Goal: Task Accomplishment & Management: Use online tool/utility

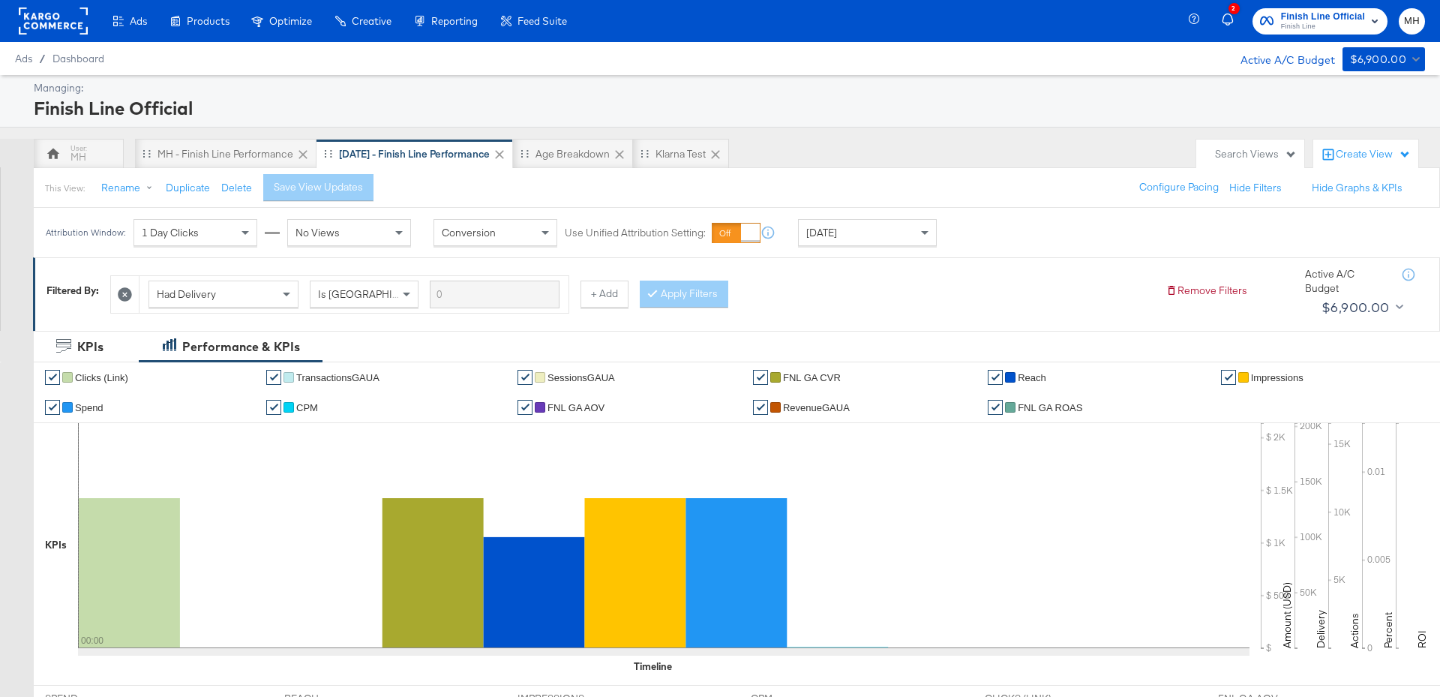
click at [872, 227] on div "[DATE]" at bounding box center [867, 233] width 137 height 26
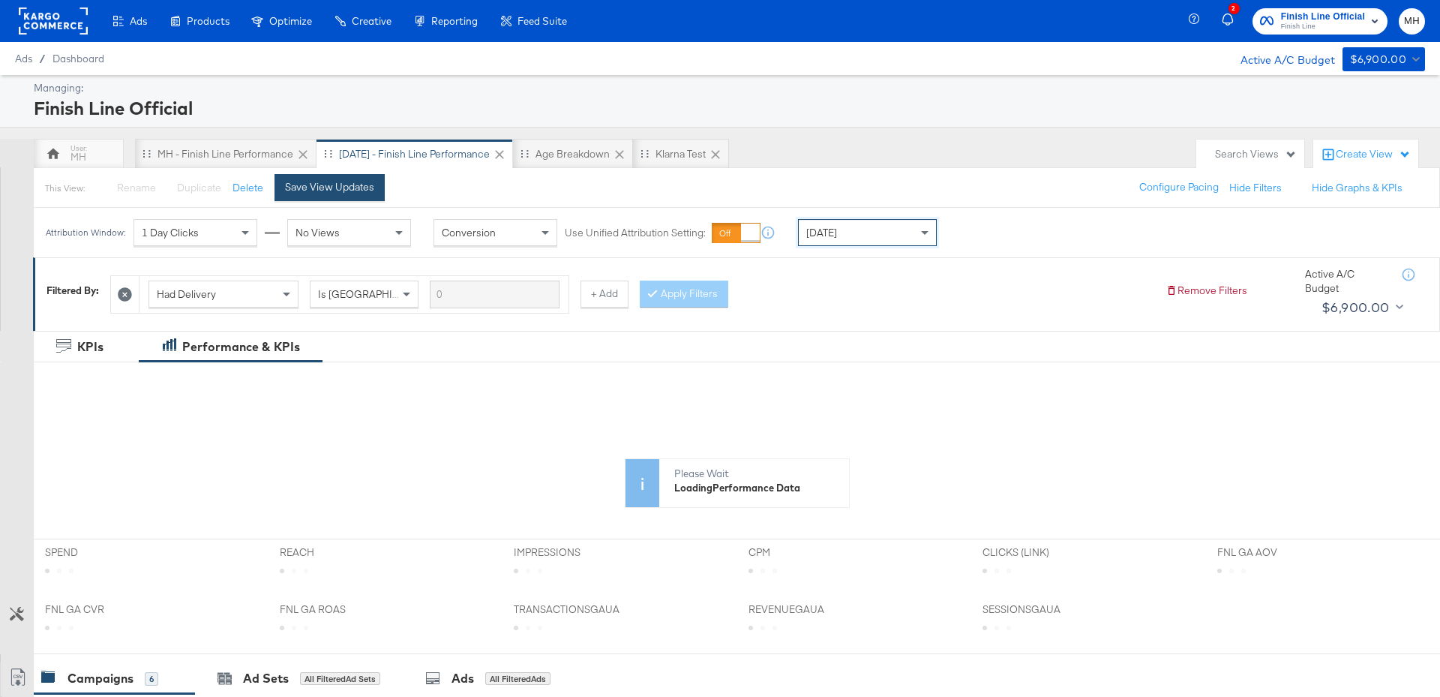
click at [361, 194] on button "Save View Updates" at bounding box center [330, 187] width 110 height 27
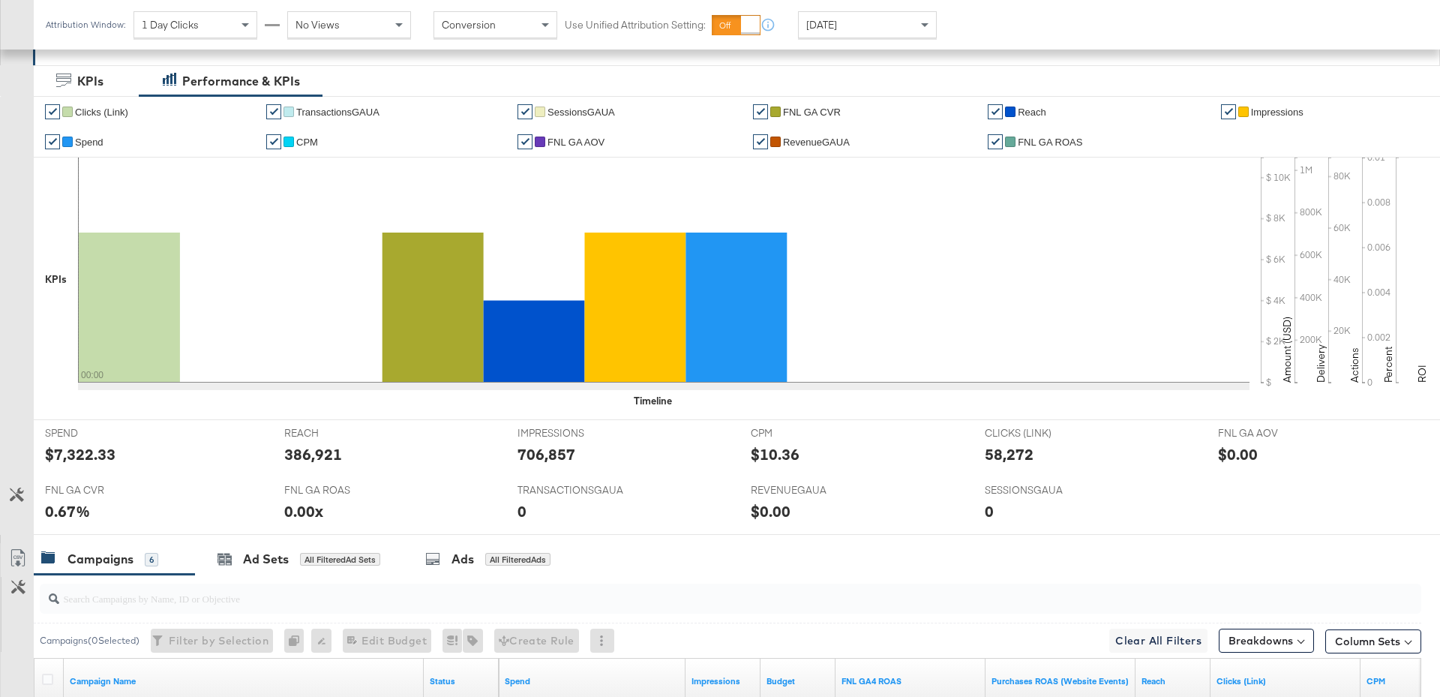
scroll to position [694, 0]
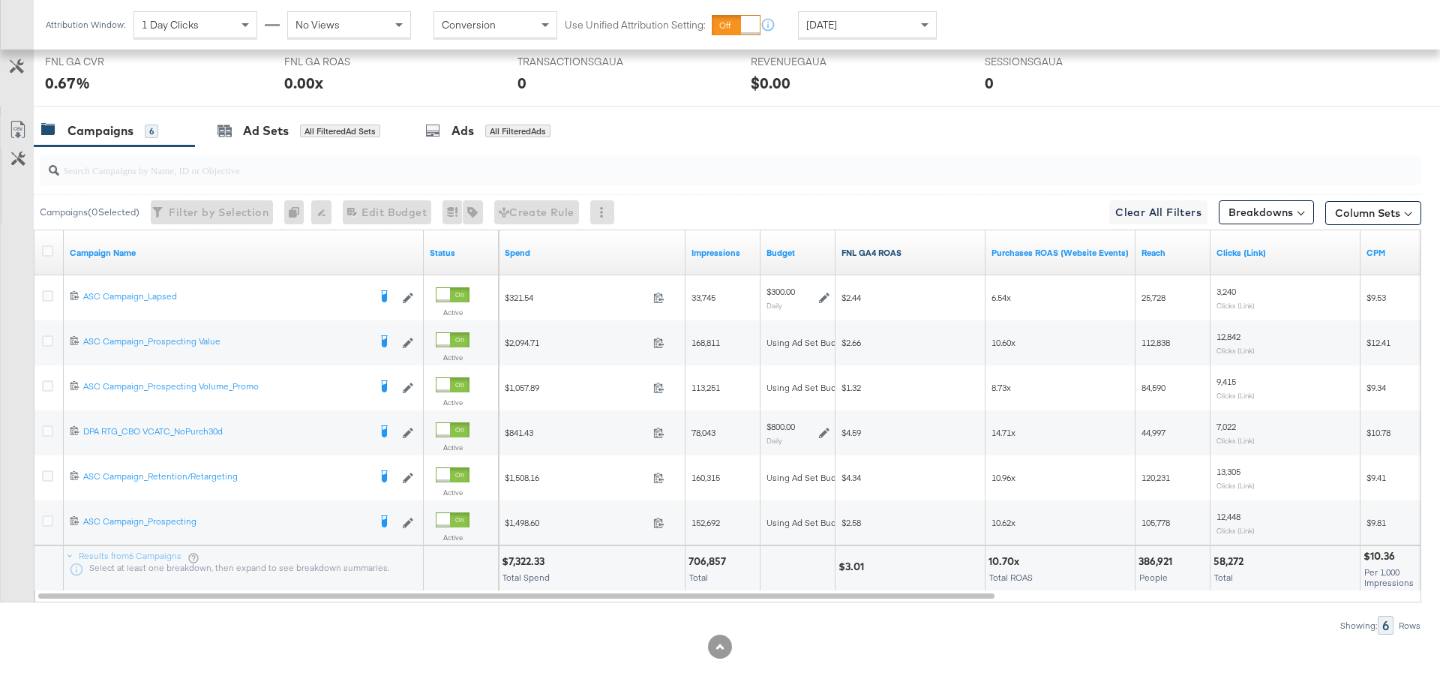
click at [947, 254] on link "FNL GA4 ROAS" at bounding box center [911, 253] width 138 height 12
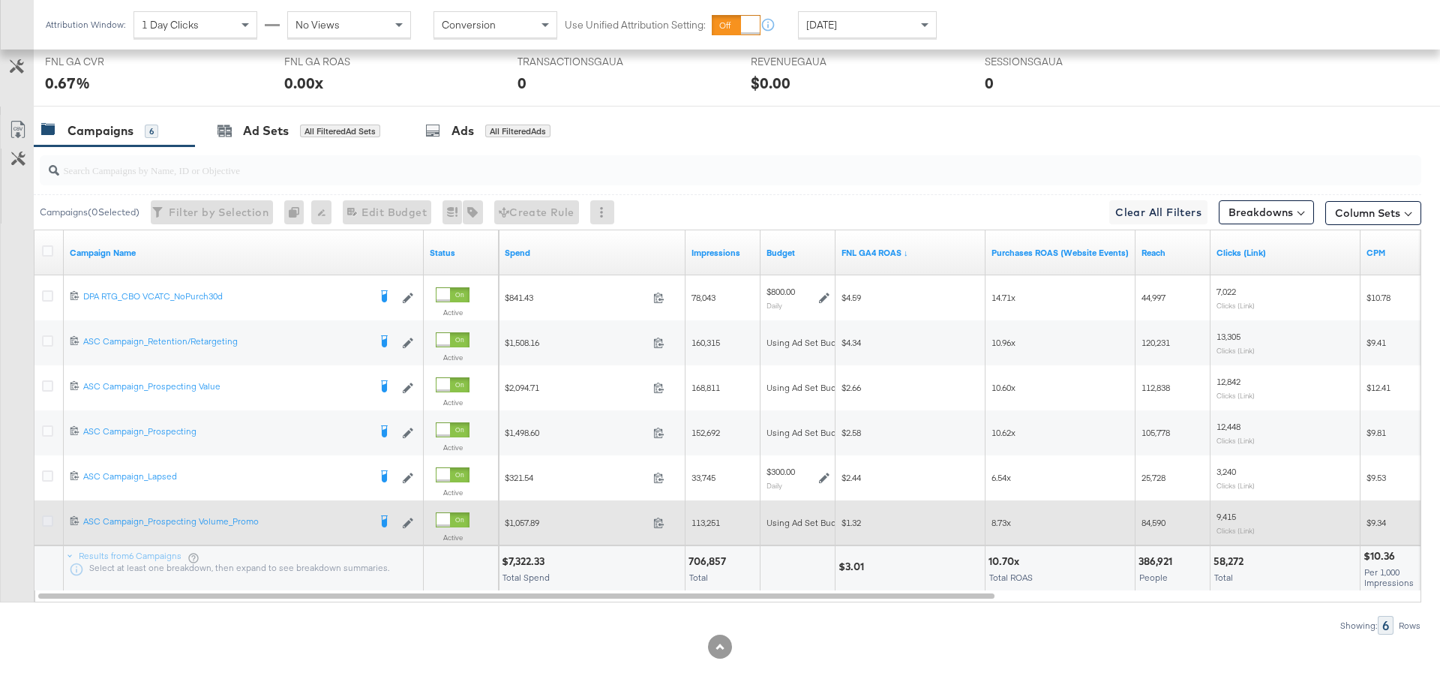
click at [48, 519] on icon at bounding box center [47, 520] width 11 height 11
click at [0, 0] on input "checkbox" at bounding box center [0, 0] width 0 height 0
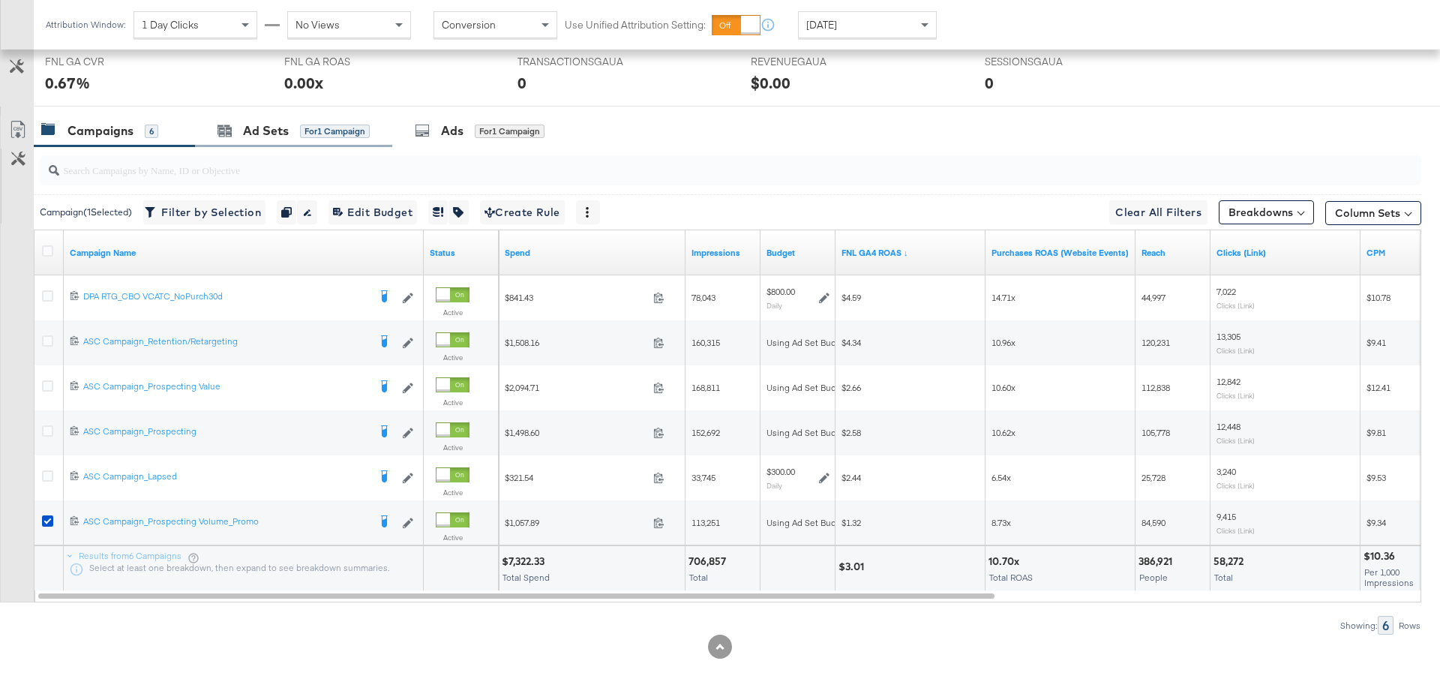
click at [333, 137] on div "Ad Sets for 1 Campaign" at bounding box center [293, 131] width 197 height 32
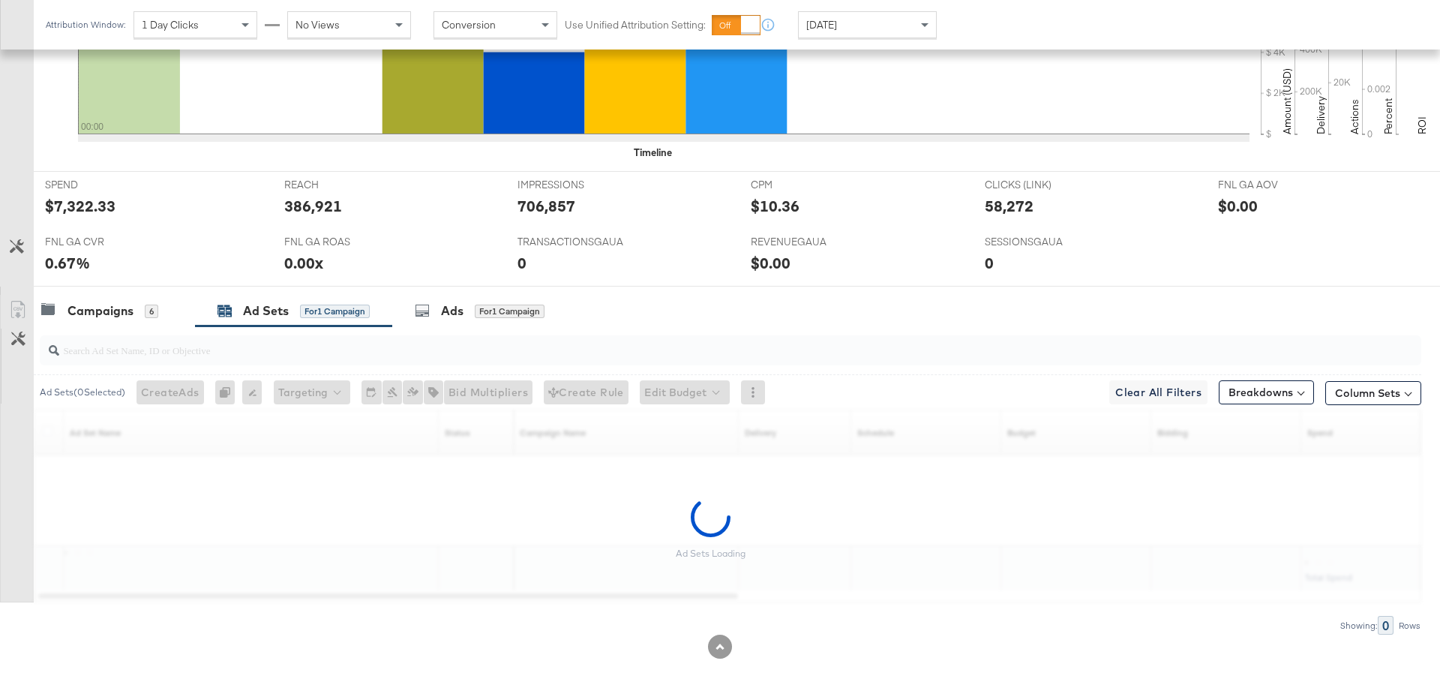
scroll to position [469, 0]
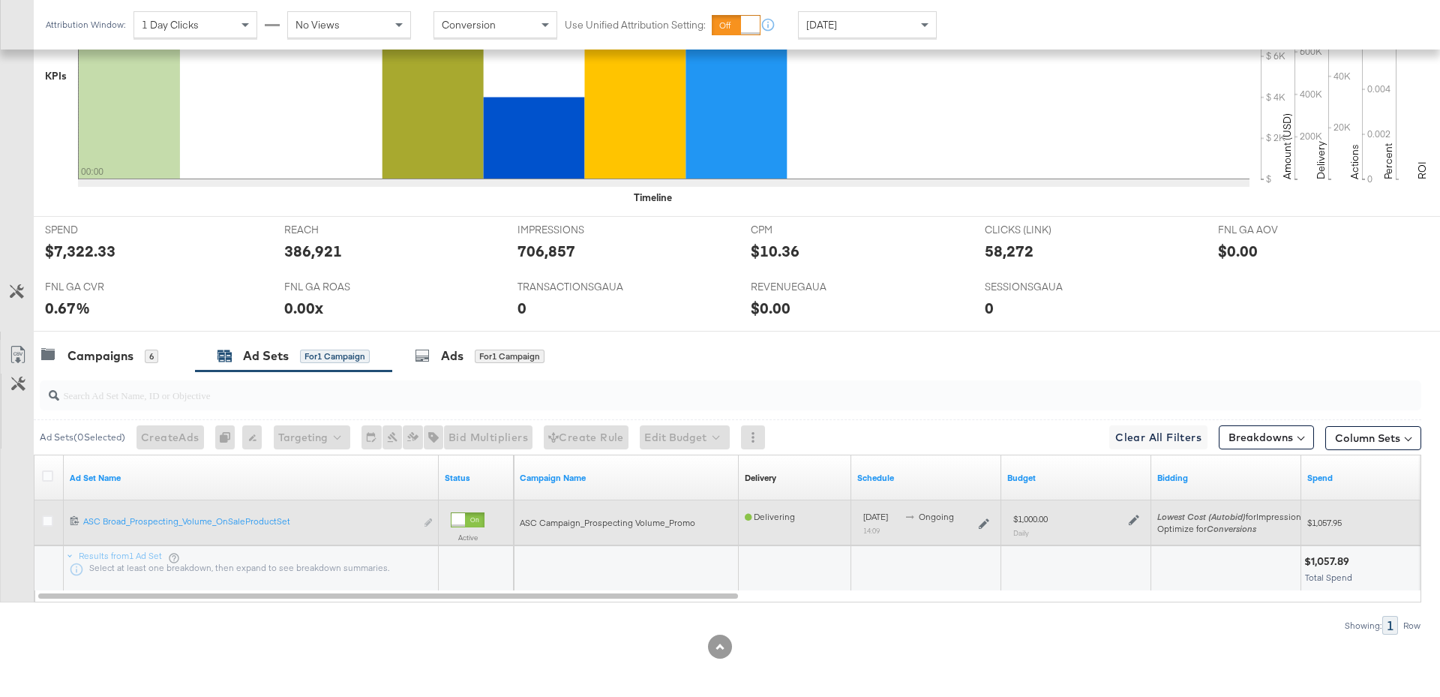
click at [1132, 518] on icon at bounding box center [1134, 520] width 11 height 11
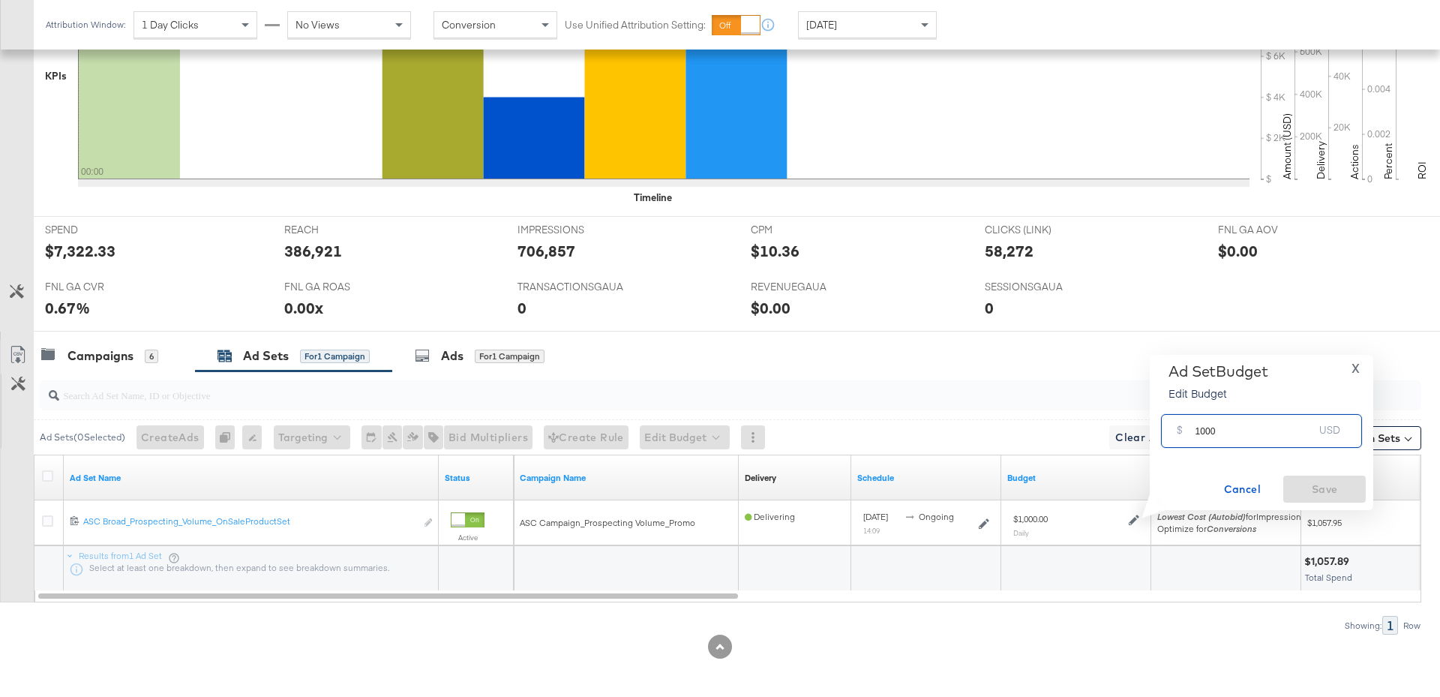
drag, startPoint x: 1233, startPoint y: 431, endPoint x: 1161, endPoint y: 428, distance: 72.0
click at [1161, 428] on div "$ 1000 USD" at bounding box center [1261, 431] width 201 height 34
type input "400"
click at [1350, 495] on span "Save" at bounding box center [1324, 489] width 71 height 19
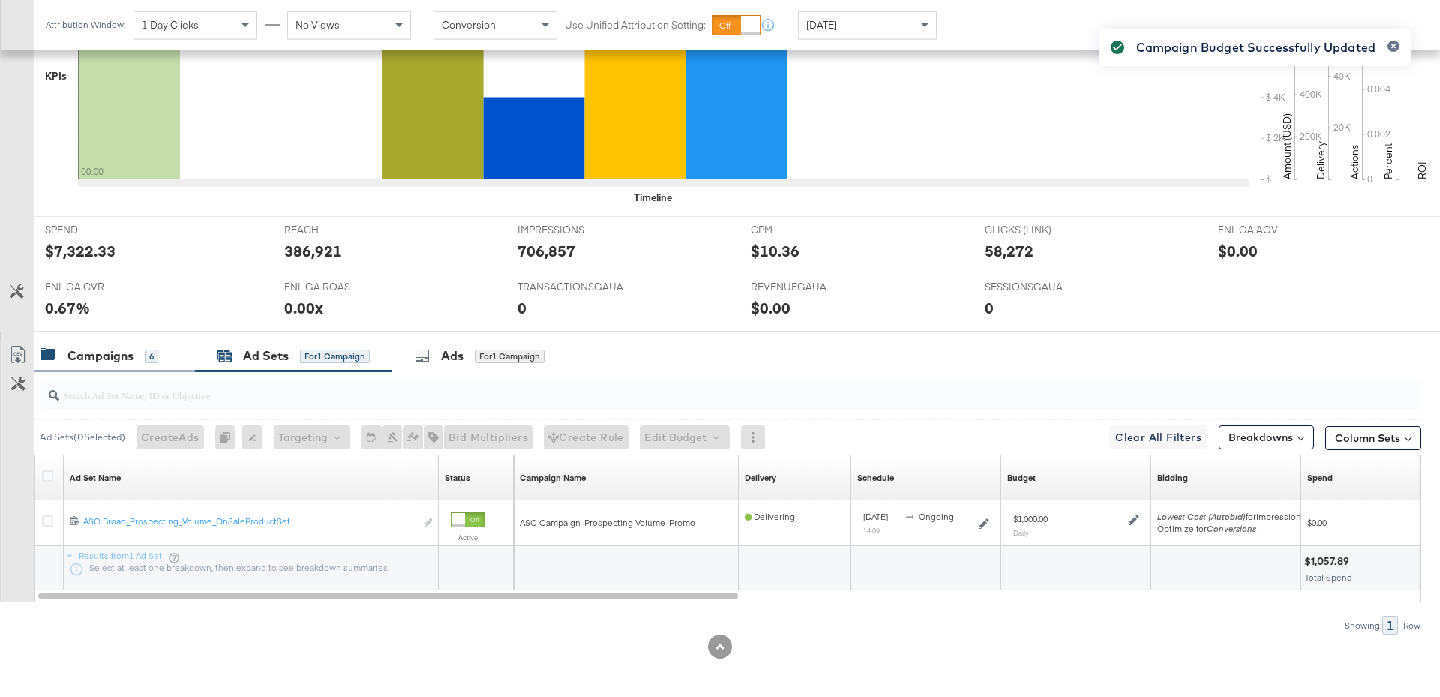
click at [134, 353] on div "Campaigns 6" at bounding box center [99, 355] width 117 height 17
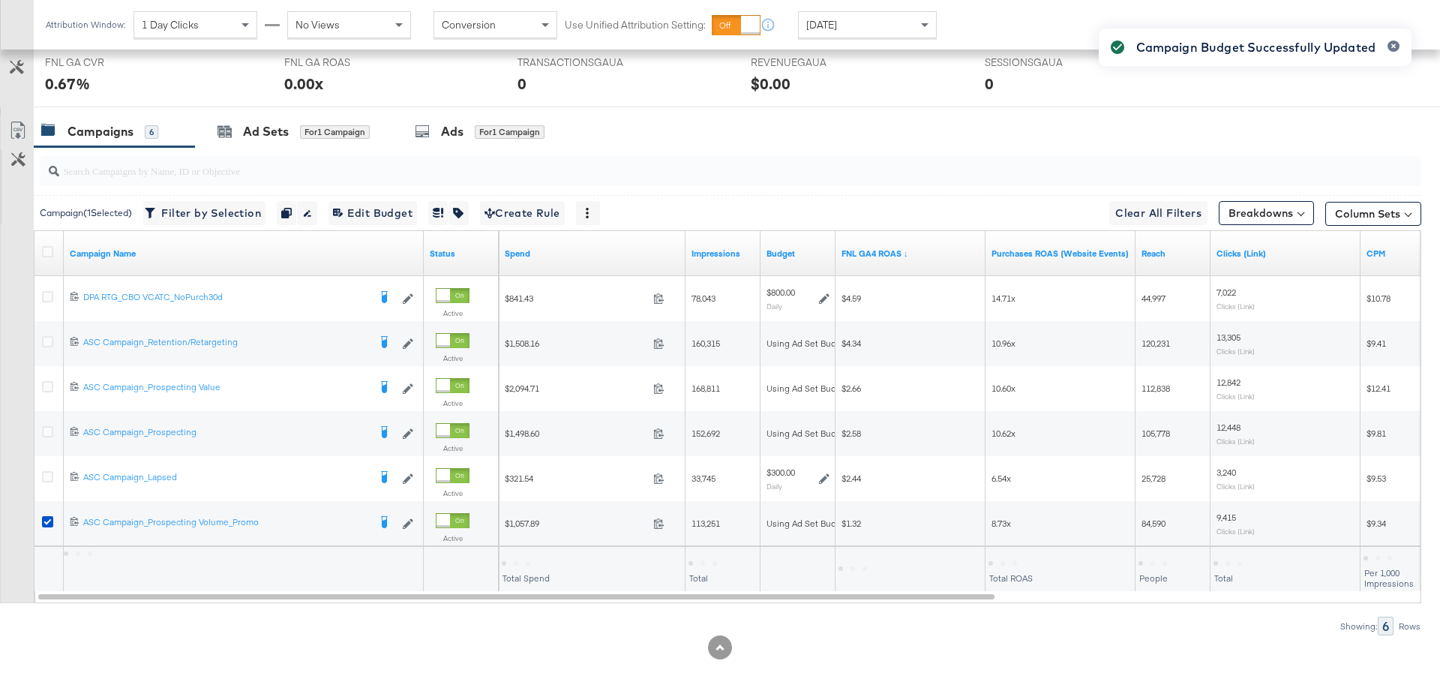
scroll to position [694, 0]
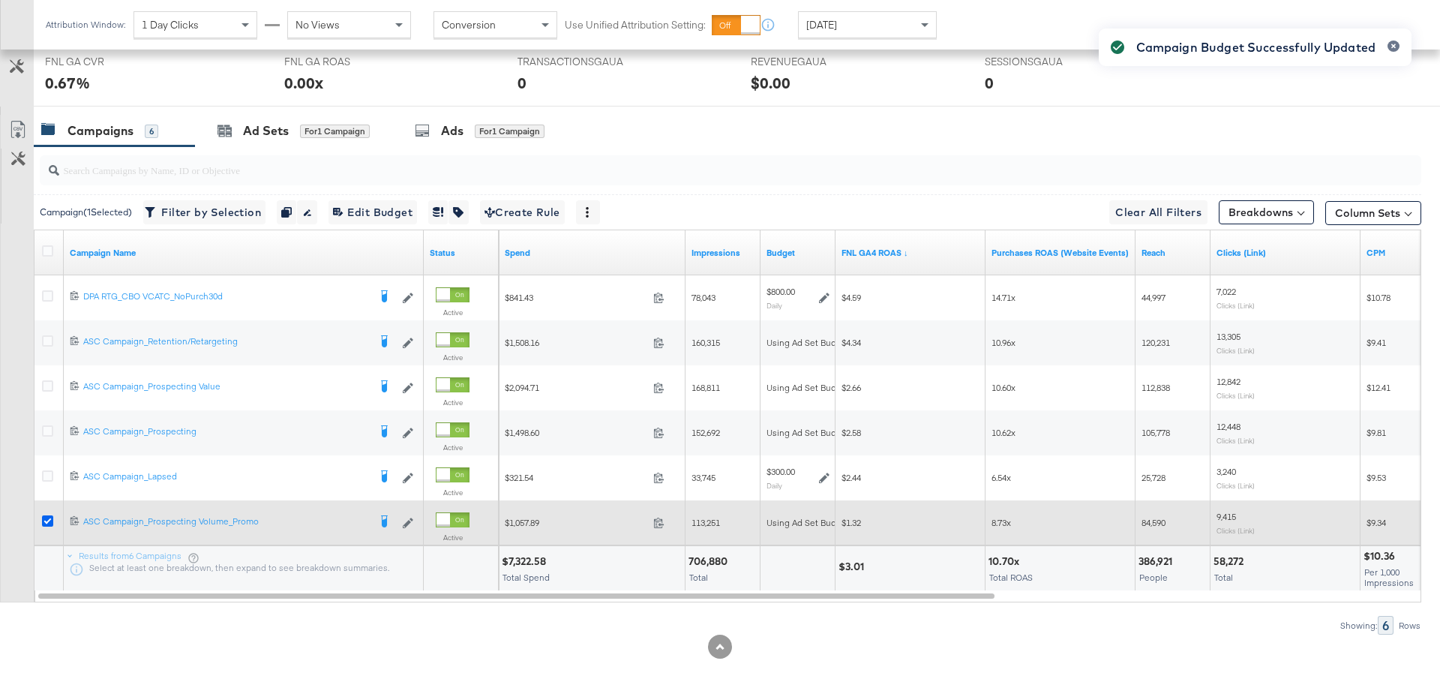
click at [47, 516] on icon at bounding box center [47, 520] width 11 height 11
click at [0, 0] on input "checkbox" at bounding box center [0, 0] width 0 height 0
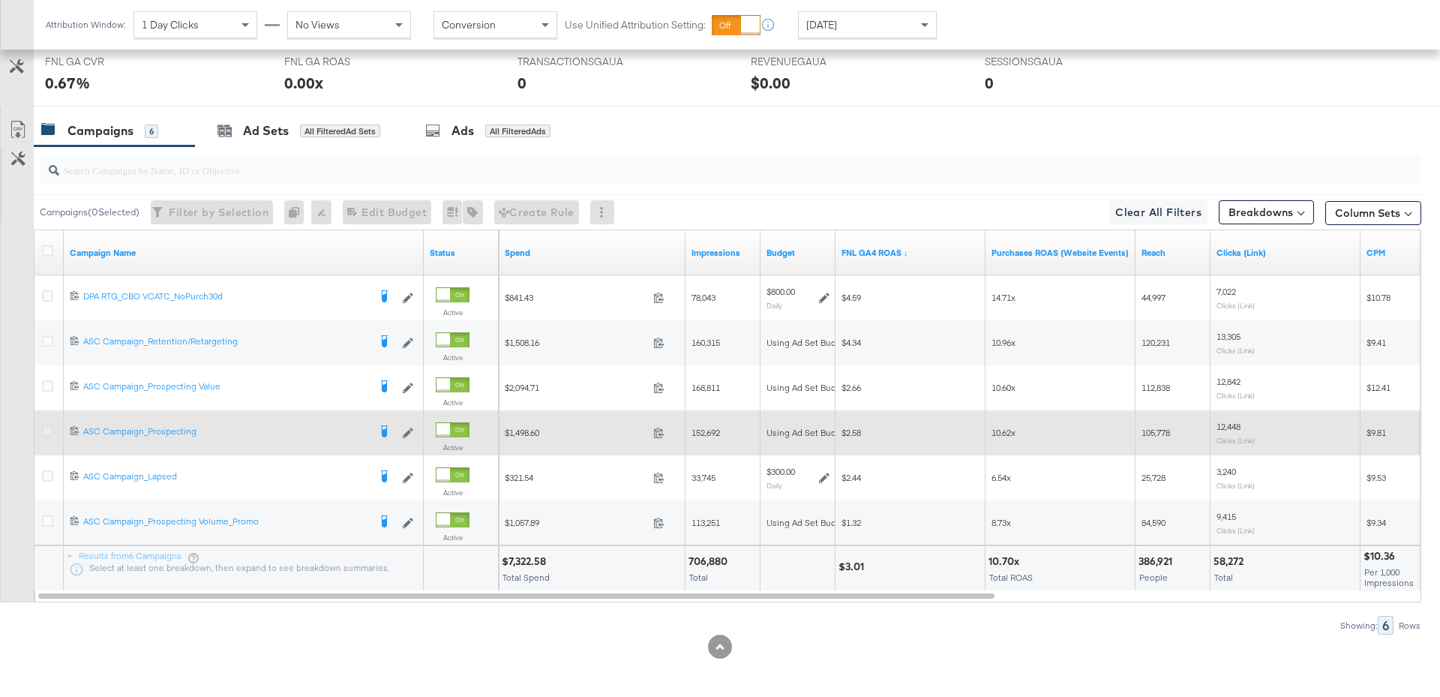
click at [47, 425] on icon at bounding box center [47, 430] width 11 height 11
click at [0, 0] on input "checkbox" at bounding box center [0, 0] width 0 height 0
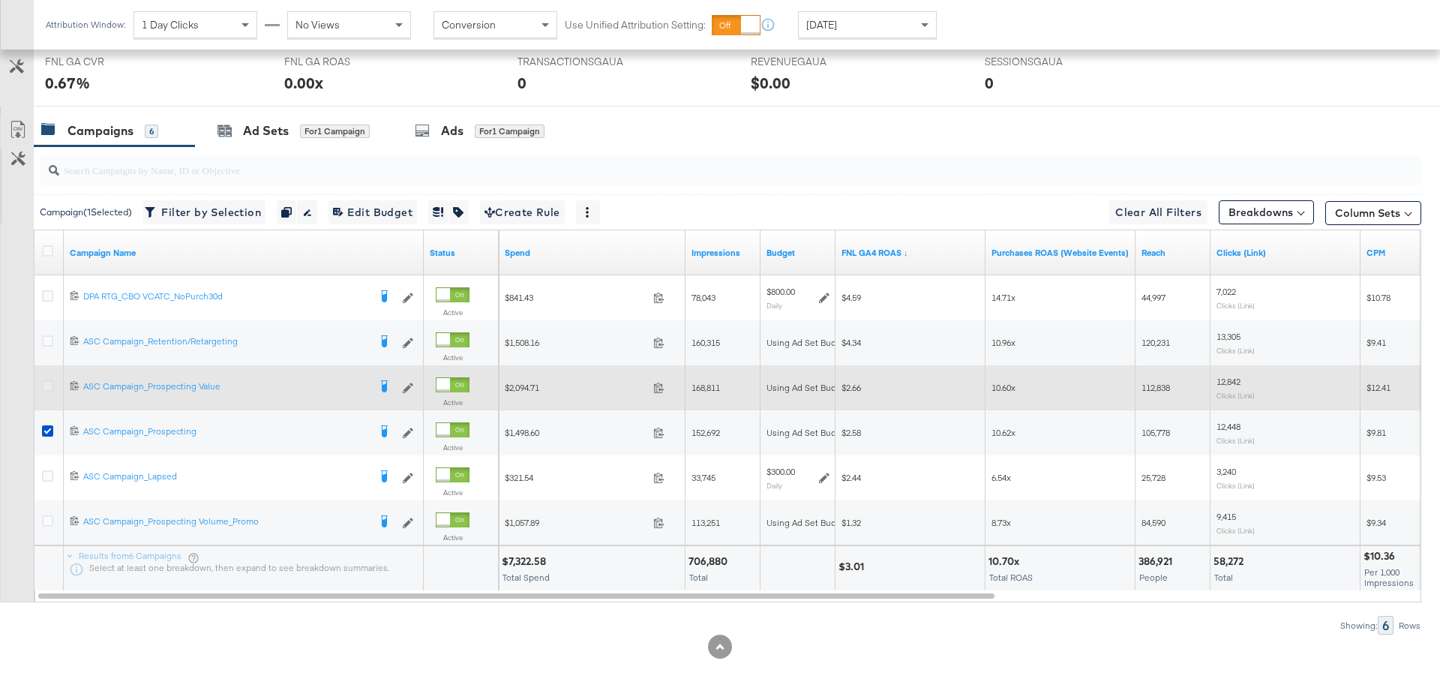
click at [45, 381] on icon at bounding box center [47, 385] width 11 height 11
click at [0, 0] on input "checkbox" at bounding box center [0, 0] width 0 height 0
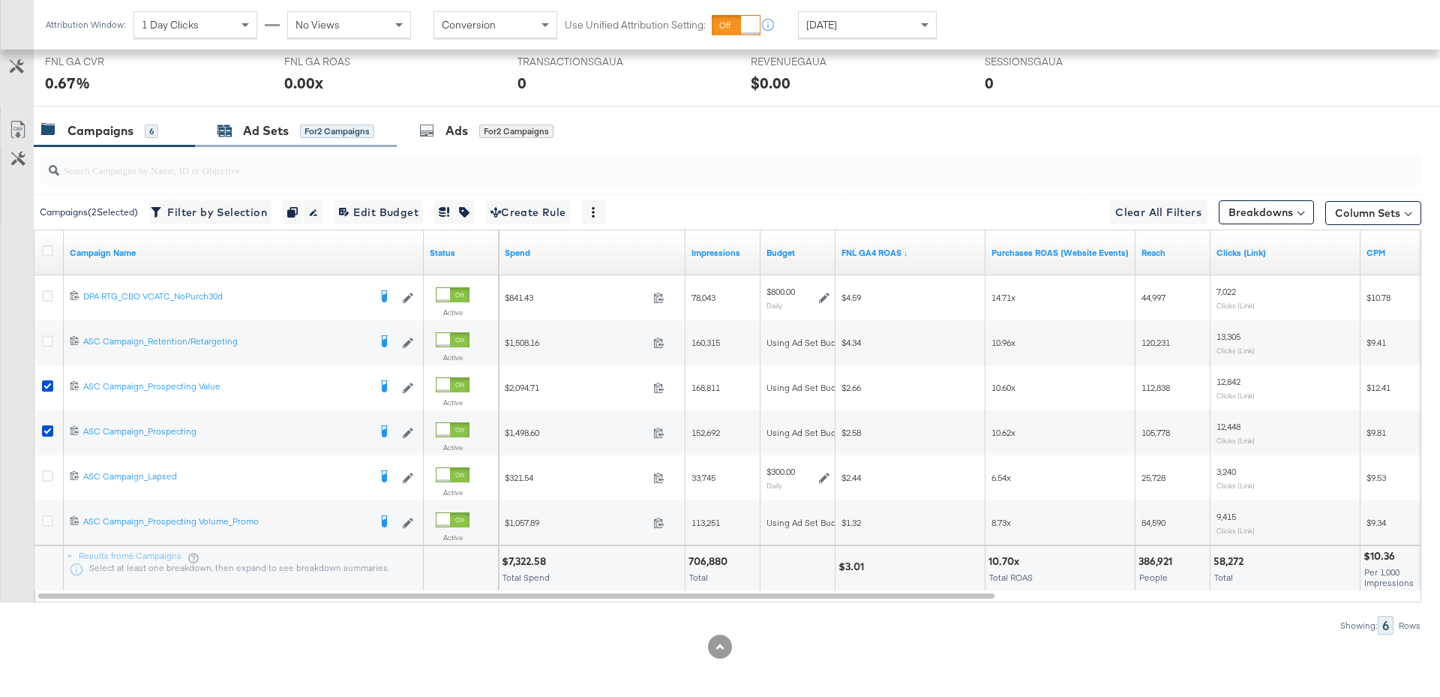
click at [284, 126] on div "Ad Sets" at bounding box center [266, 130] width 46 height 17
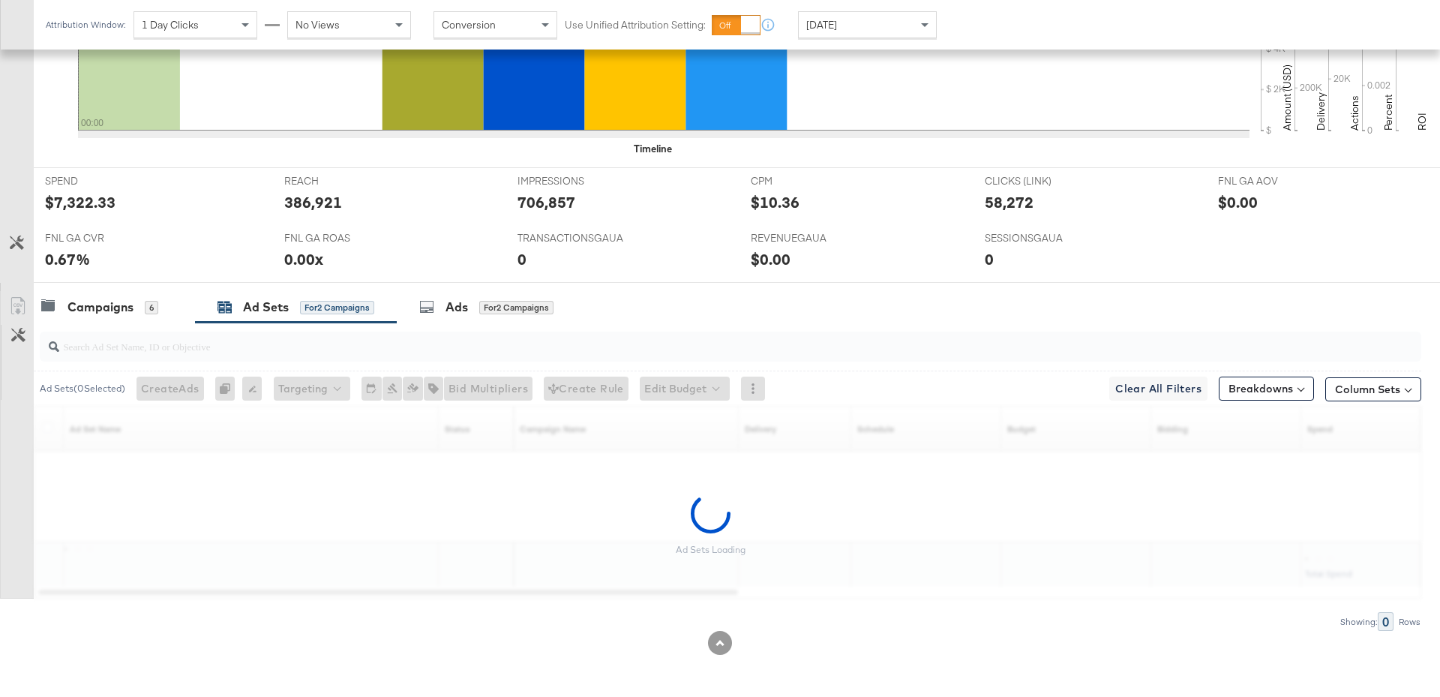
scroll to position [514, 0]
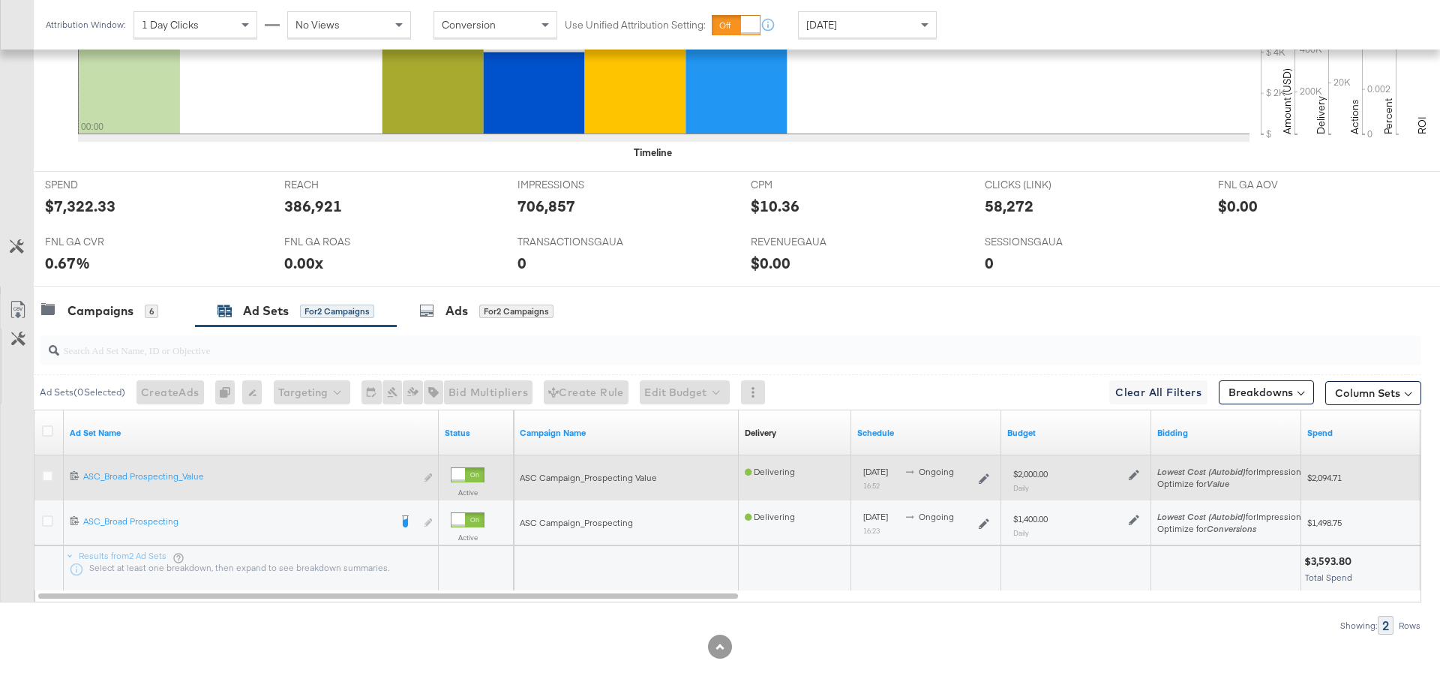
click at [1135, 470] on icon at bounding box center [1134, 475] width 11 height 11
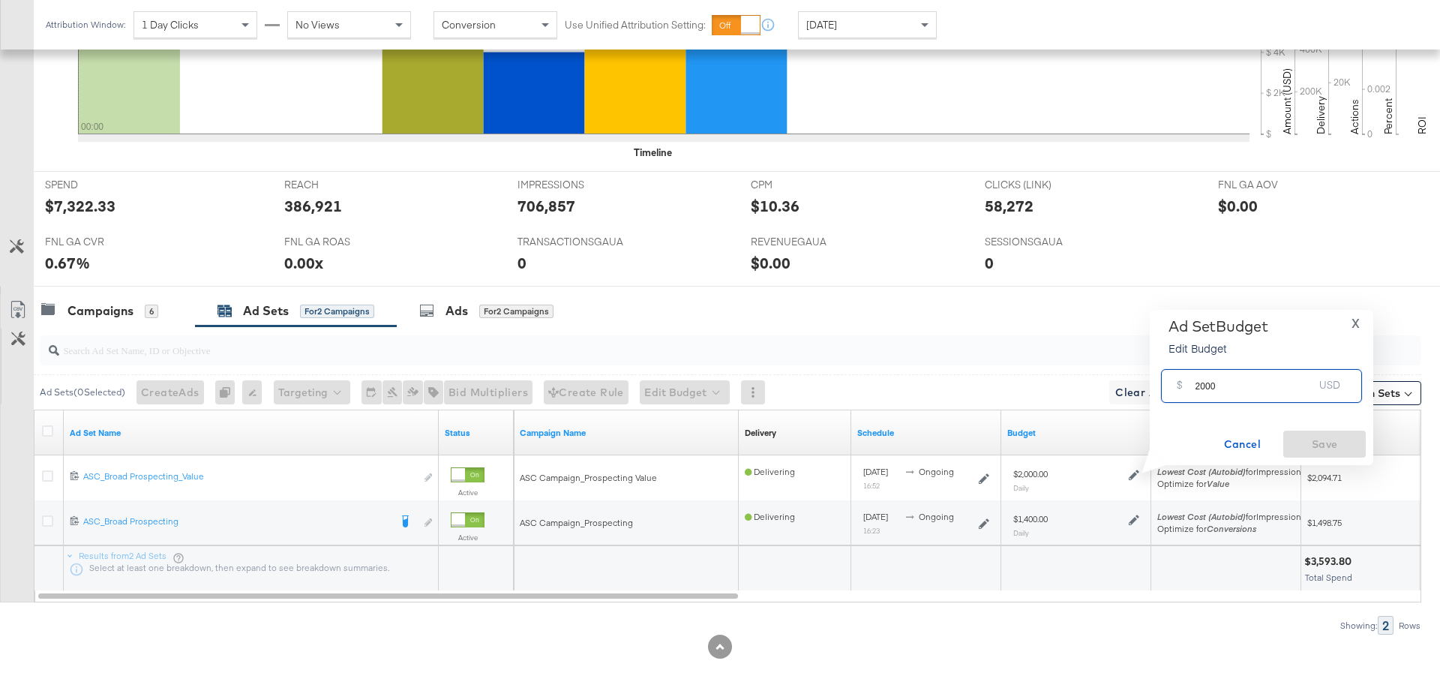
drag, startPoint x: 1230, startPoint y: 391, endPoint x: 1166, endPoint y: 386, distance: 63.9
click at [1166, 386] on div "$ 2000 USD" at bounding box center [1261, 386] width 201 height 34
type input "900"
click at [1329, 451] on span "Save" at bounding box center [1324, 444] width 71 height 19
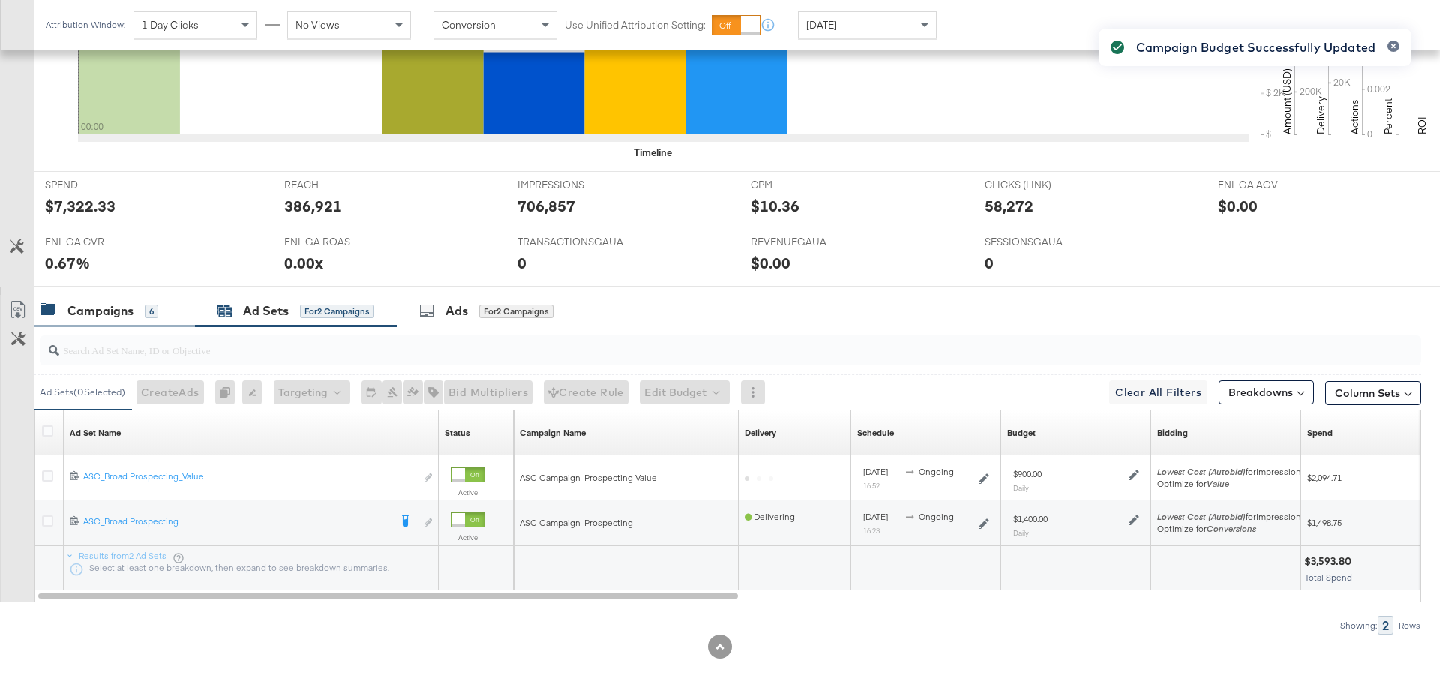
click at [125, 305] on div "Campaigns" at bounding box center [101, 310] width 66 height 17
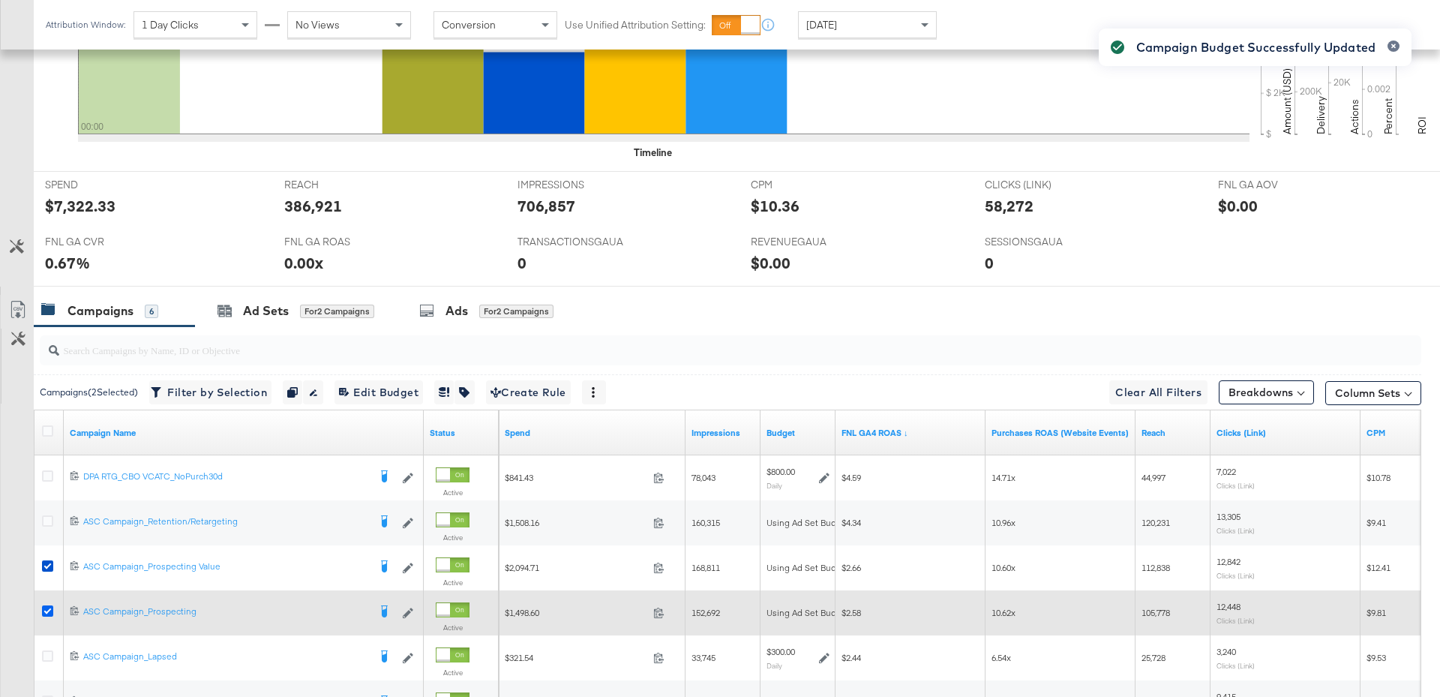
click at [48, 607] on icon at bounding box center [47, 610] width 11 height 11
click at [0, 0] on input "checkbox" at bounding box center [0, 0] width 0 height 0
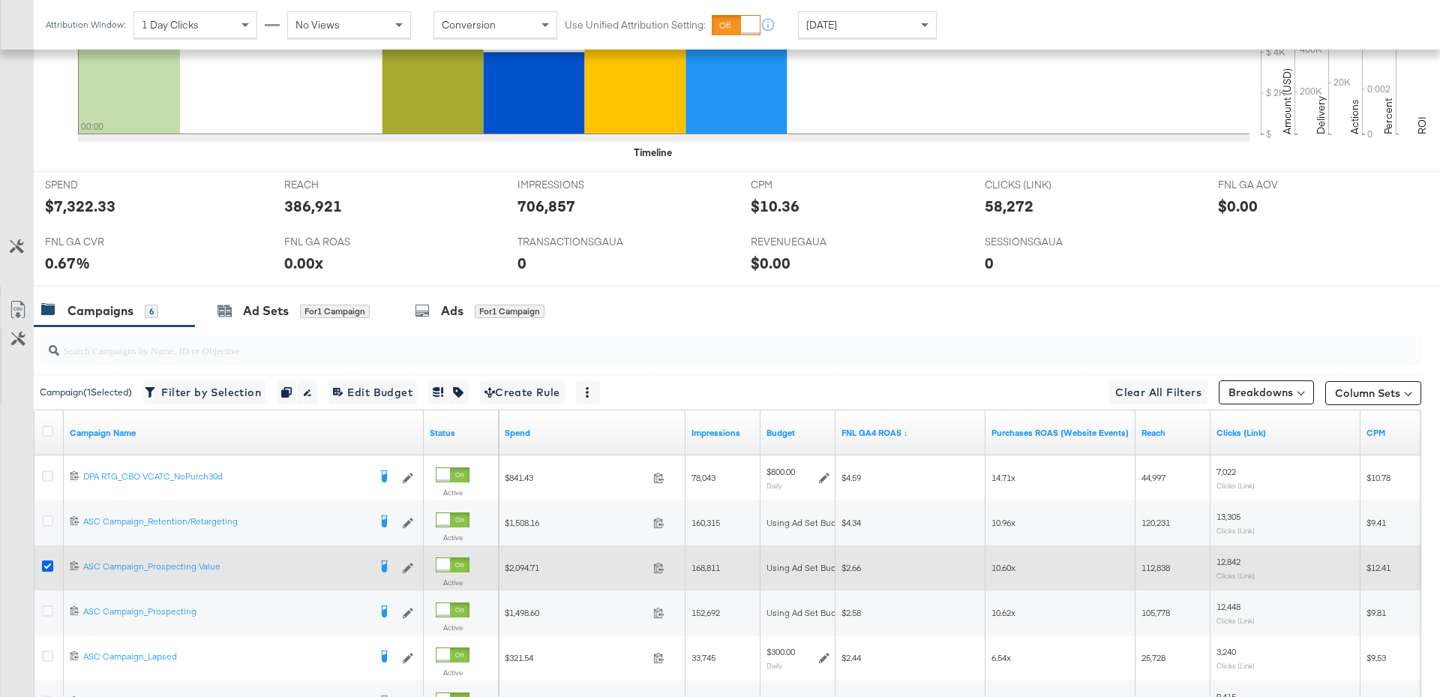
click at [47, 567] on icon at bounding box center [47, 565] width 11 height 11
click at [0, 0] on input "checkbox" at bounding box center [0, 0] width 0 height 0
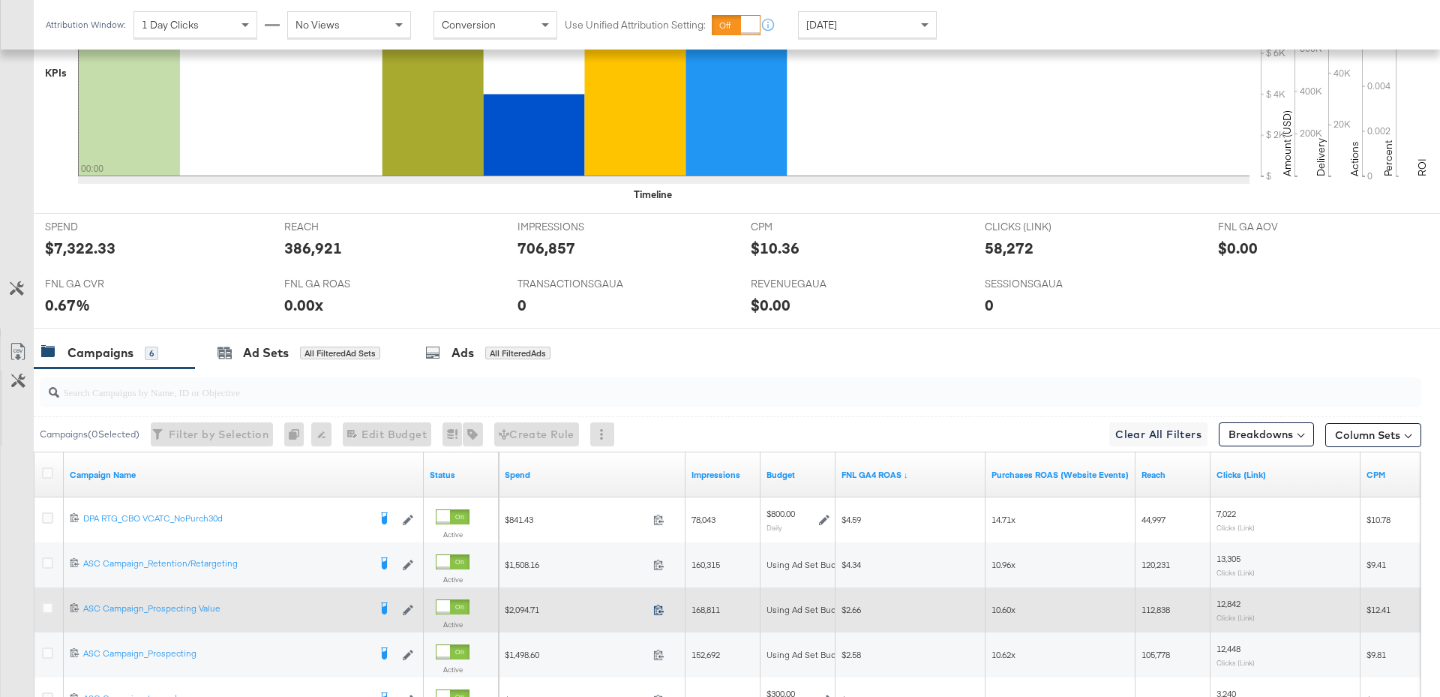
scroll to position [694, 0]
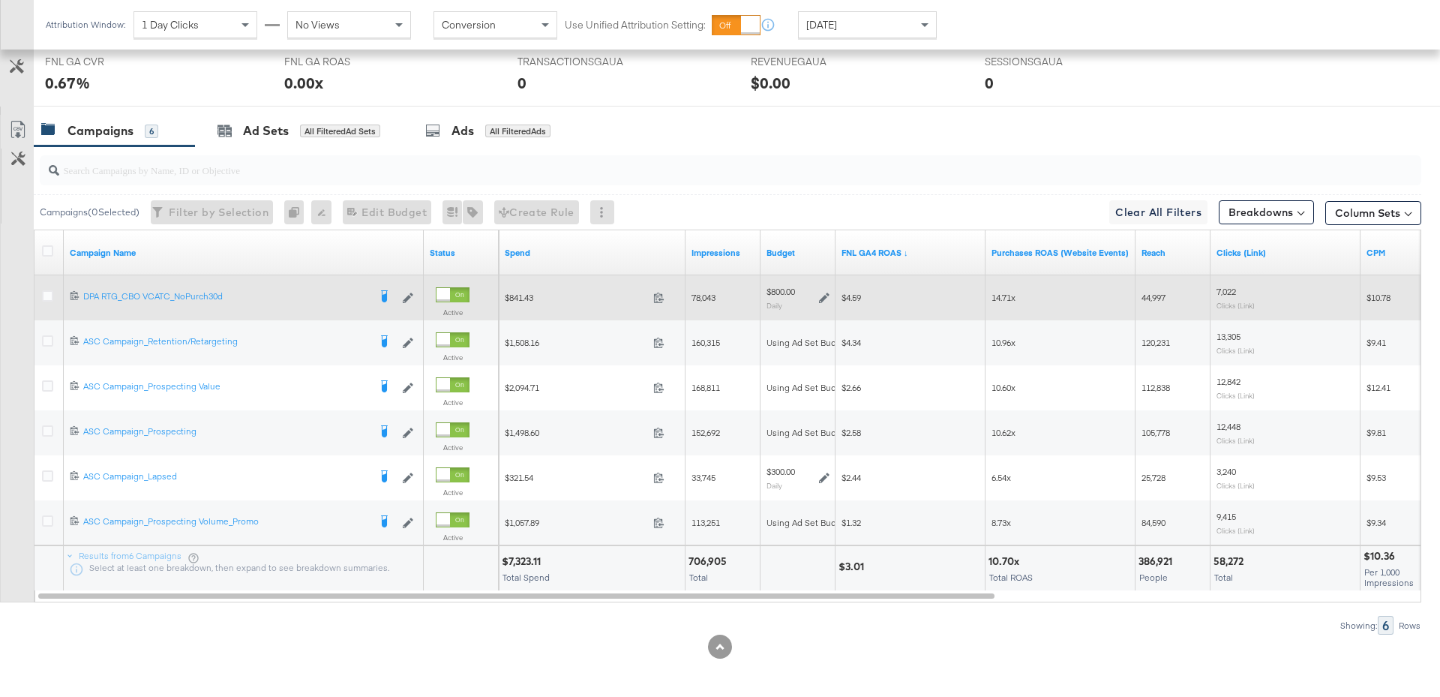
click at [827, 293] on icon at bounding box center [824, 298] width 11 height 11
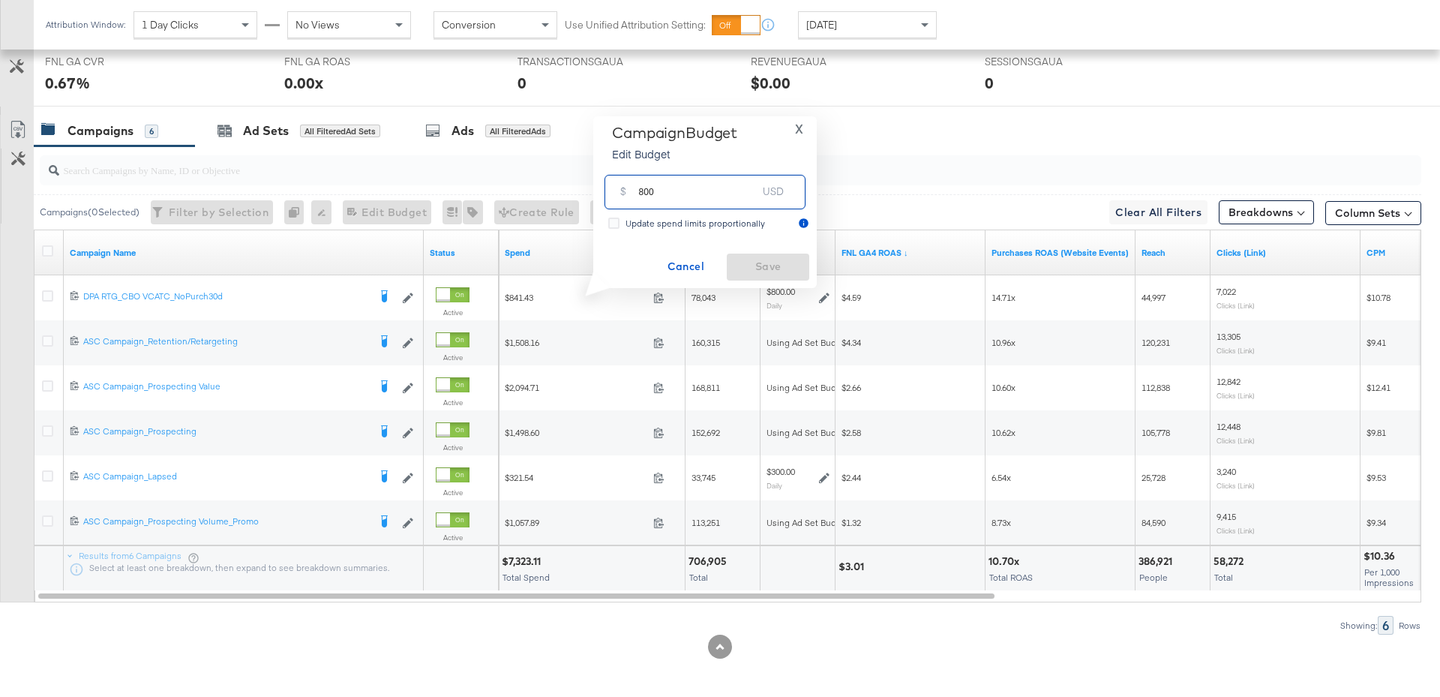
drag, startPoint x: 662, startPoint y: 197, endPoint x: 620, endPoint y: 198, distance: 41.3
click at [620, 198] on div "$ 800 USD" at bounding box center [705, 192] width 201 height 34
drag, startPoint x: 670, startPoint y: 191, endPoint x: 622, endPoint y: 191, distance: 48.0
click at [622, 191] on div "$ 1000 USD" at bounding box center [705, 192] width 201 height 34
type input "1000"
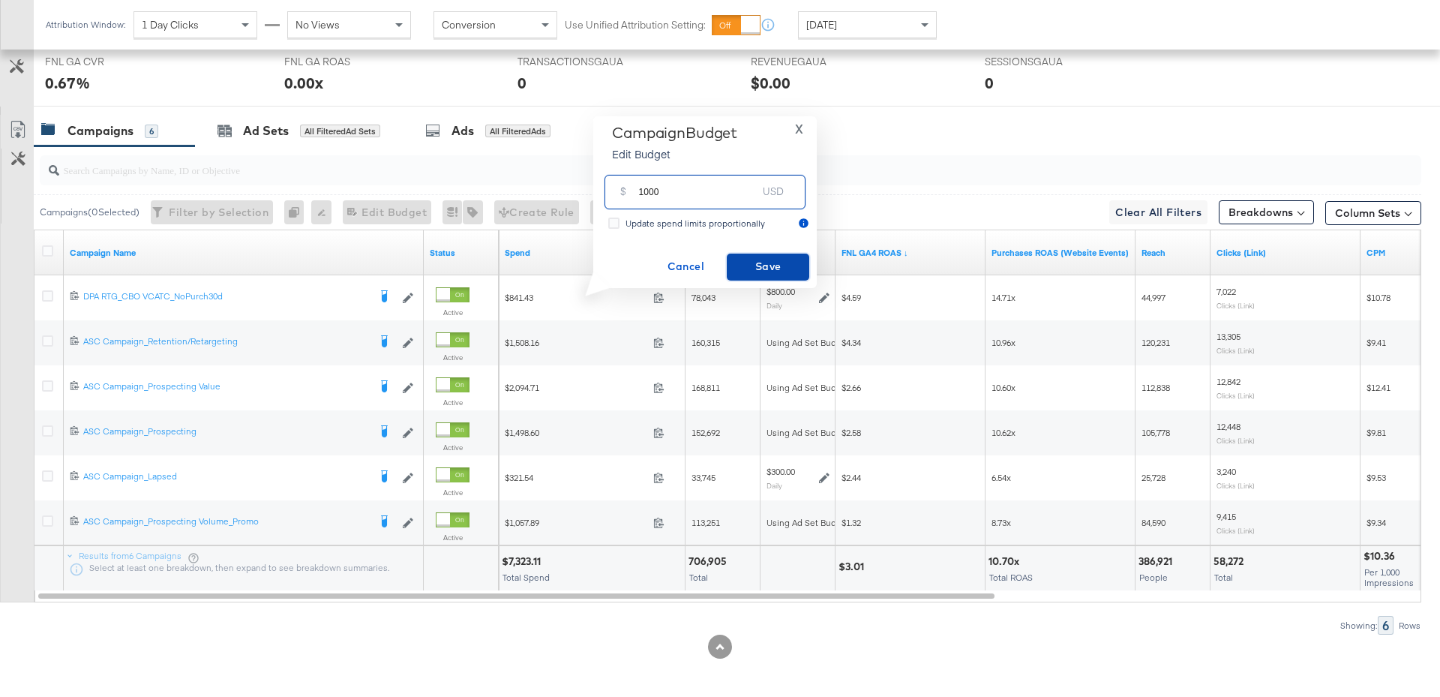
click at [794, 263] on span "Save" at bounding box center [768, 266] width 71 height 19
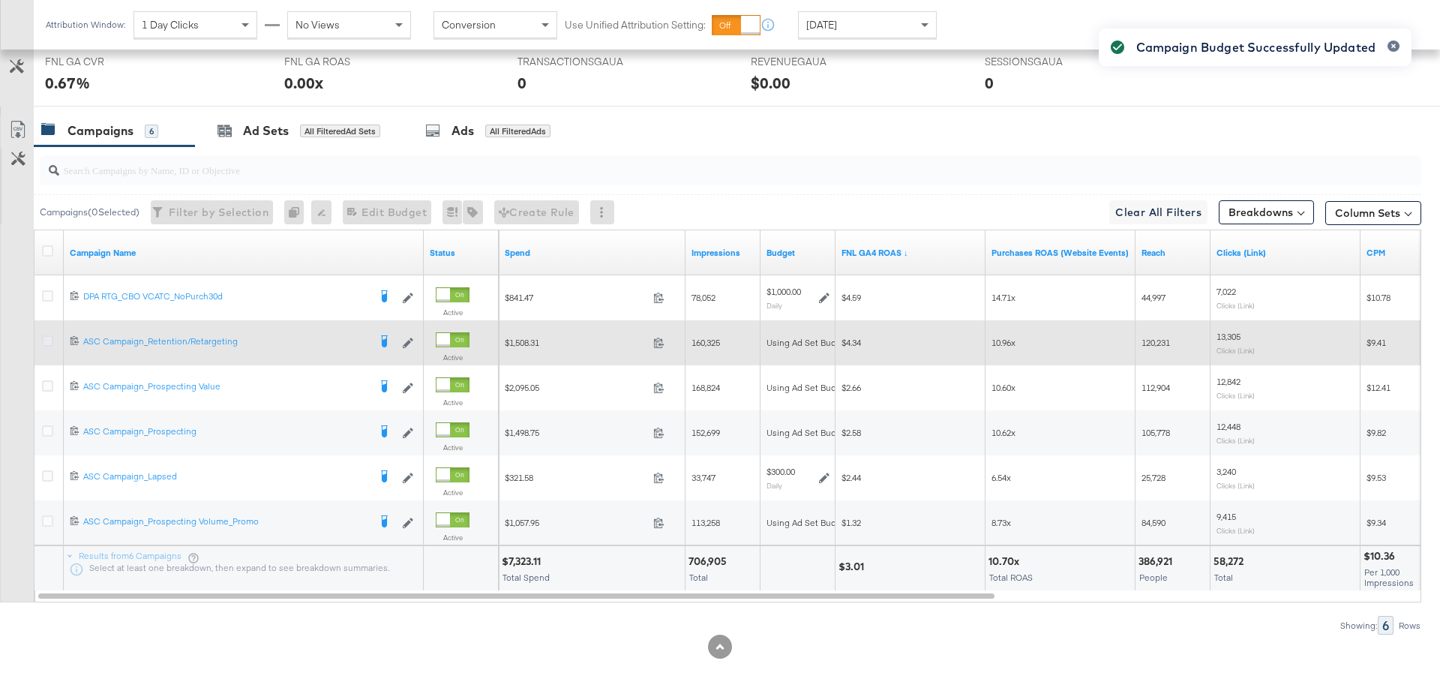
click at [48, 342] on icon at bounding box center [47, 340] width 11 height 11
click at [0, 0] on input "checkbox" at bounding box center [0, 0] width 0 height 0
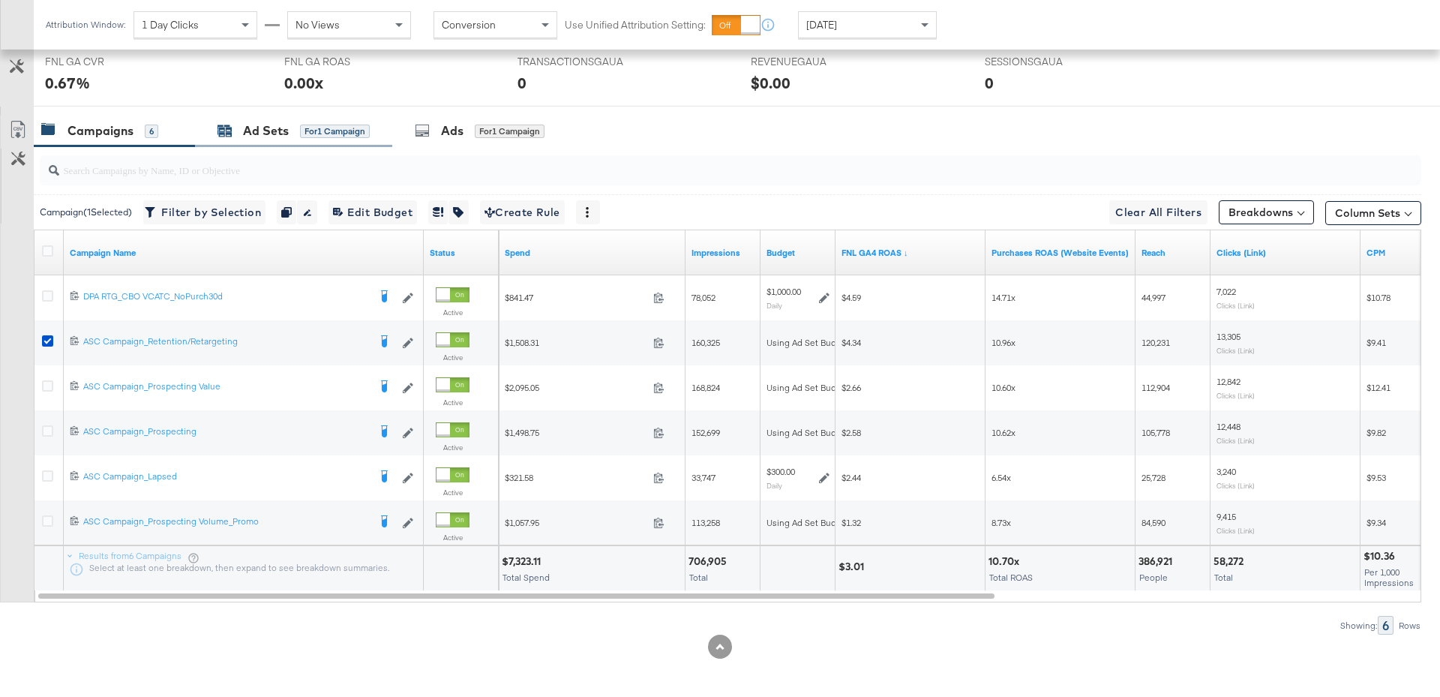
click at [268, 122] on div "Ad Sets" at bounding box center [266, 130] width 46 height 17
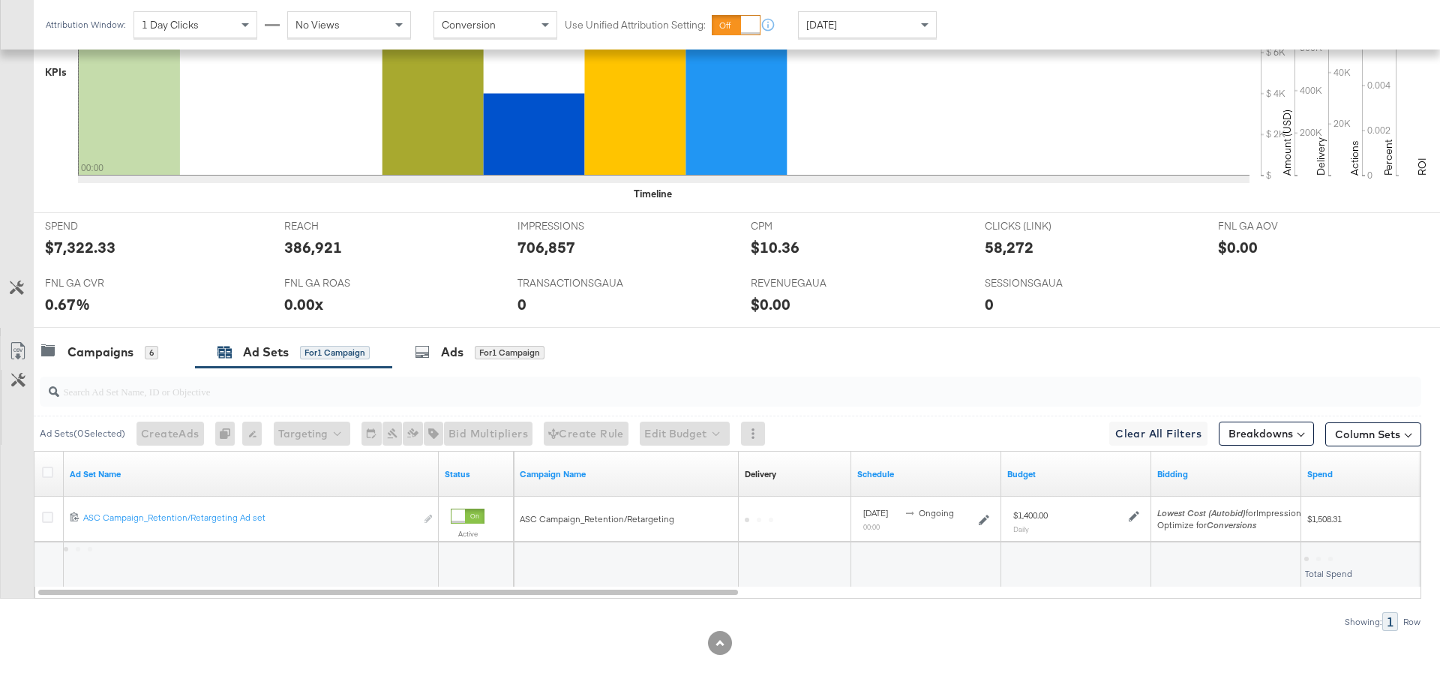
scroll to position [469, 0]
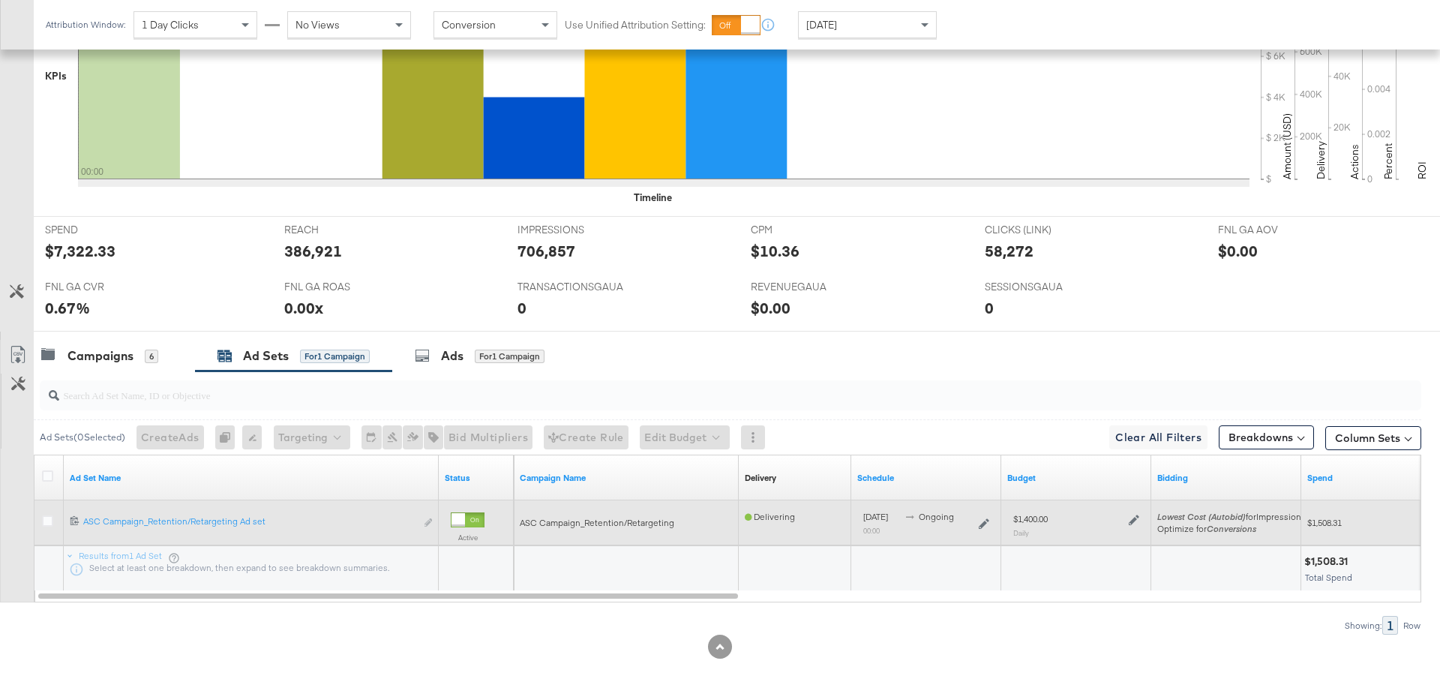
click at [1132, 521] on icon at bounding box center [1134, 520] width 11 height 11
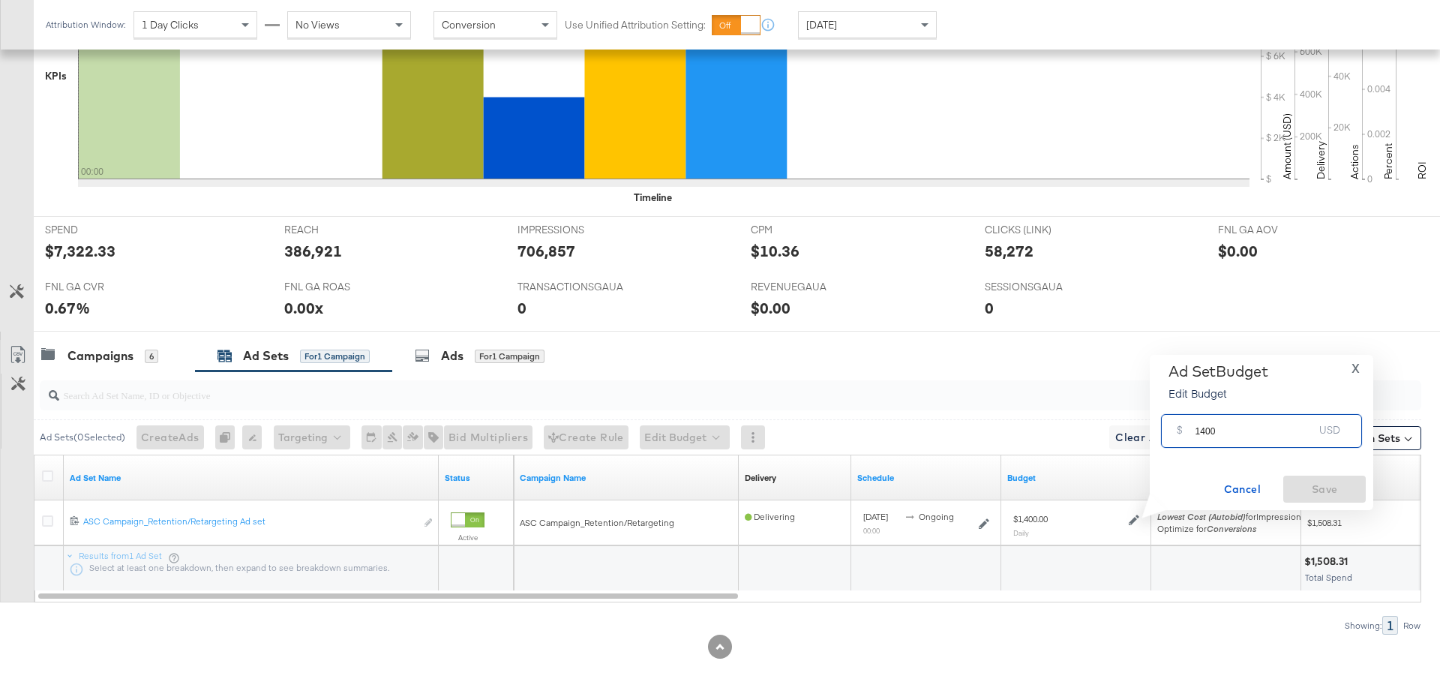
drag, startPoint x: 1226, startPoint y: 433, endPoint x: 1183, endPoint y: 431, distance: 42.8
click at [1183, 431] on div "$ 1400 USD" at bounding box center [1261, 431] width 201 height 34
type input "1200"
click at [1294, 480] on span "Save" at bounding box center [1324, 489] width 71 height 19
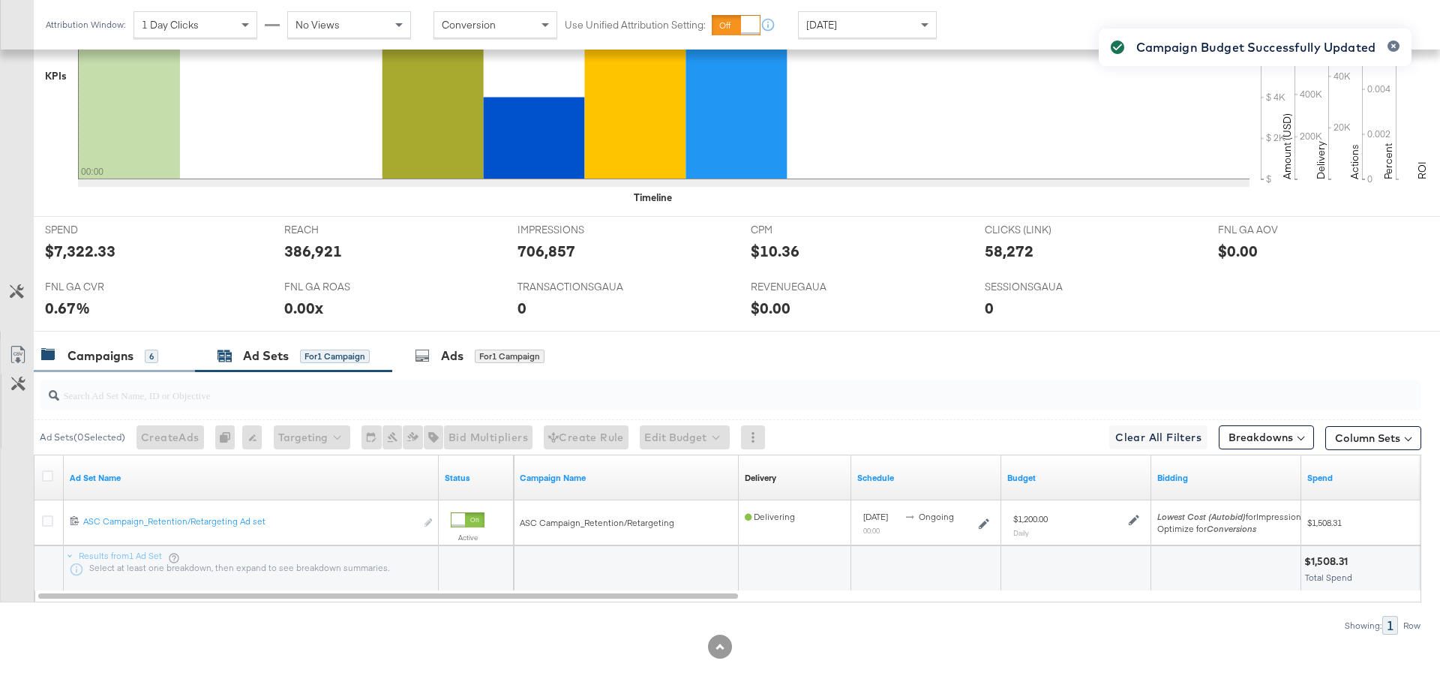
click at [128, 357] on div "Campaigns" at bounding box center [101, 355] width 66 height 17
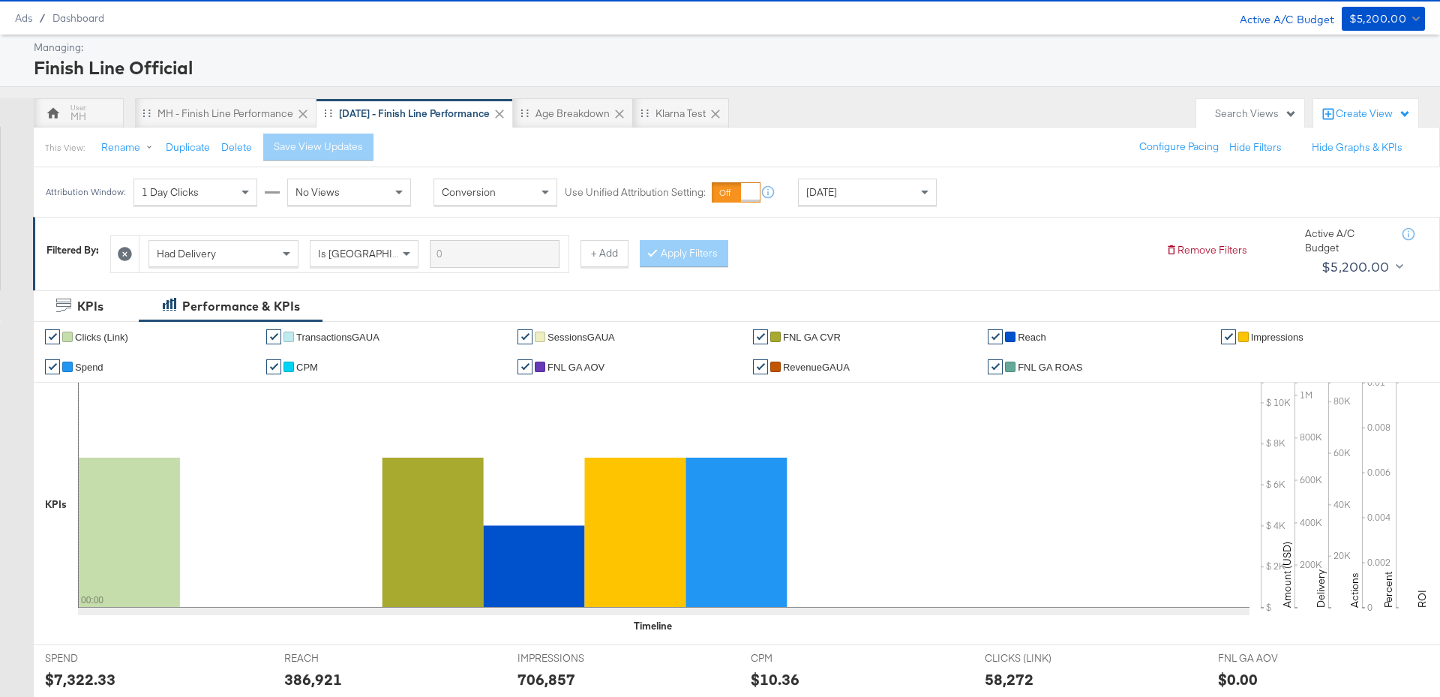
scroll to position [0, 0]
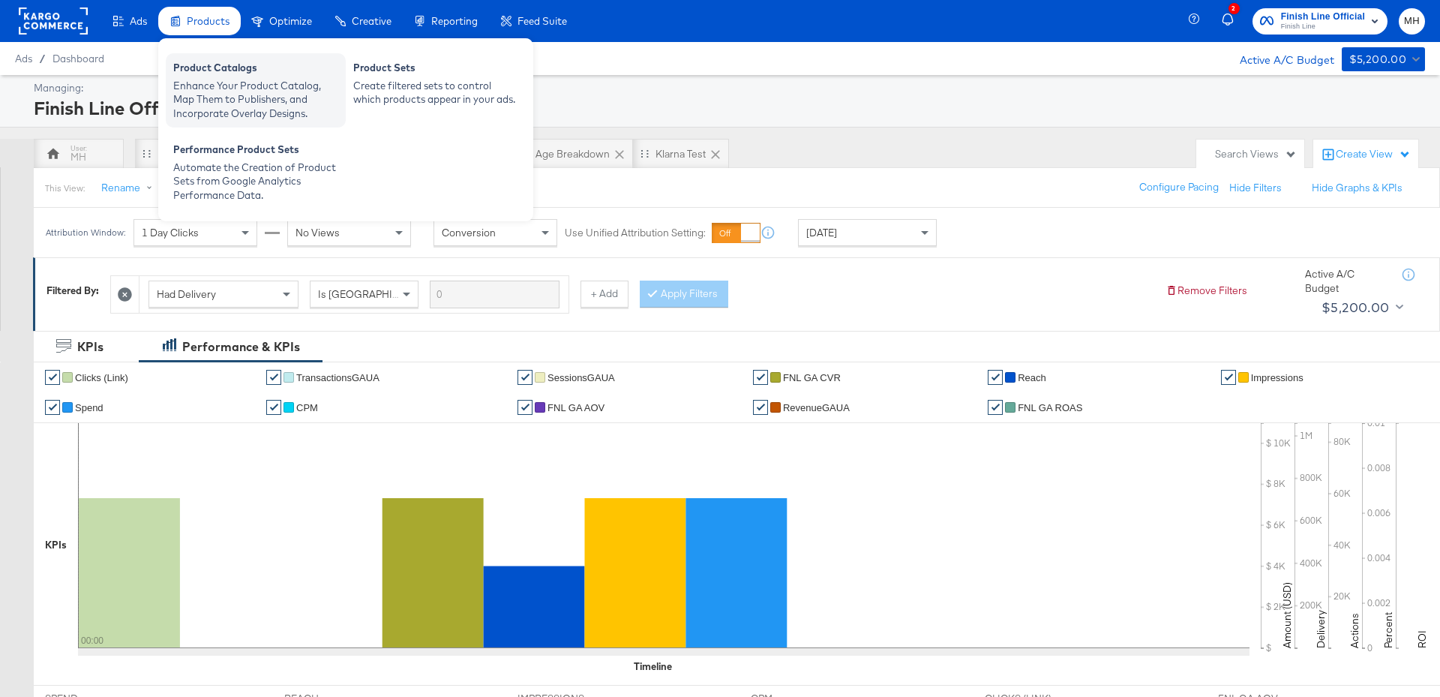
click at [220, 85] on div "Enhance Your Product Catalog, Map Them to Publishers, and Incorporate Overlay D…" at bounding box center [255, 100] width 165 height 42
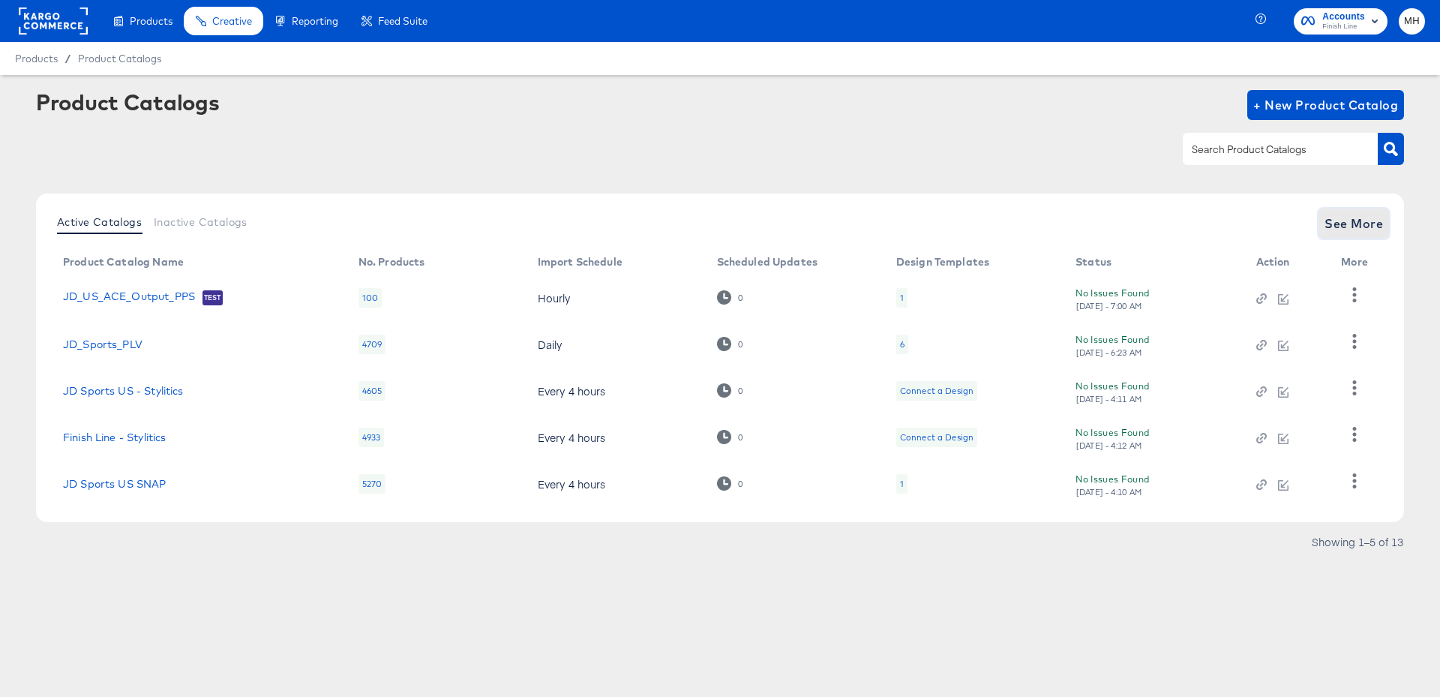
click at [1383, 227] on button "See More" at bounding box center [1354, 224] width 71 height 30
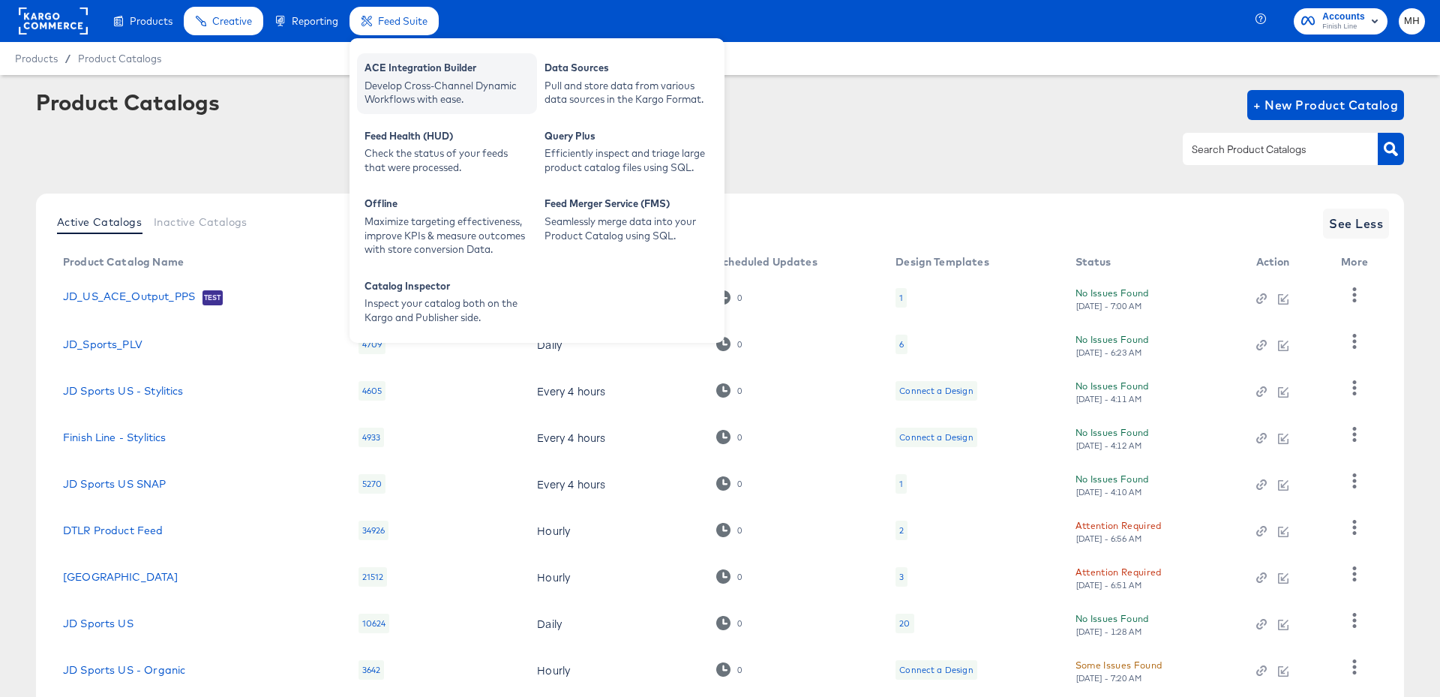
click at [395, 88] on div "Develop Cross-Channel Dynamic Workflows with ease." at bounding box center [447, 93] width 165 height 28
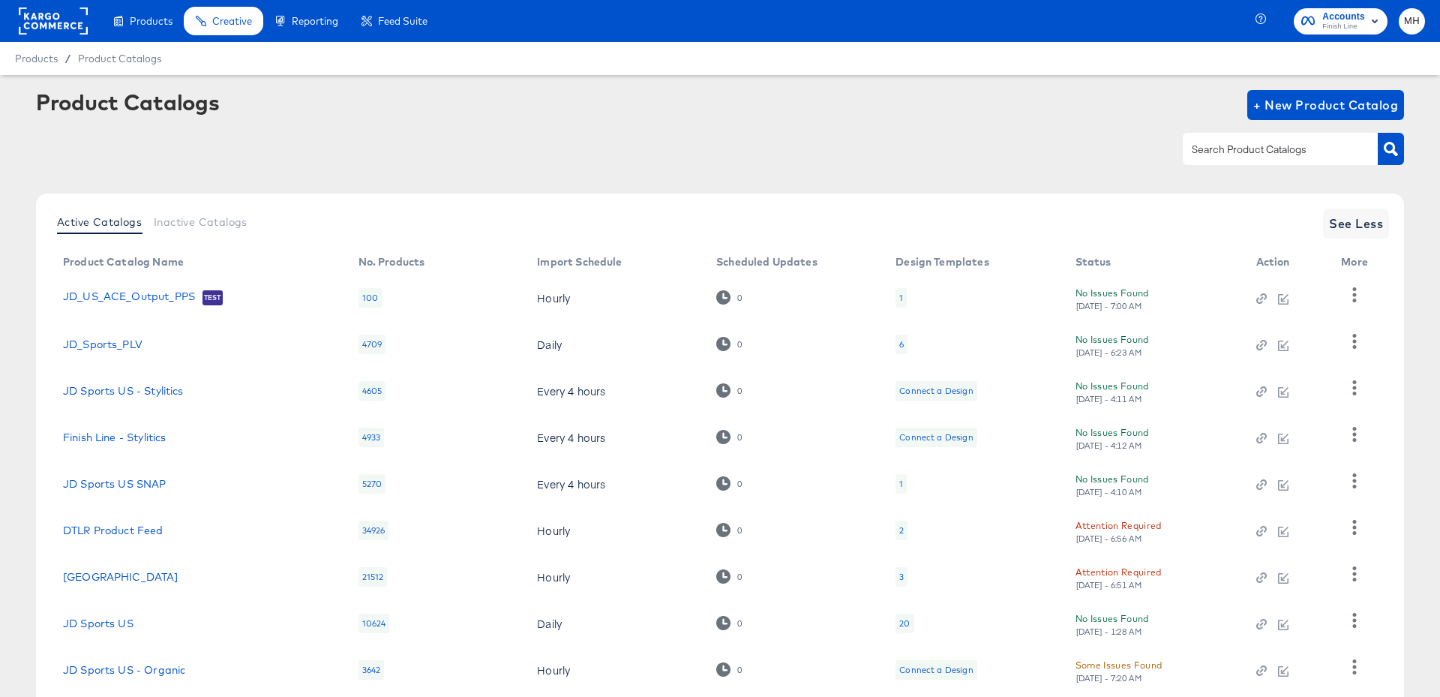
scroll to position [141, 0]
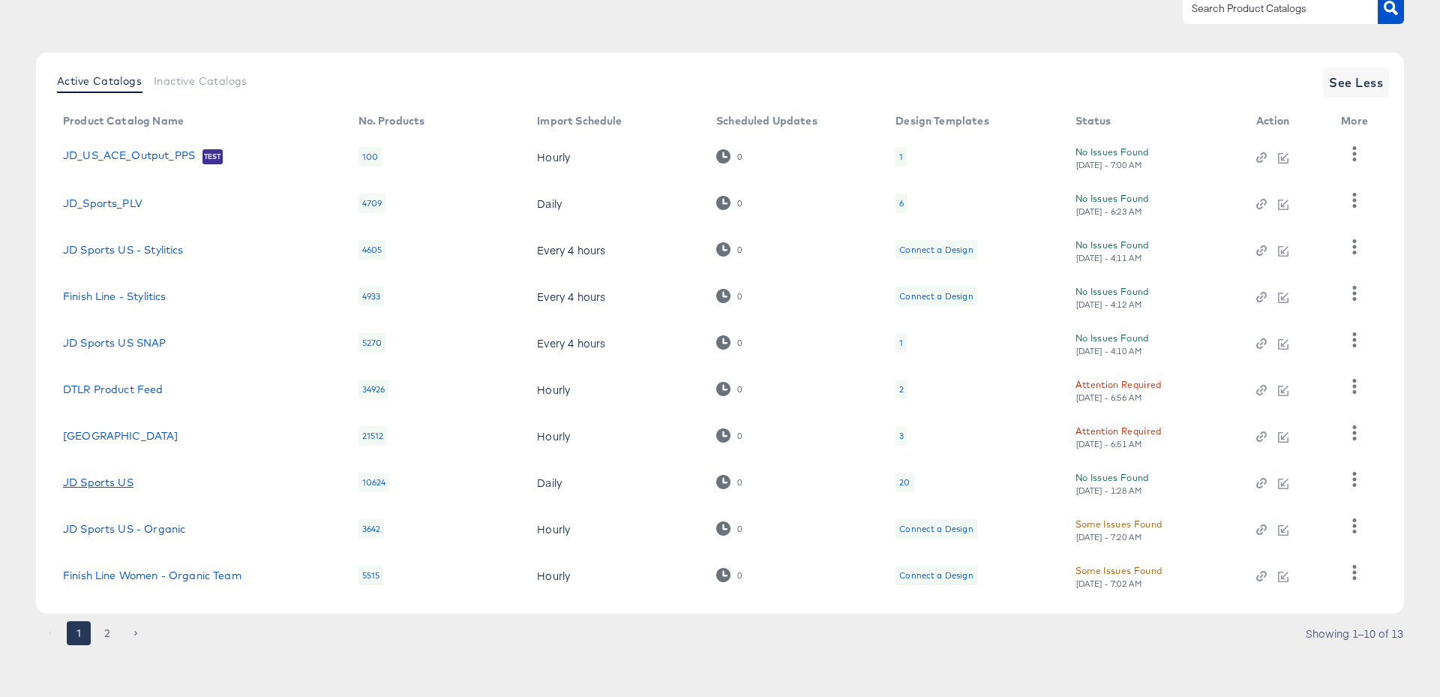
click at [116, 481] on link "JD Sports US" at bounding box center [98, 482] width 71 height 12
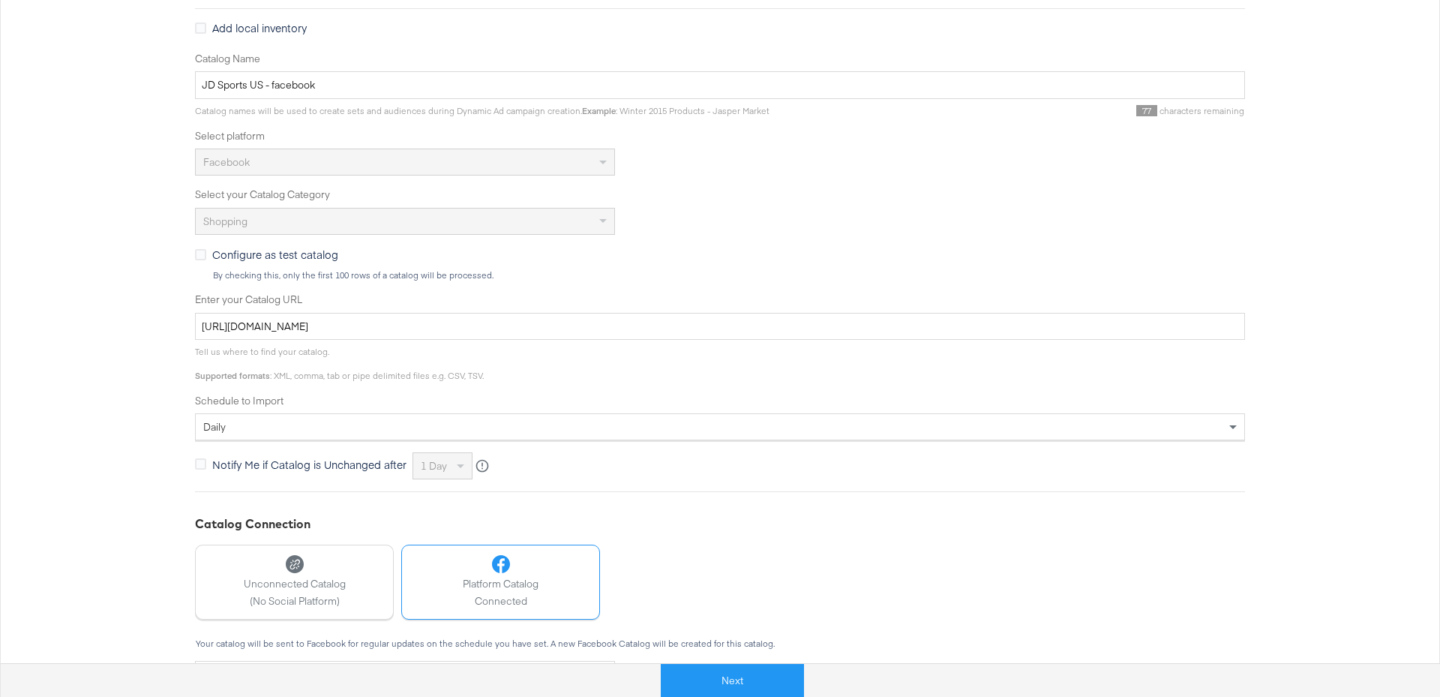
scroll to position [424, 0]
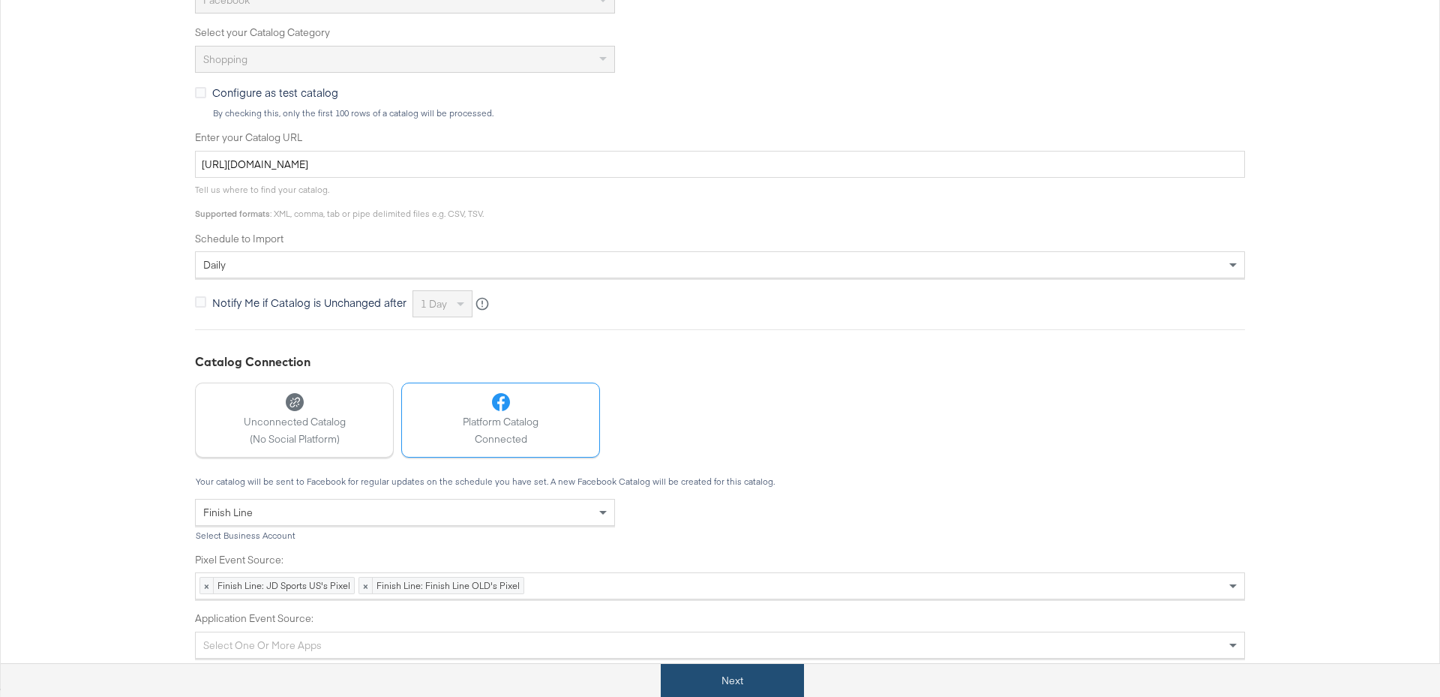
click at [756, 679] on button "Next" at bounding box center [732, 681] width 143 height 34
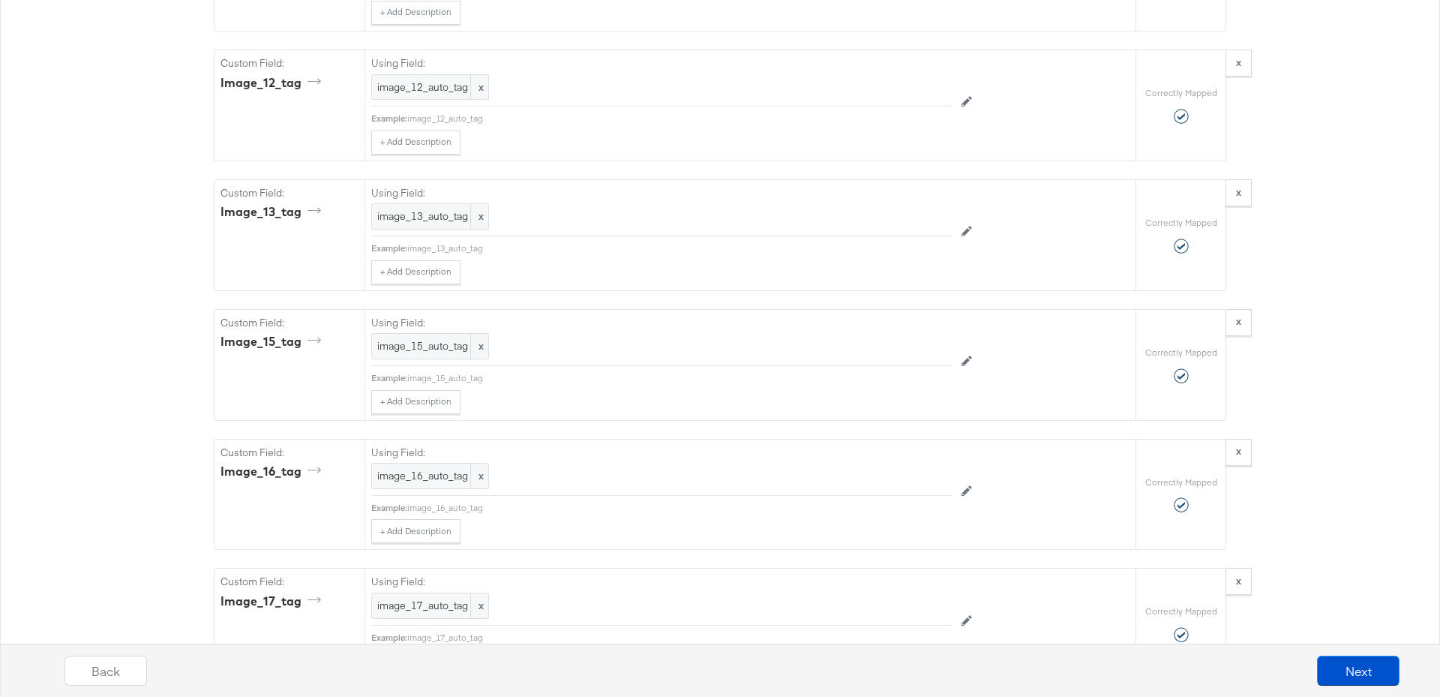
scroll to position [7174, 0]
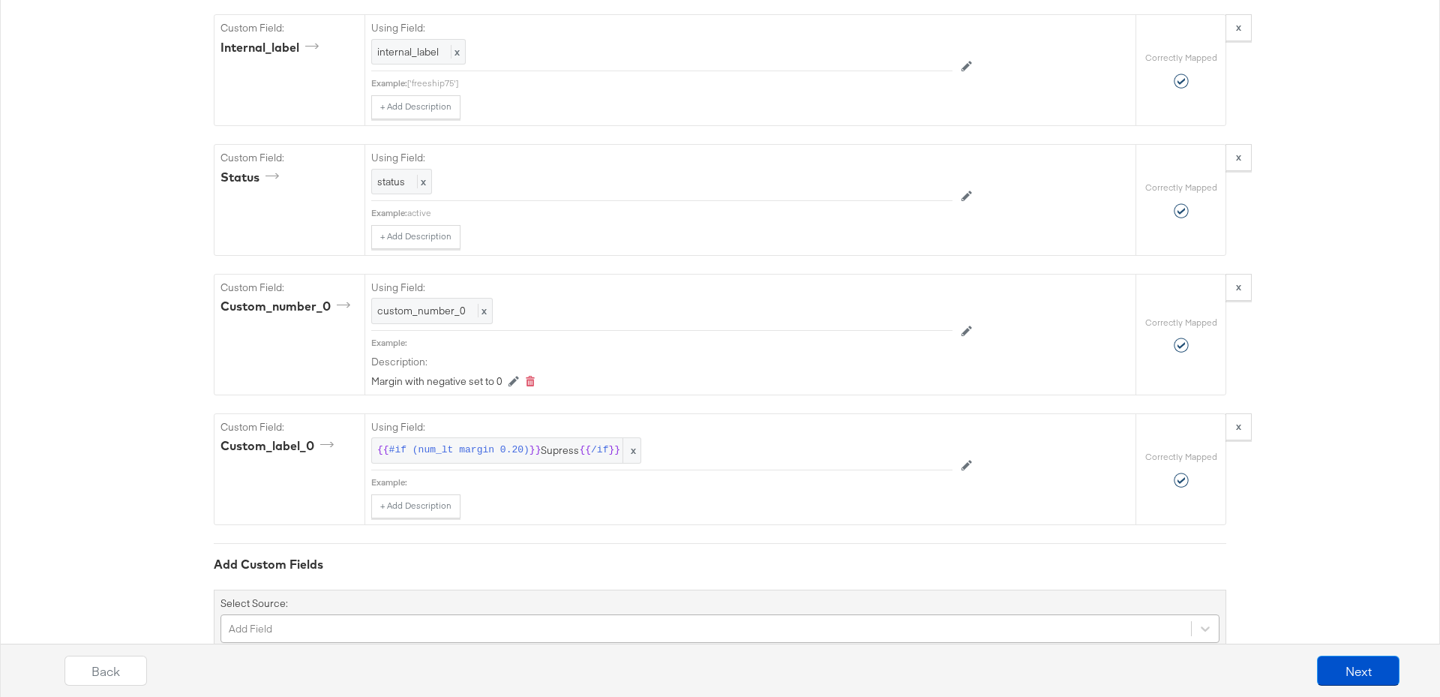
click at [323, 614] on div "Add Field" at bounding box center [720, 628] width 999 height 29
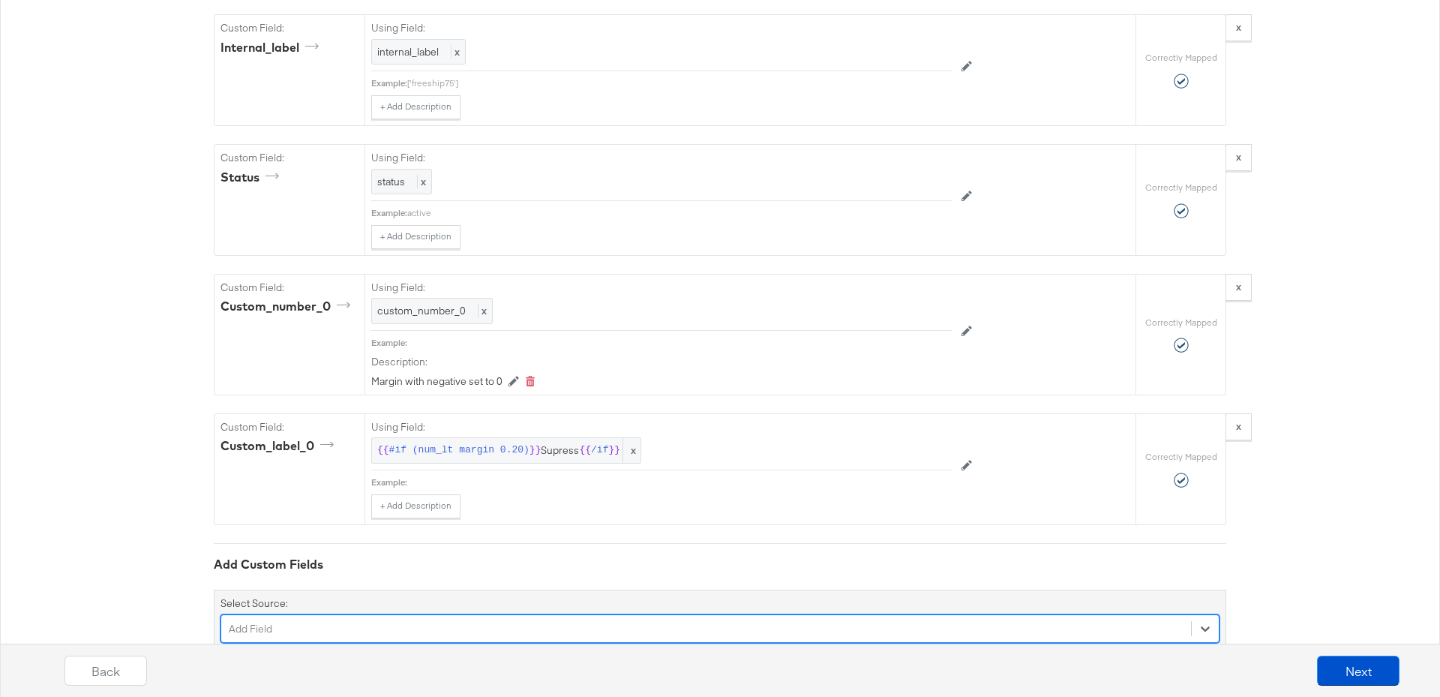
scroll to position [7300, 0]
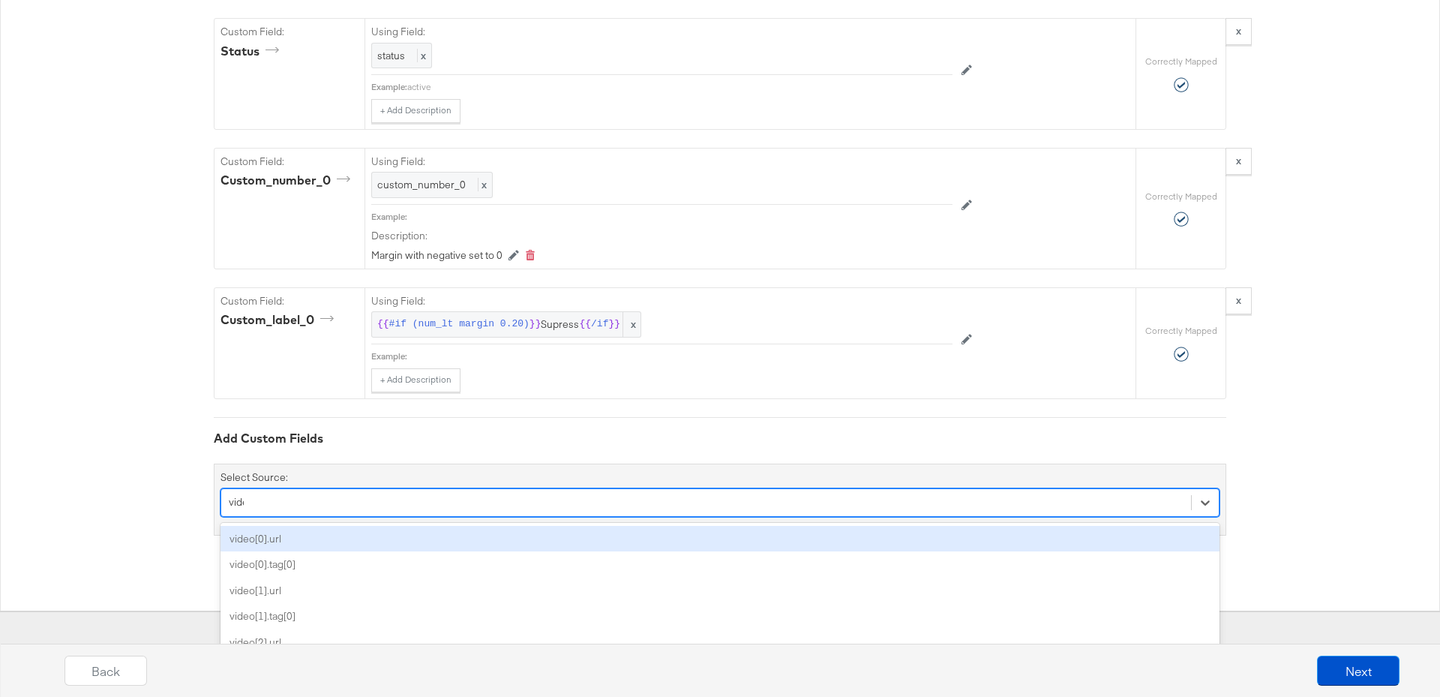
type input "video"
click at [276, 526] on div "video[0].url" at bounding box center [720, 539] width 999 height 26
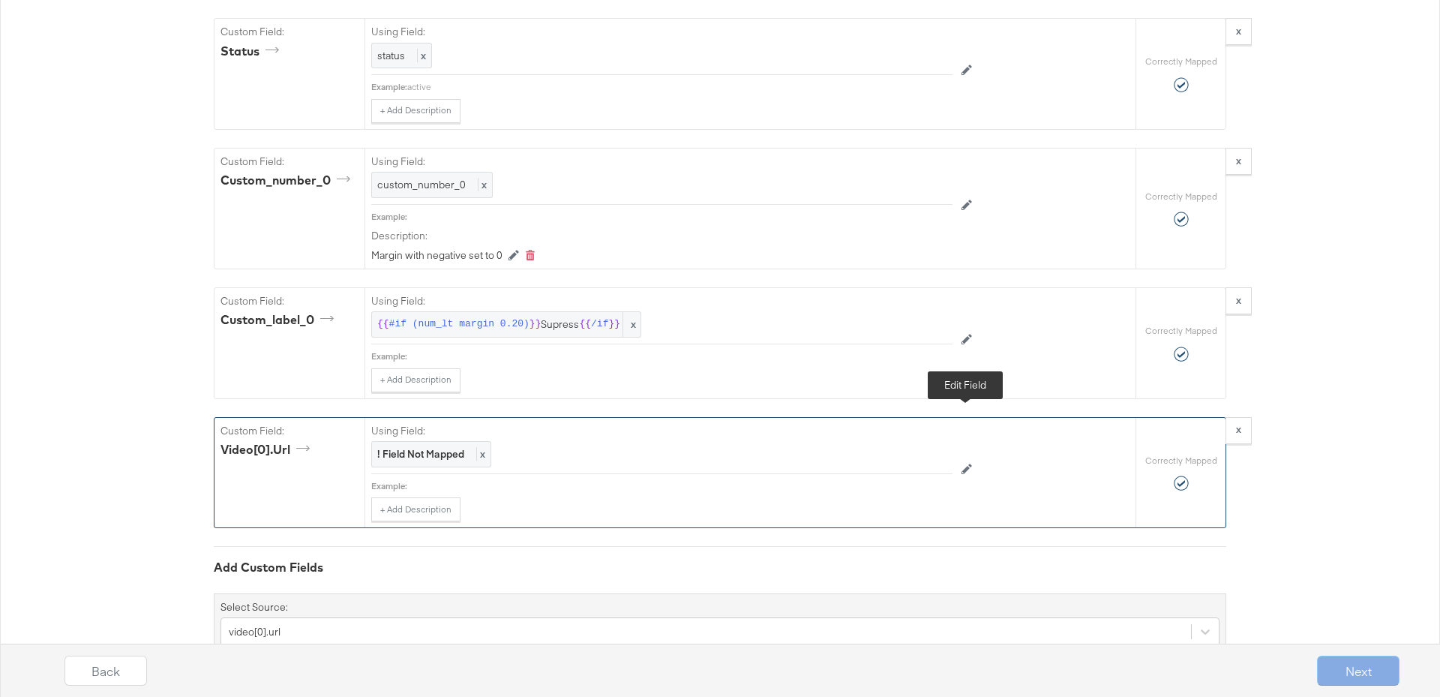
click at [966, 458] on button at bounding box center [967, 470] width 29 height 24
click at [920, 445] on div at bounding box center [918, 456] width 56 height 23
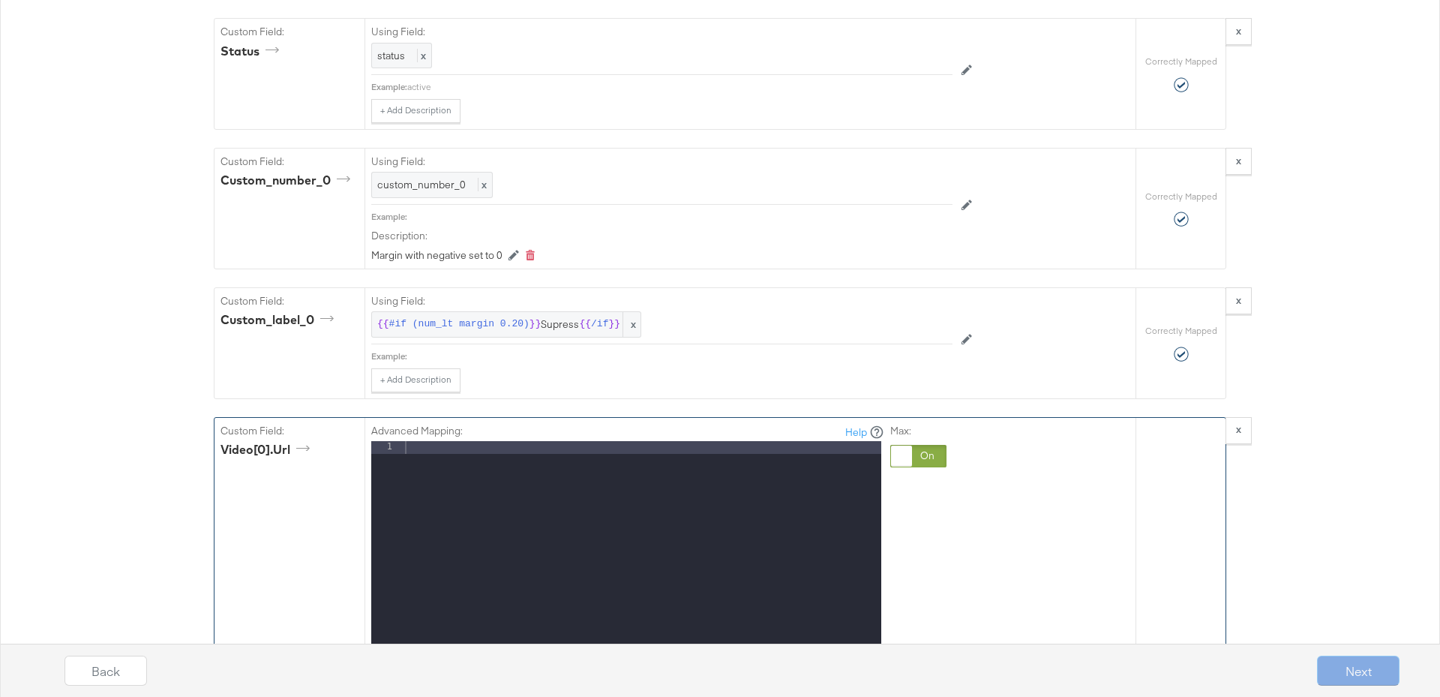
click at [458, 441] on div at bounding box center [641, 641] width 479 height 400
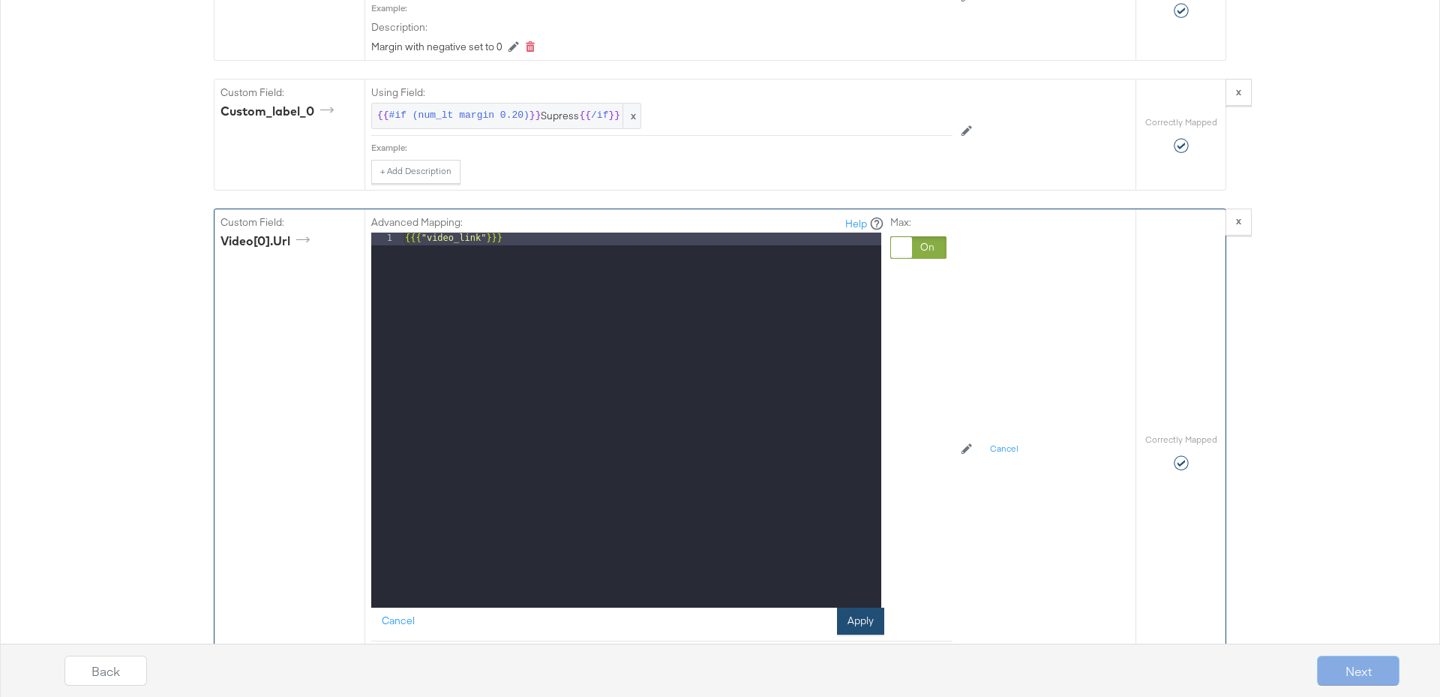
click at [866, 608] on button "Apply" at bounding box center [860, 621] width 47 height 27
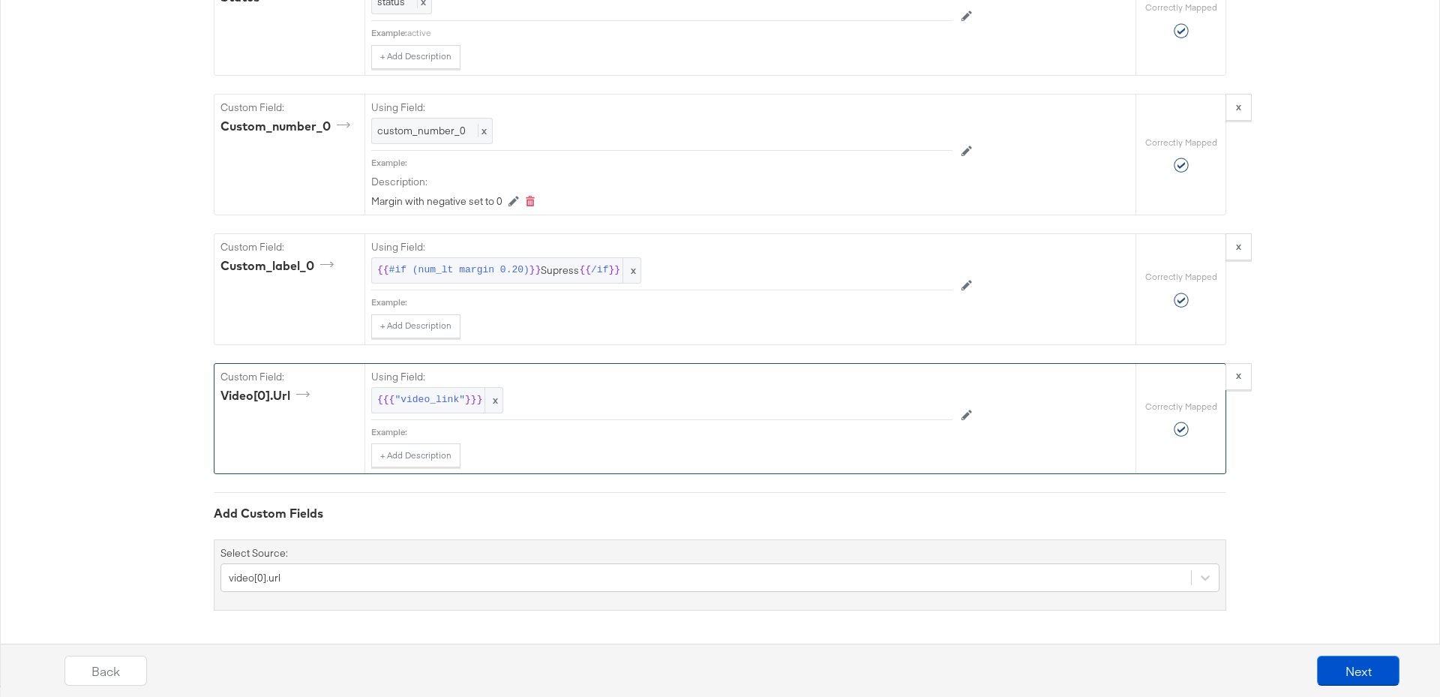
scroll to position [7303, 0]
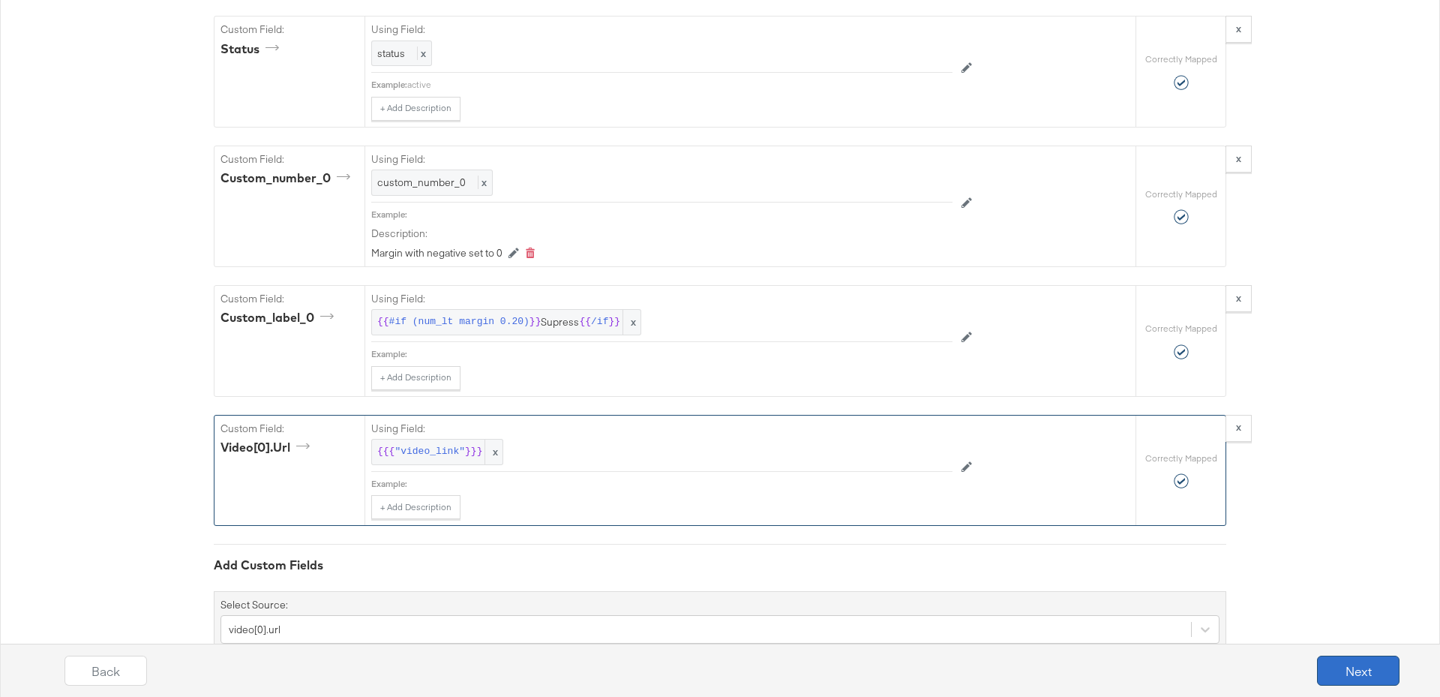
click at [1354, 674] on button "Next" at bounding box center [1358, 671] width 83 height 30
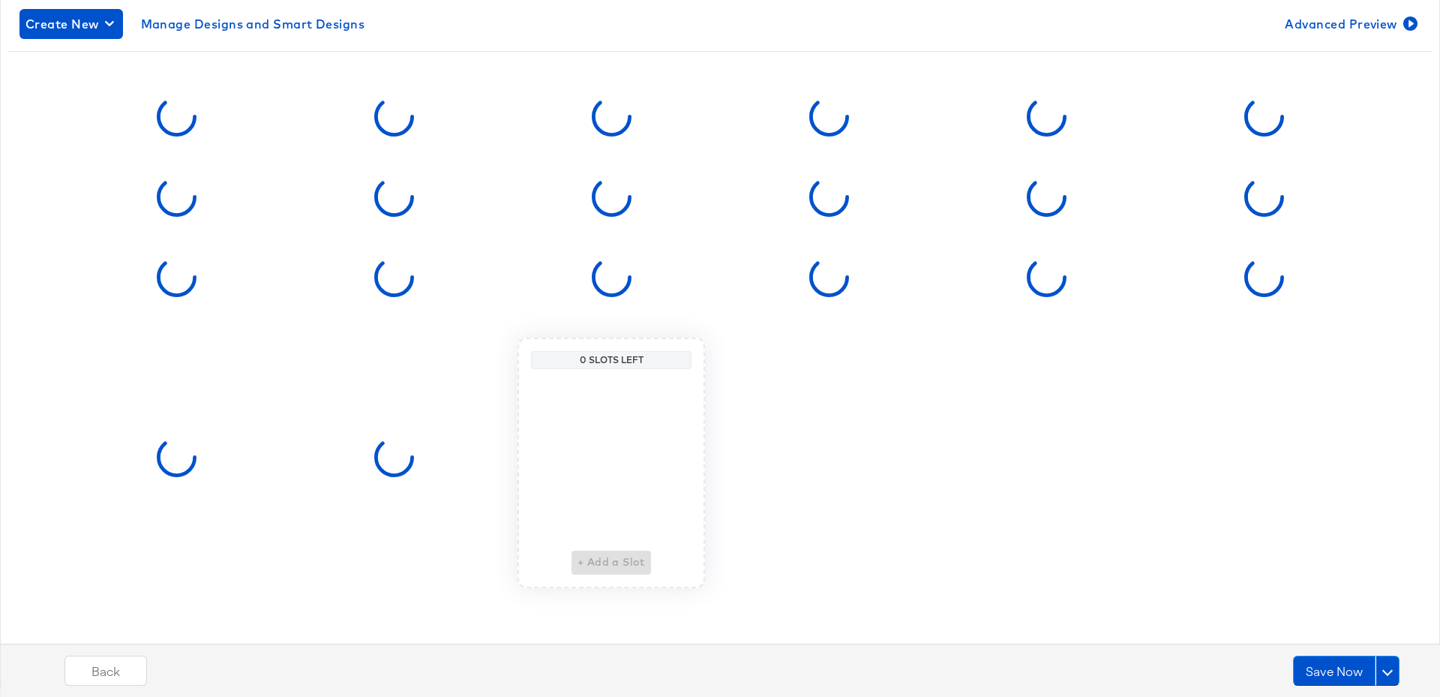
scroll to position [0, 0]
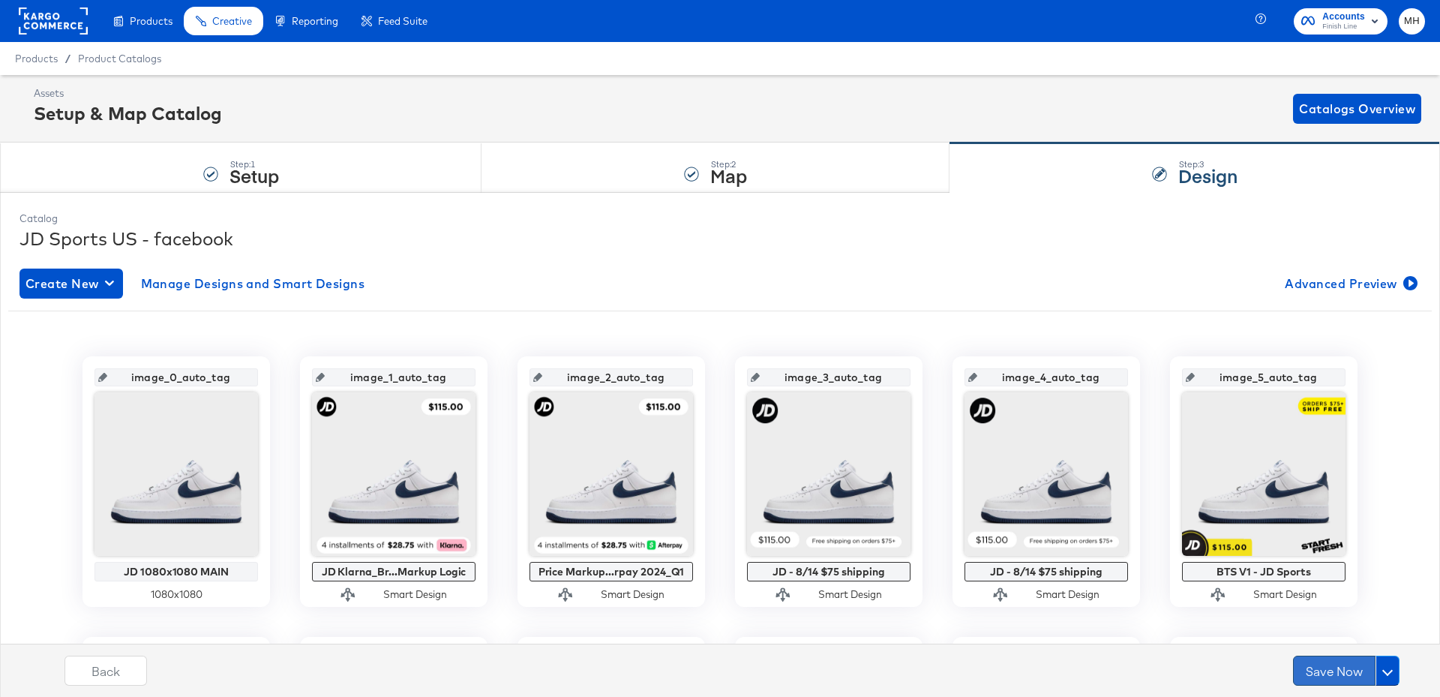
click at [1340, 672] on button "Save Now" at bounding box center [1334, 671] width 83 height 30
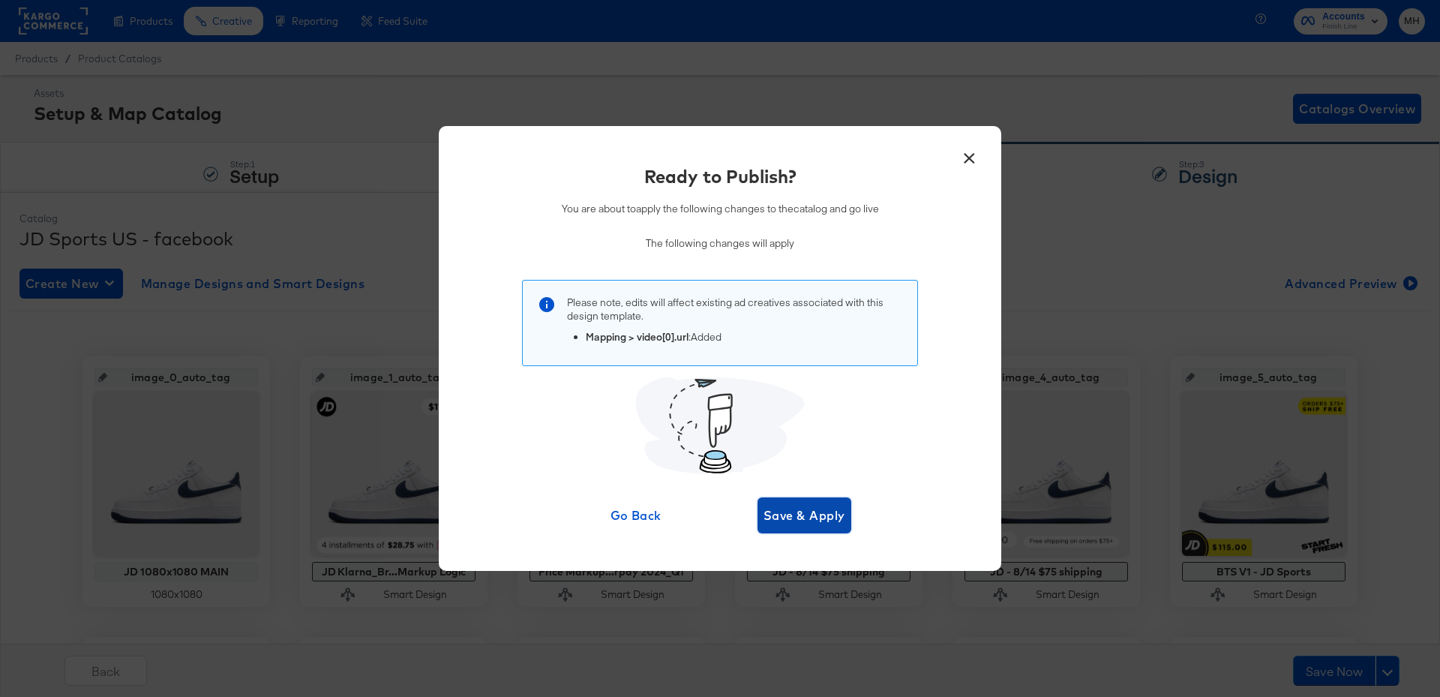
click at [808, 523] on span "Save & Apply" at bounding box center [805, 515] width 82 height 21
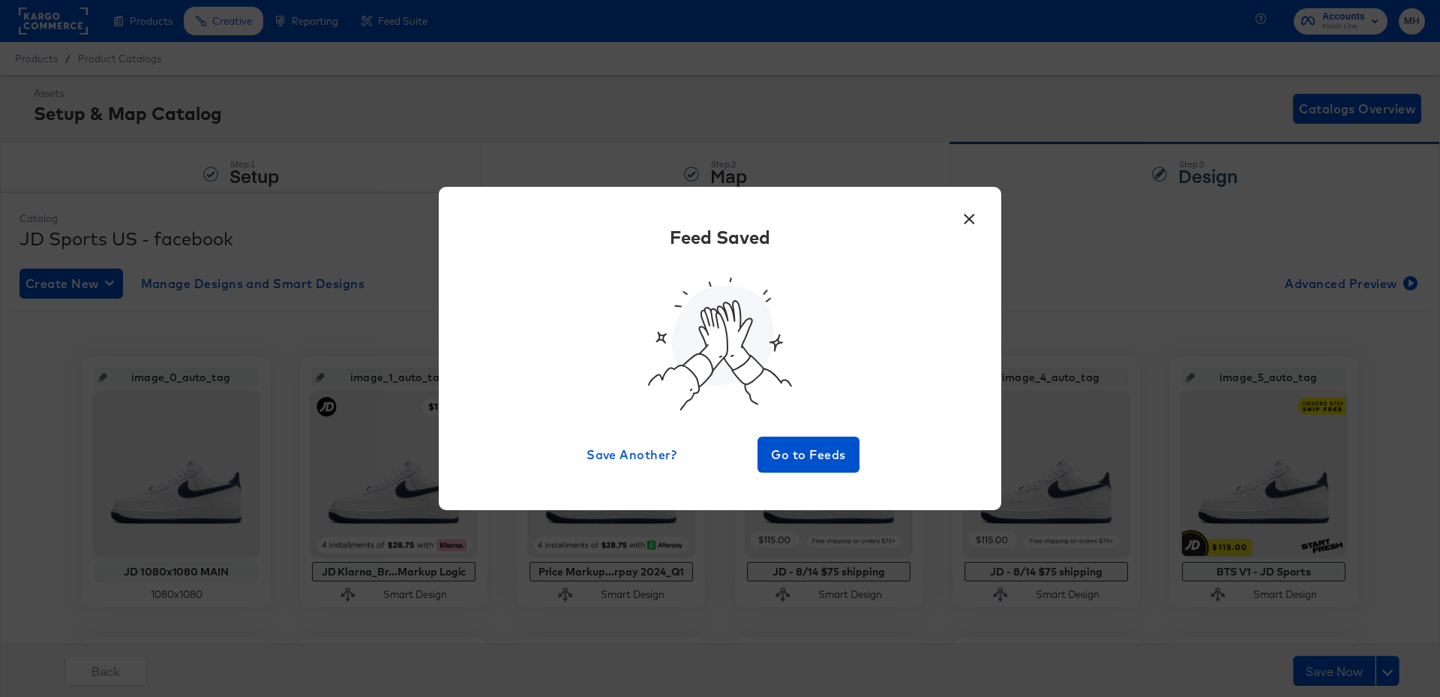
click at [812, 480] on div "× Feed Saved Save Another? Go to Feeds" at bounding box center [720, 348] width 563 height 323
click at [812, 462] on span "Go to Feeds" at bounding box center [809, 454] width 90 height 21
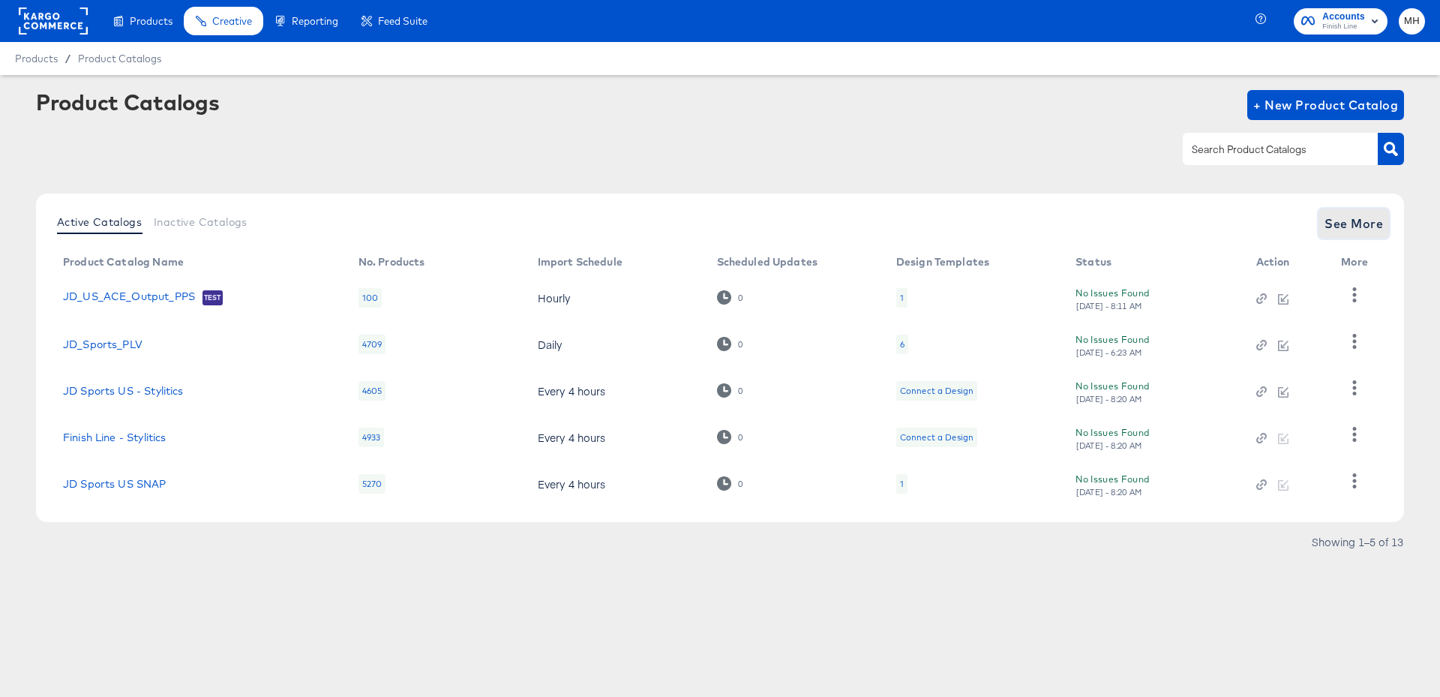
click at [1360, 227] on span "See More" at bounding box center [1354, 223] width 59 height 21
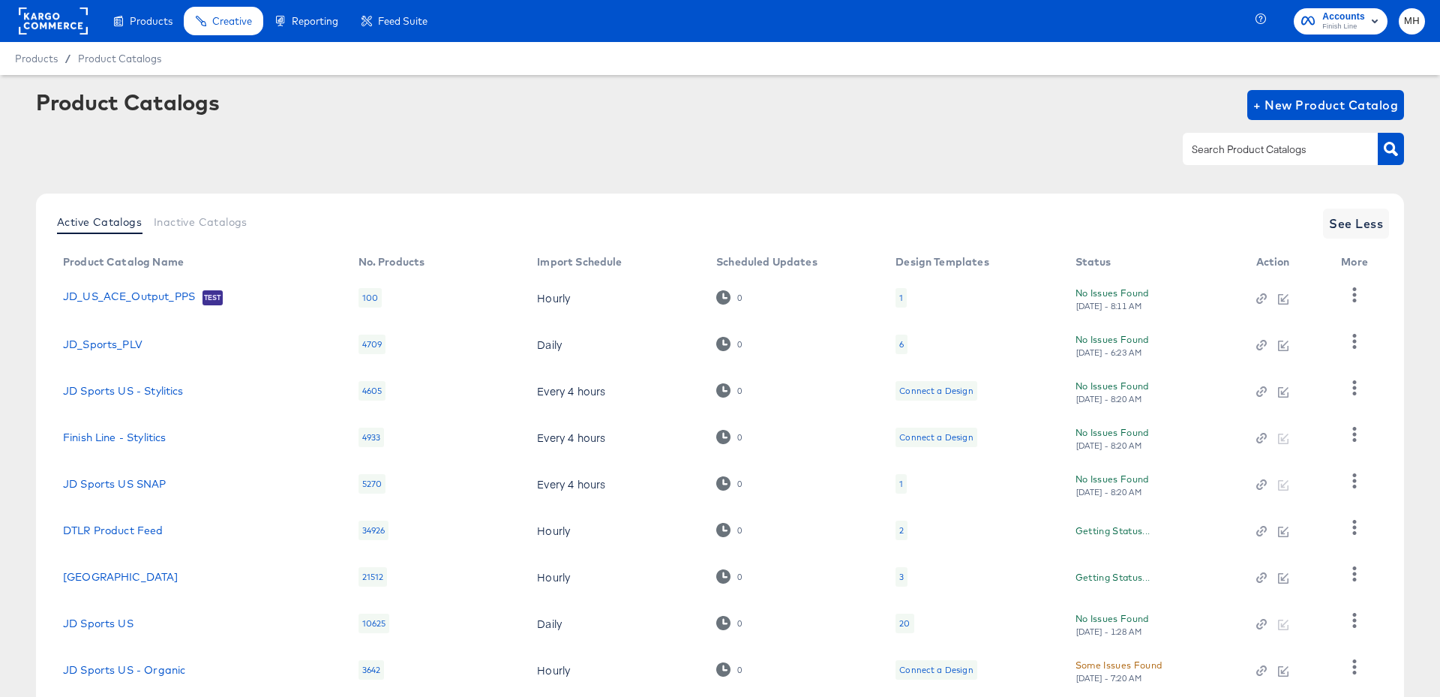
scroll to position [141, 0]
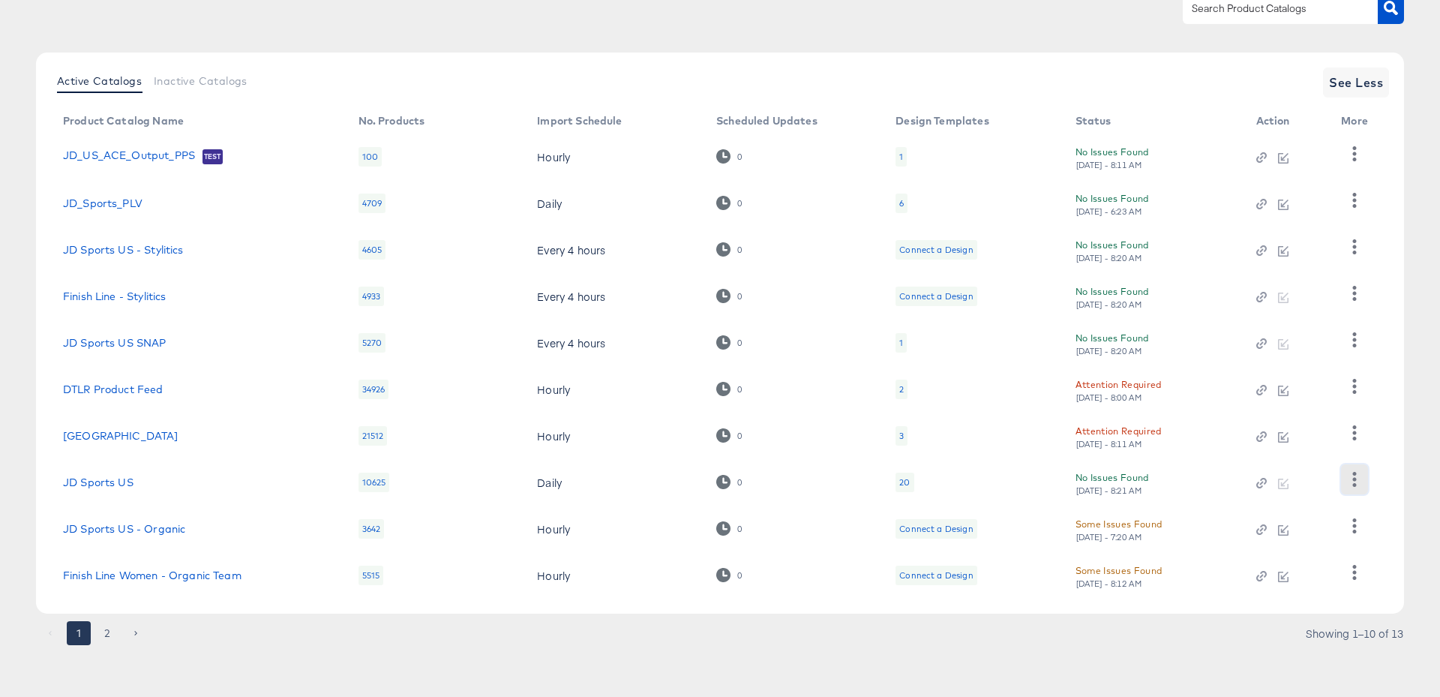
click at [1358, 478] on icon "button" at bounding box center [1354, 479] width 14 height 14
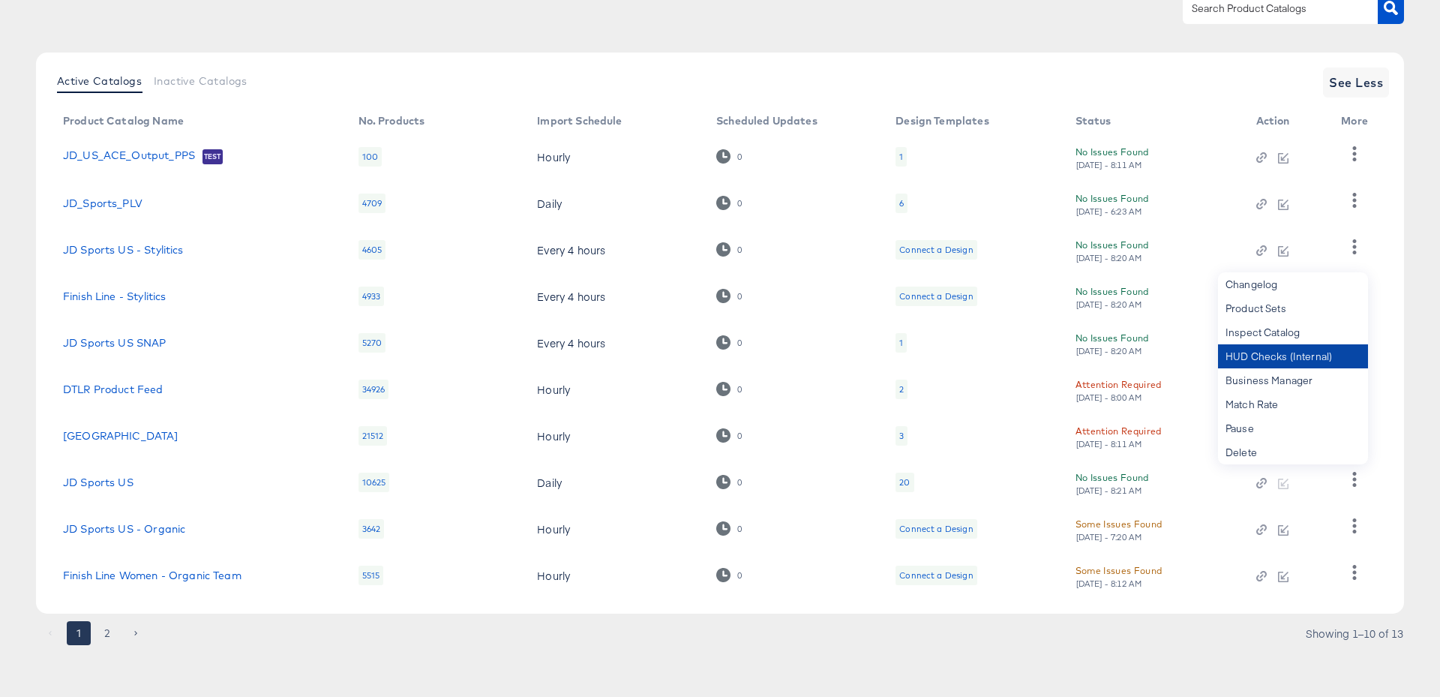
click at [1299, 359] on div "HUD Checks (Internal)" at bounding box center [1293, 356] width 150 height 24
click at [108, 482] on link "JD Sports US" at bounding box center [98, 482] width 71 height 12
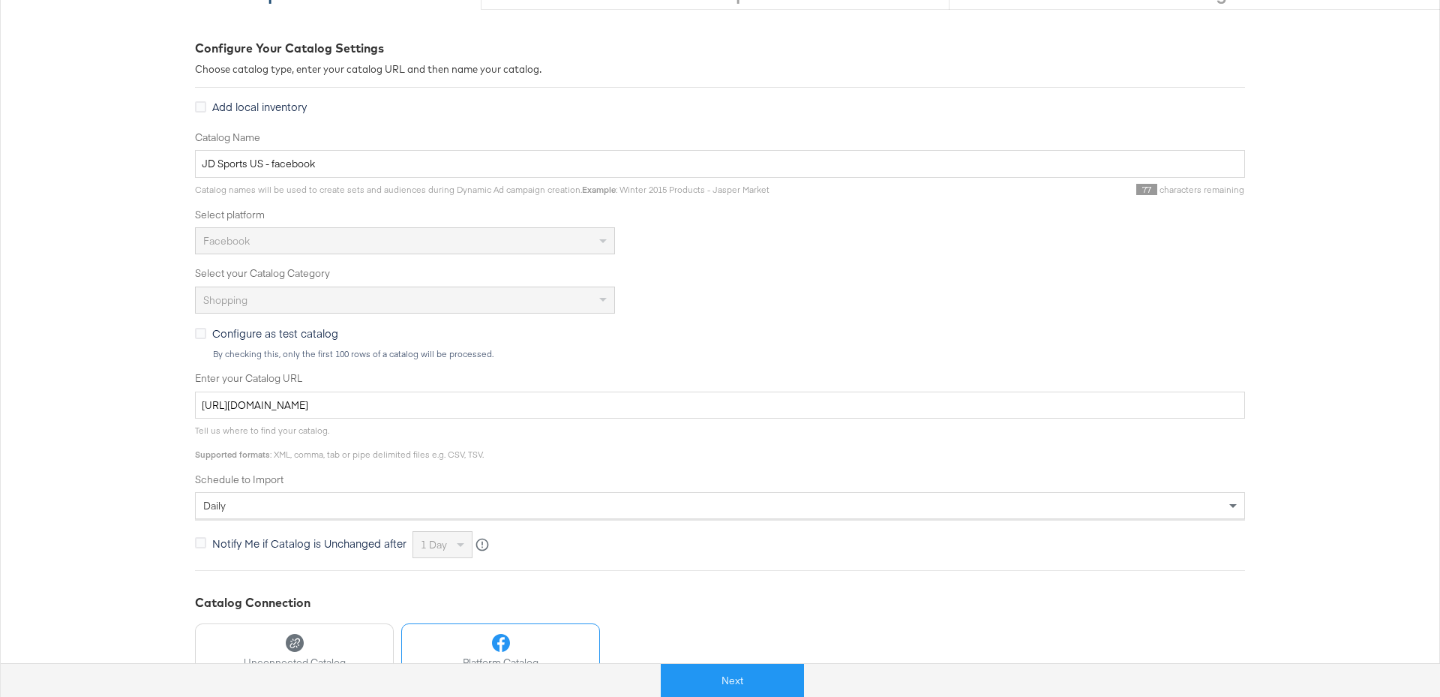
scroll to position [187, 0]
click at [742, 684] on button "Next" at bounding box center [732, 681] width 143 height 34
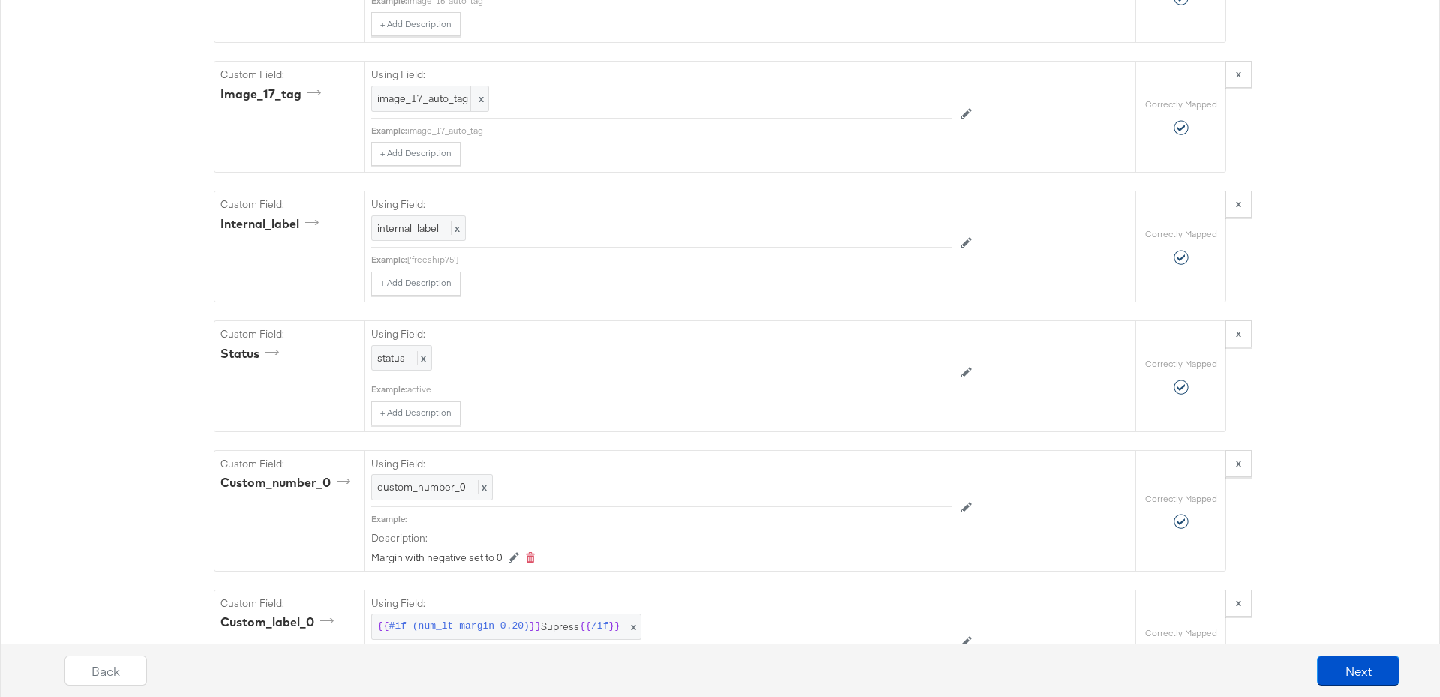
scroll to position [7303, 0]
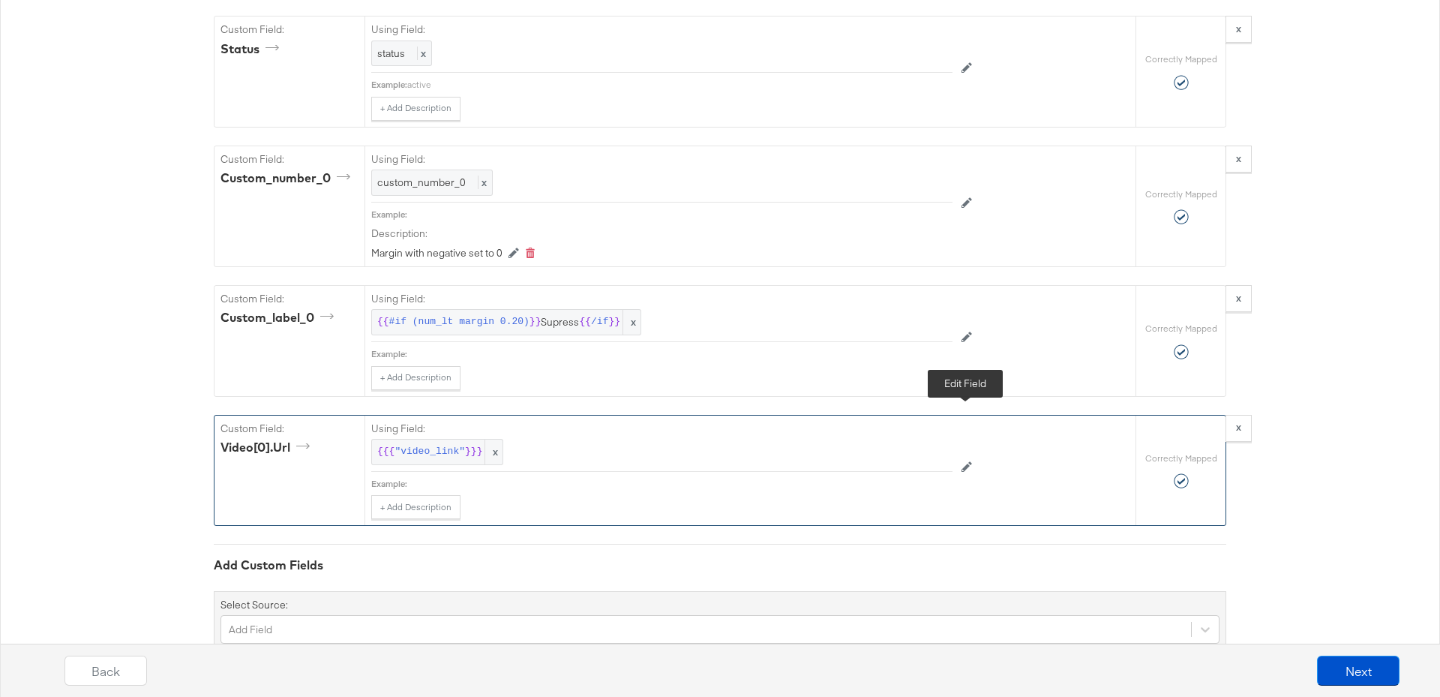
click at [966, 461] on icon at bounding box center [967, 466] width 11 height 11
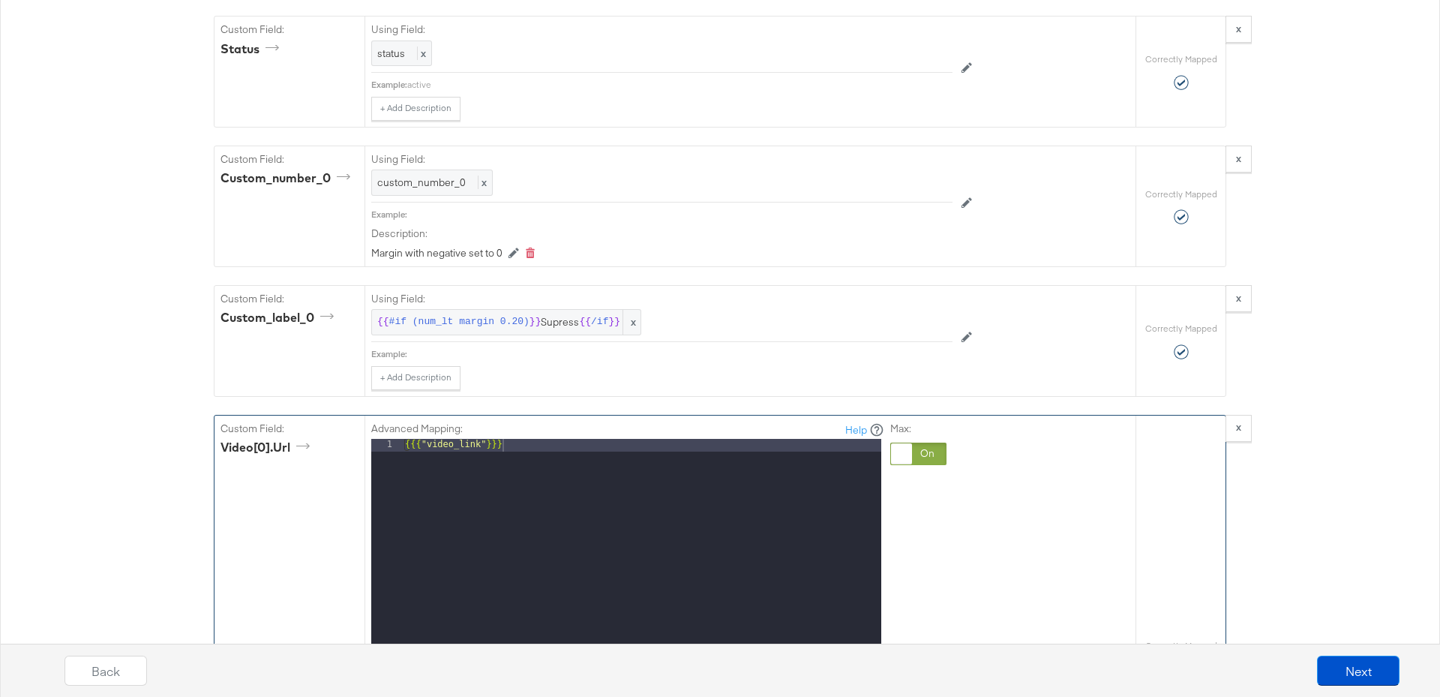
click at [427, 439] on div "{{{ "video_link" }}}" at bounding box center [641, 639] width 479 height 400
click at [485, 439] on div "{{{ 'video_link"}}}" at bounding box center [641, 639] width 479 height 400
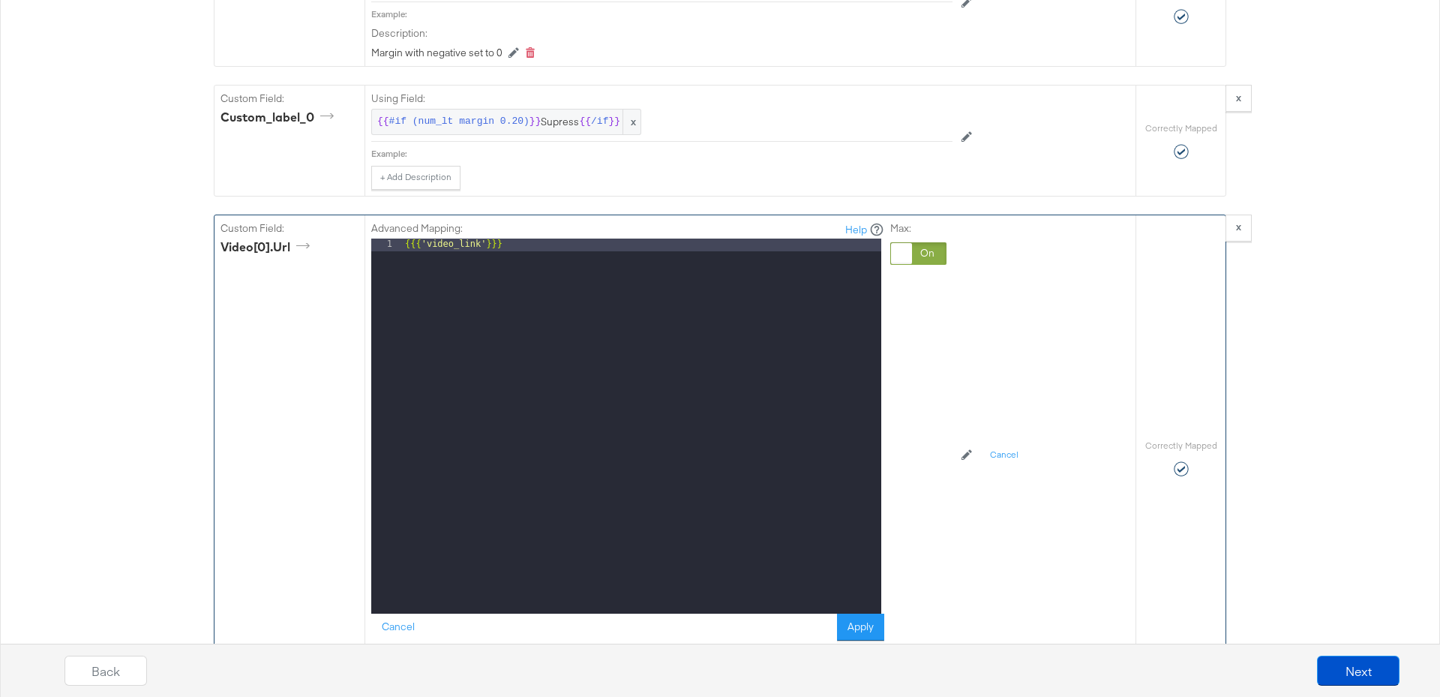
scroll to position [7557, 0]
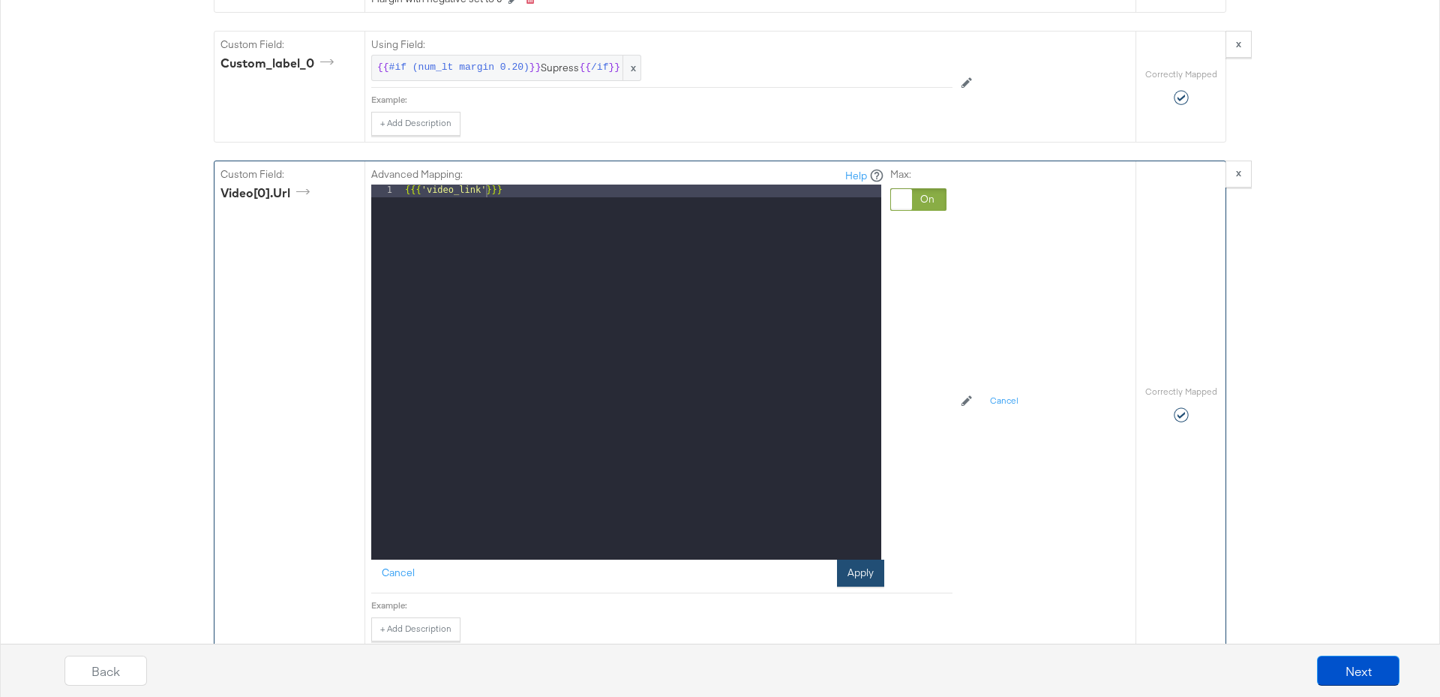
click at [857, 560] on button "Apply" at bounding box center [860, 573] width 47 height 27
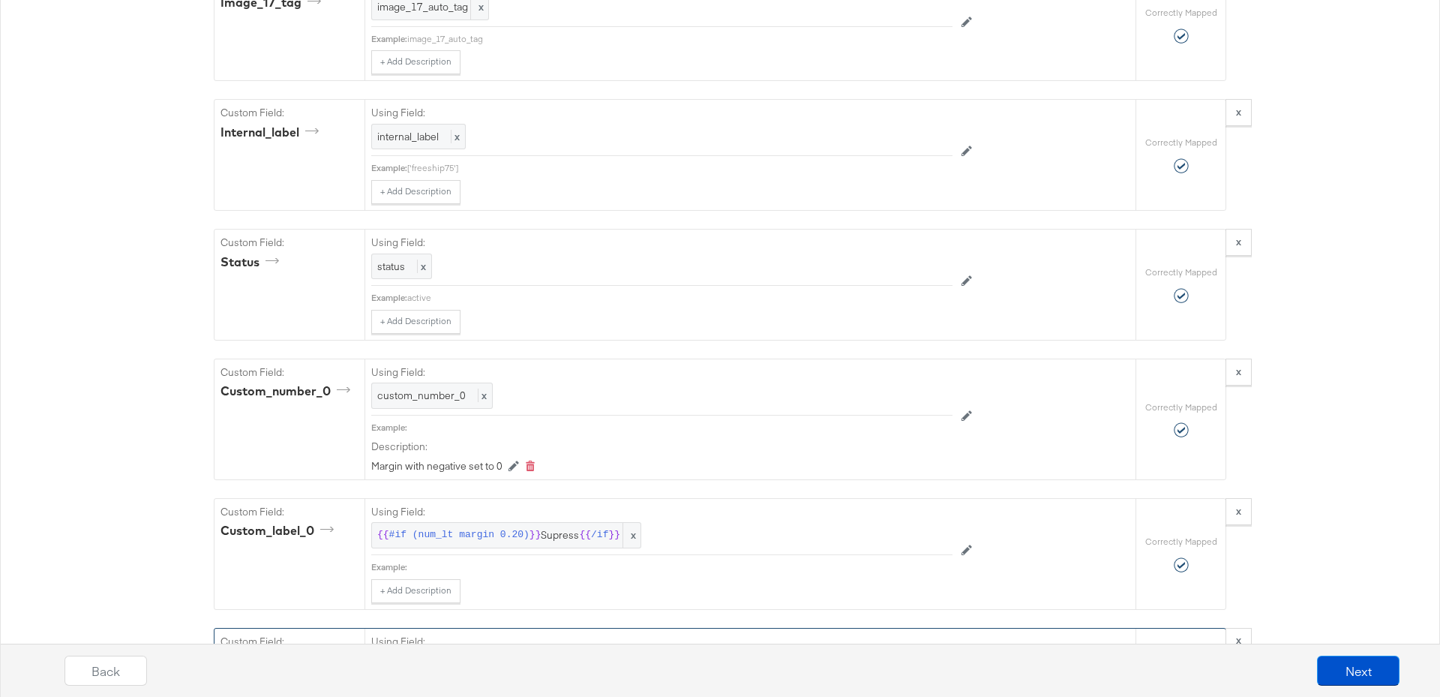
scroll to position [7087, 0]
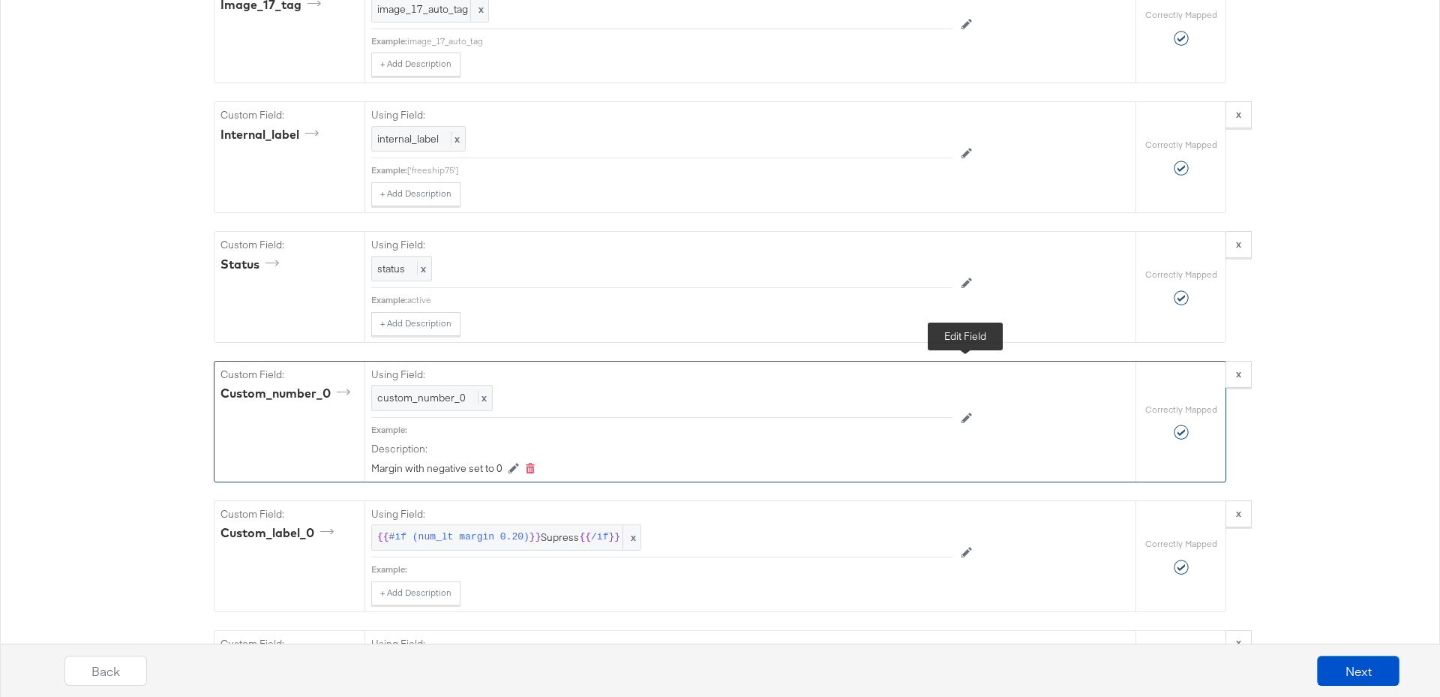
click at [977, 407] on button at bounding box center [967, 419] width 29 height 24
click at [925, 389] on div at bounding box center [935, 399] width 21 height 21
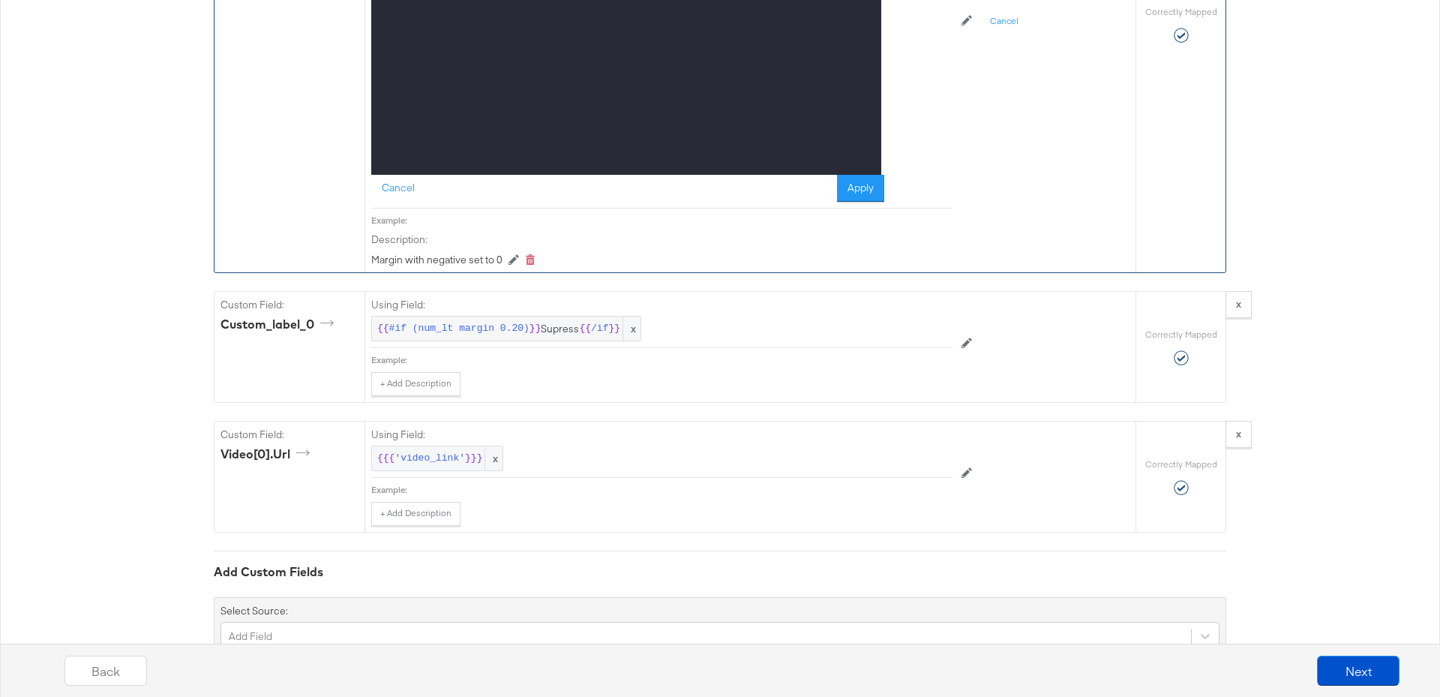
scroll to position [7680, 0]
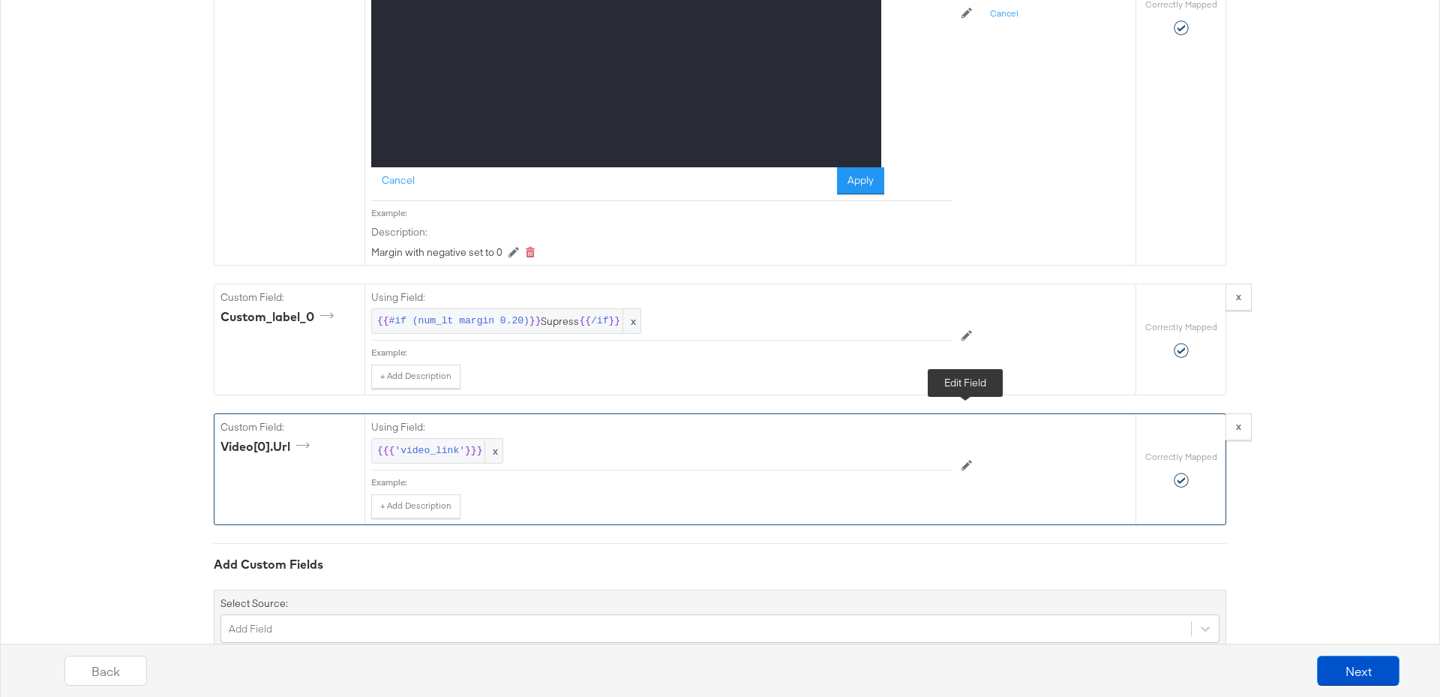
click at [959, 455] on button at bounding box center [967, 467] width 29 height 24
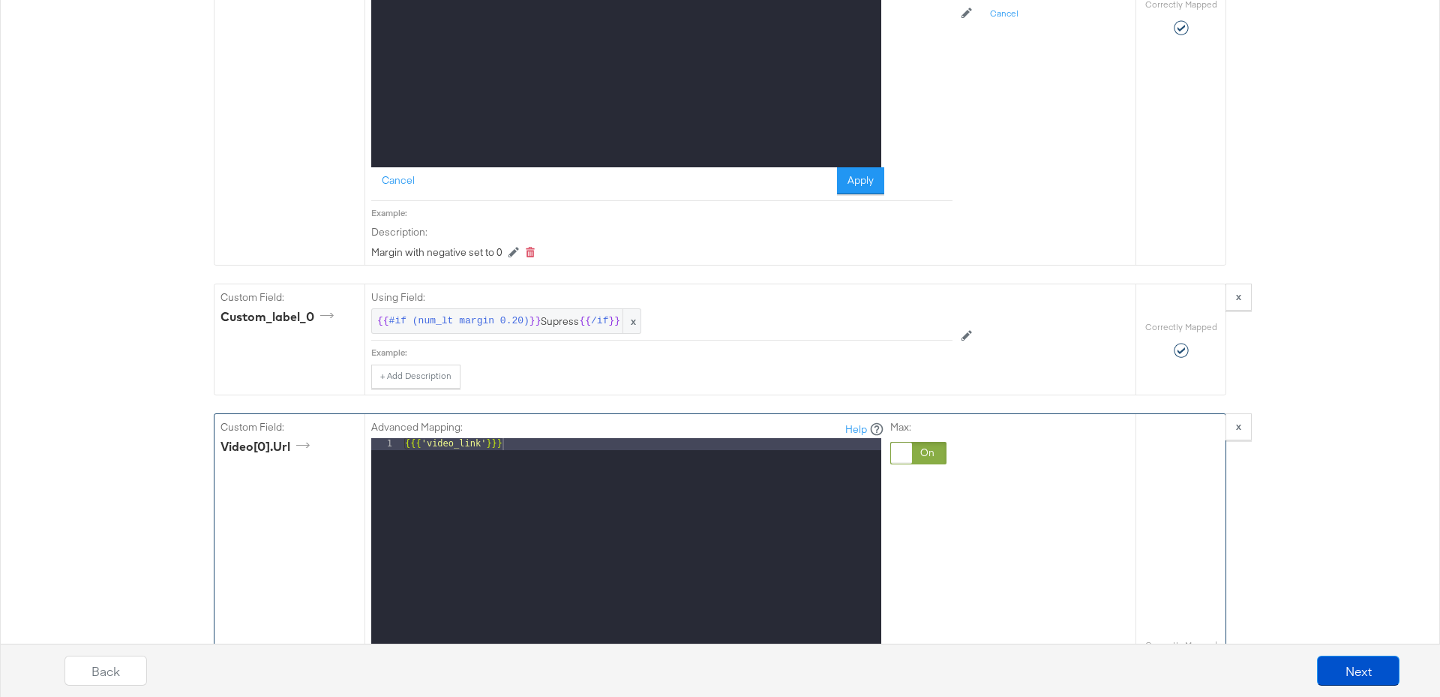
click at [922, 442] on div at bounding box center [918, 453] width 56 height 23
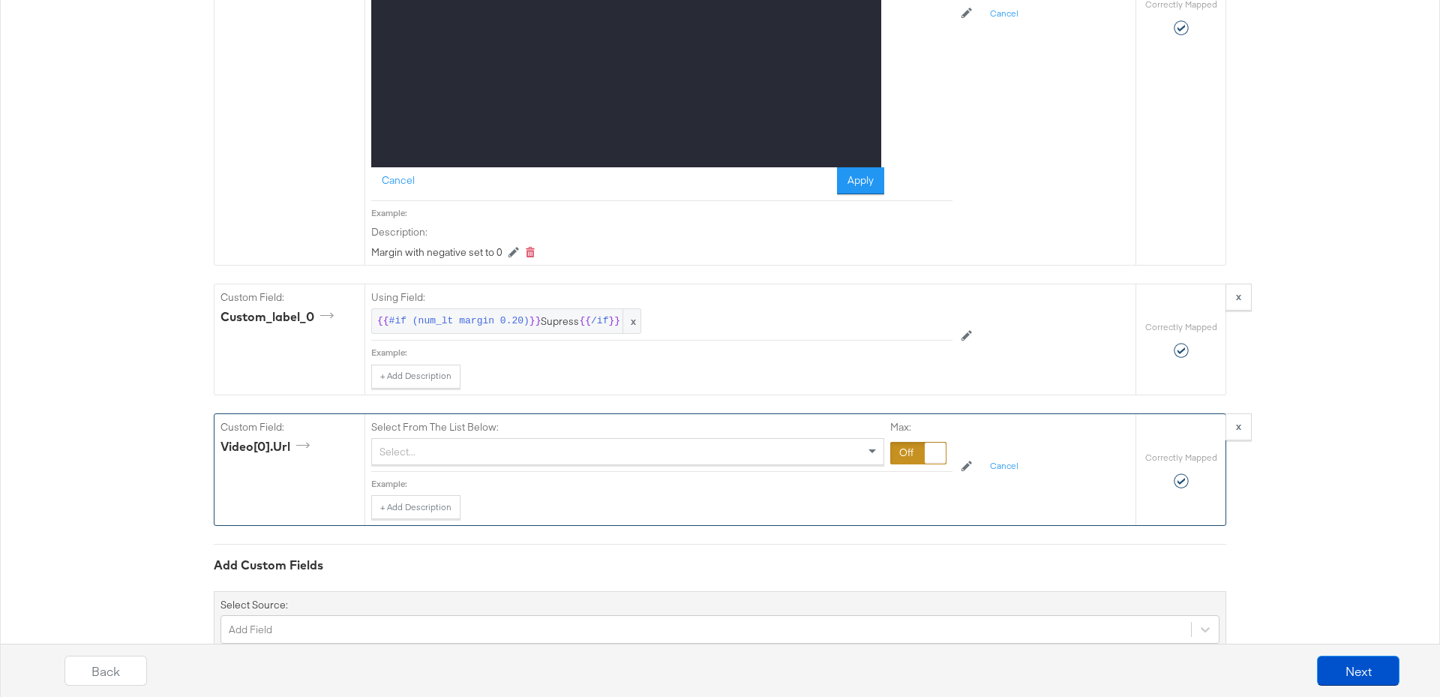
click at [647, 439] on div "Select..." at bounding box center [628, 452] width 512 height 26
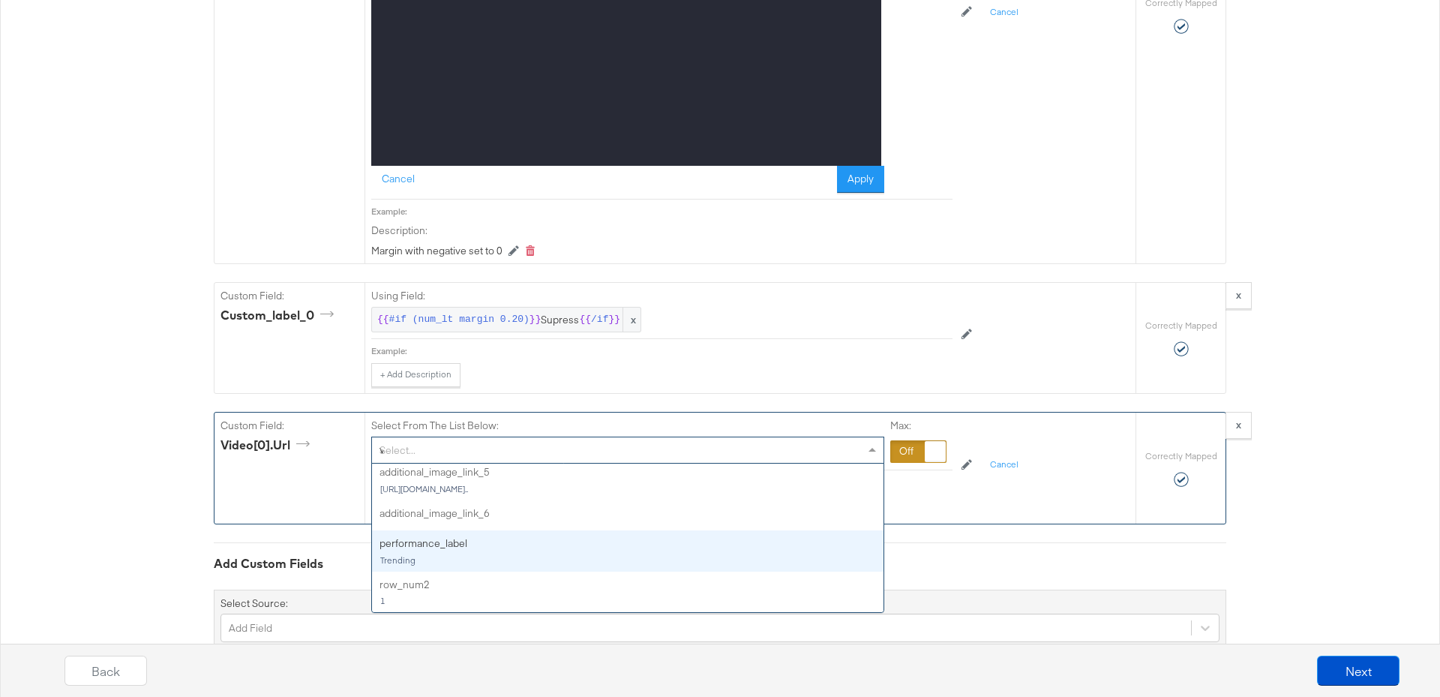
scroll to position [0, 0]
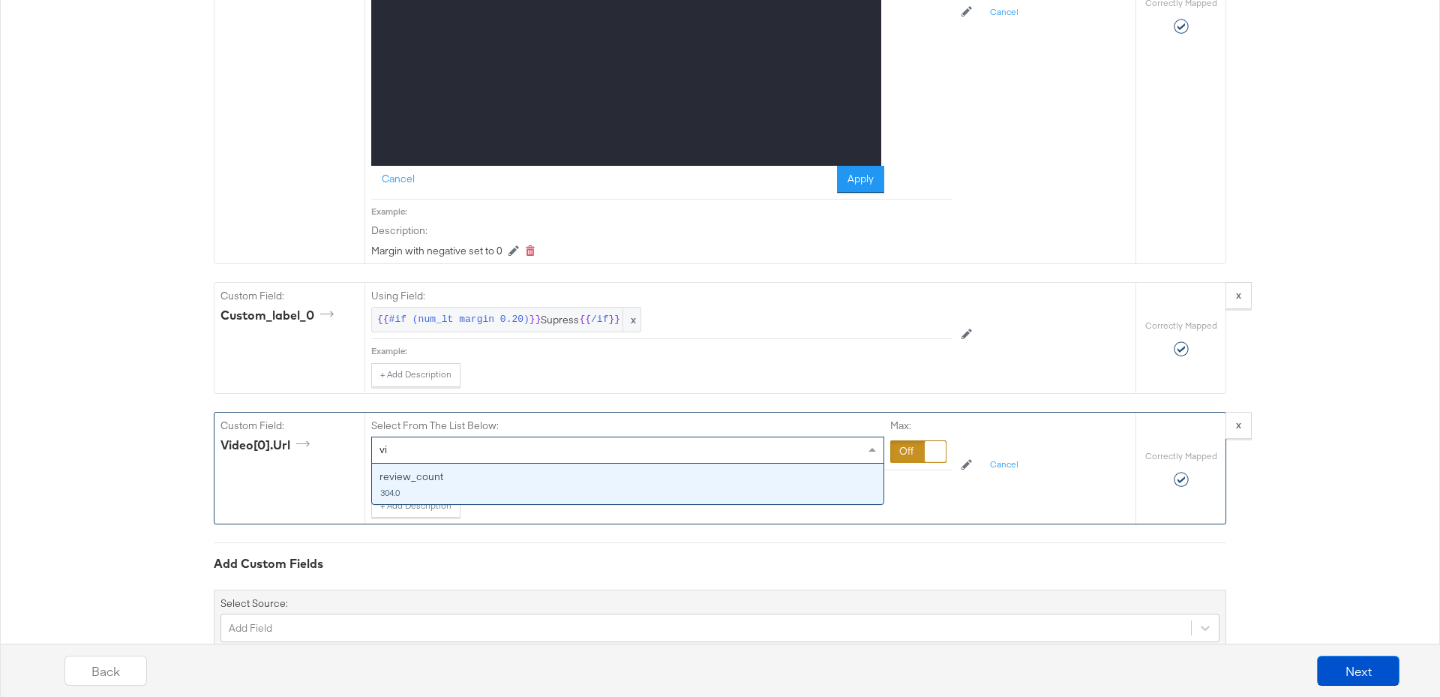
type input "v"
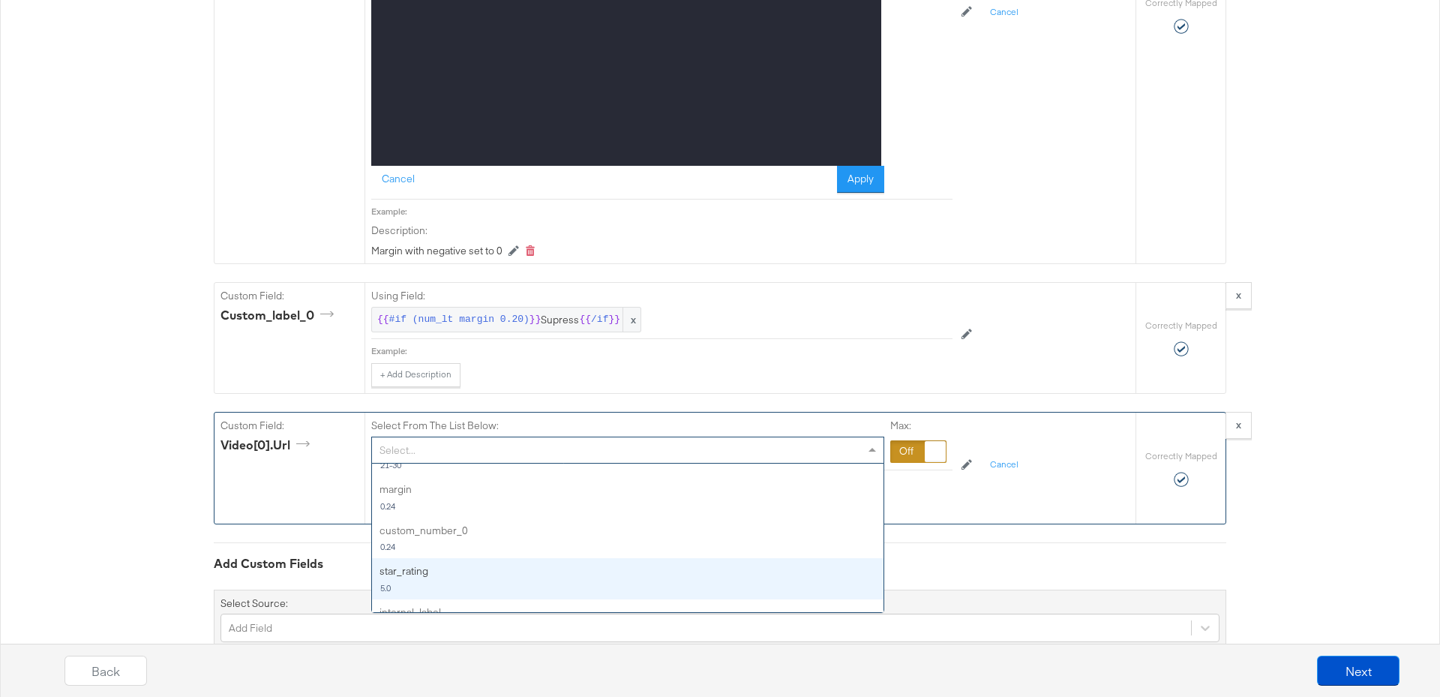
scroll to position [1365, 0]
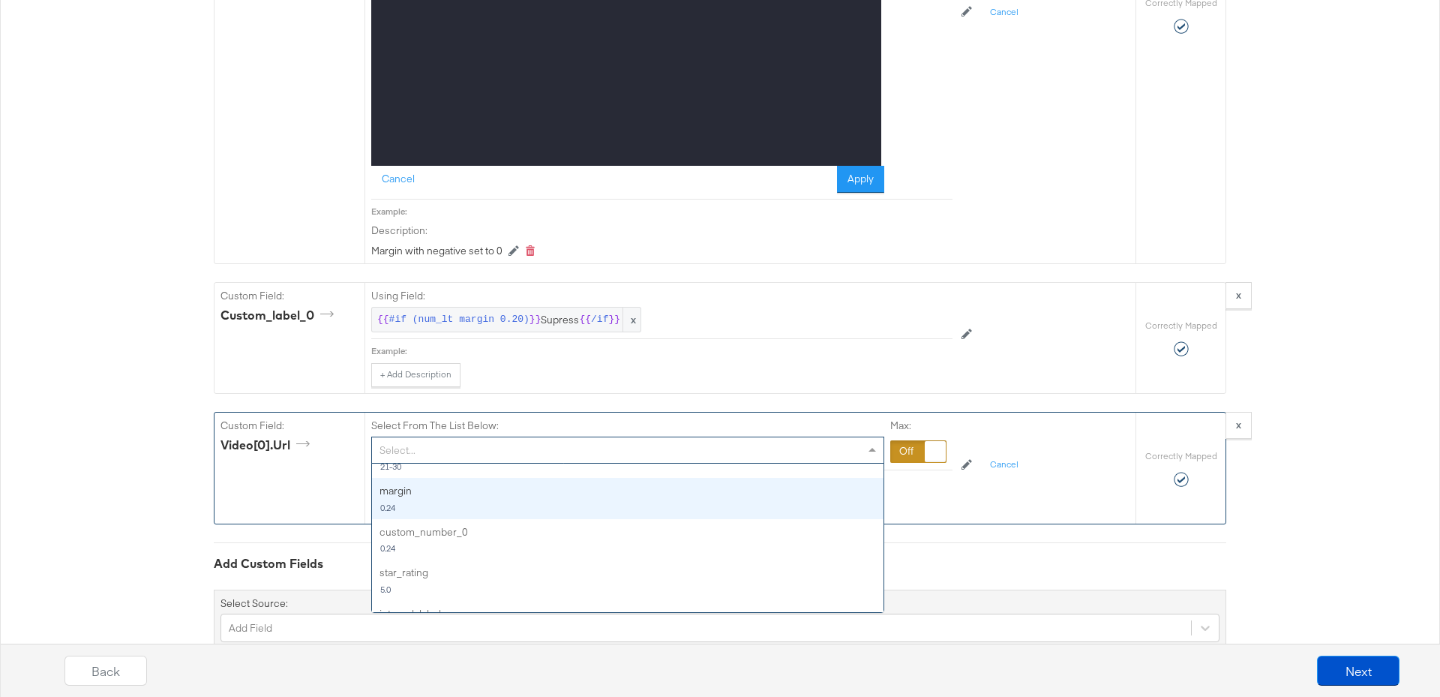
click at [916, 440] on div at bounding box center [918, 451] width 56 height 23
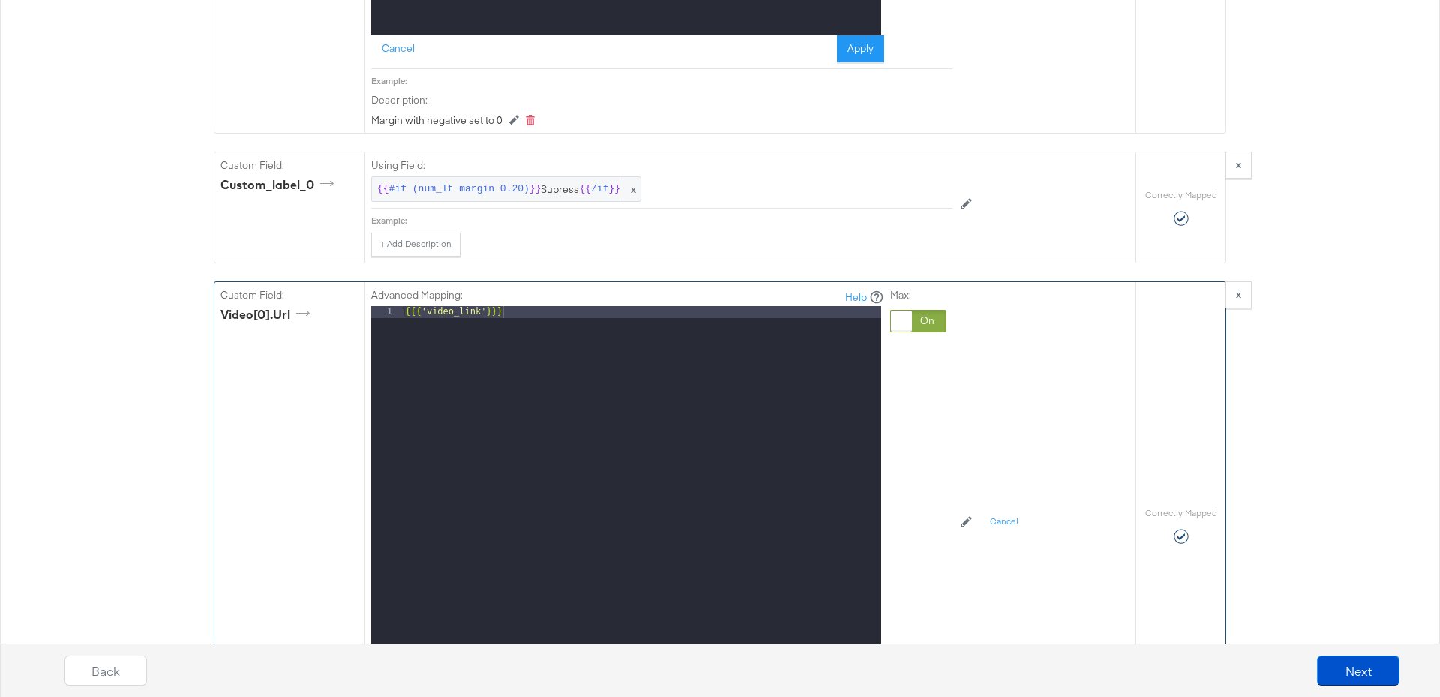
scroll to position [7826, 0]
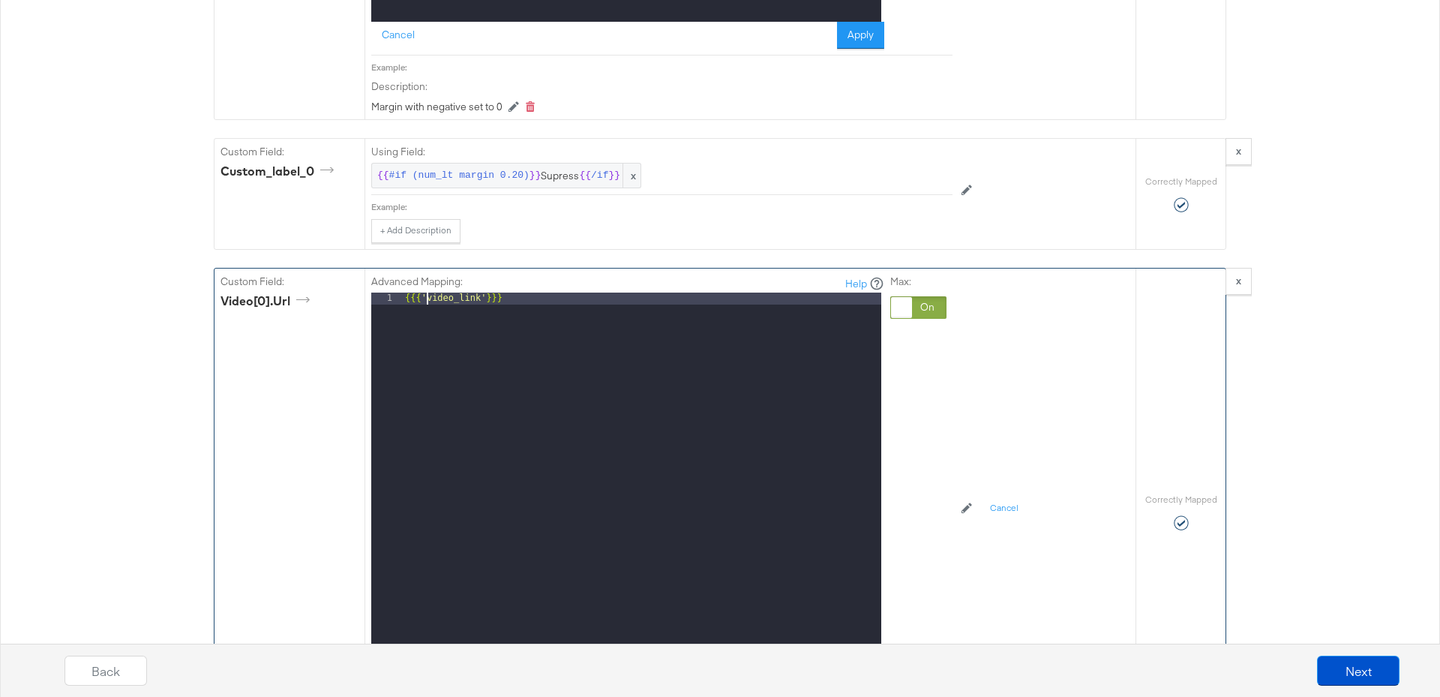
click at [425, 293] on div "{{{ 'video_link' }}}" at bounding box center [641, 493] width 479 height 400
click at [485, 293] on div "{{{ "video_link'}}}" at bounding box center [641, 493] width 479 height 400
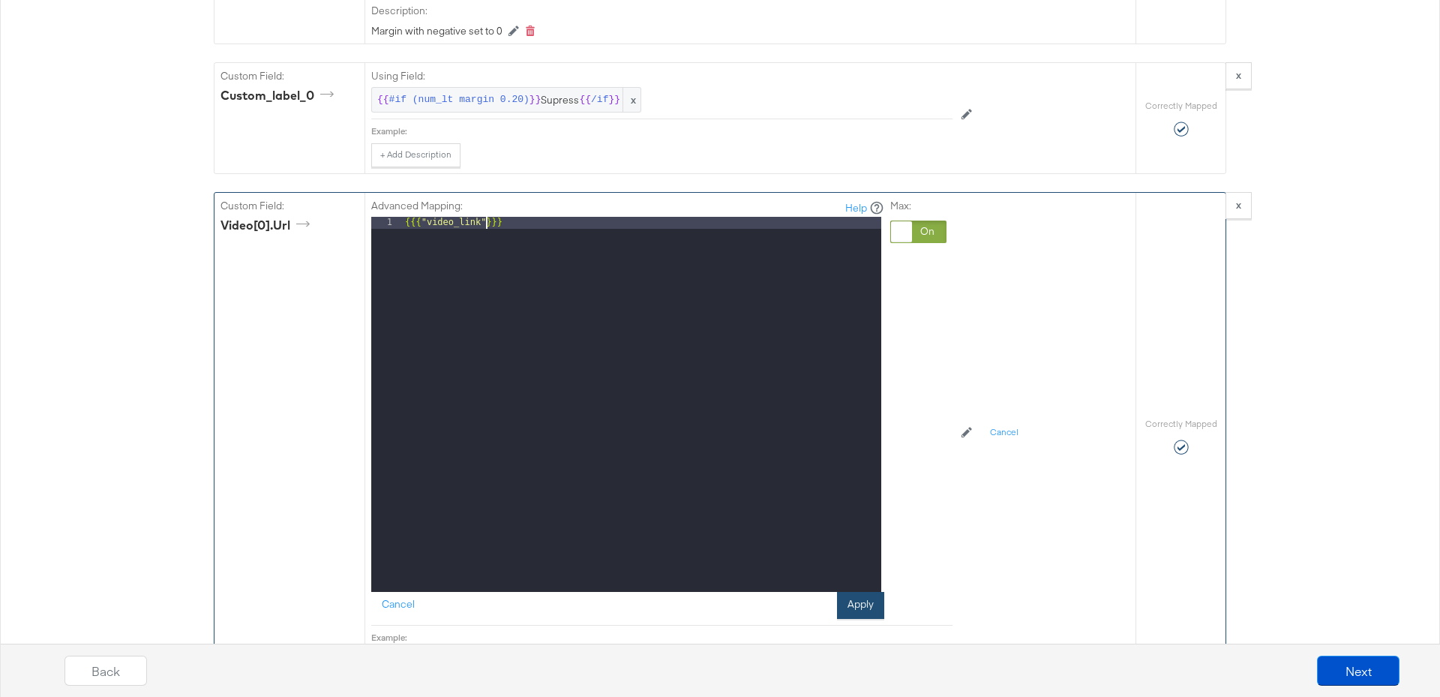
click at [869, 592] on button "Apply" at bounding box center [860, 605] width 47 height 27
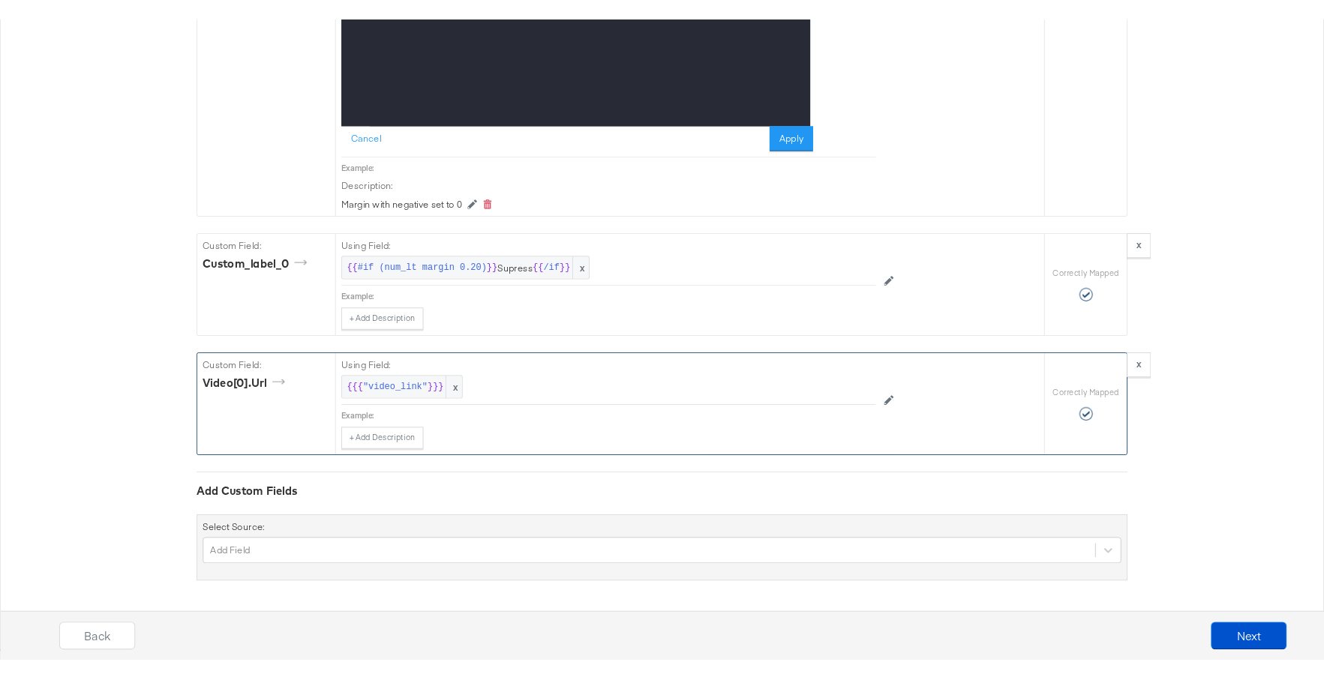
scroll to position [7680, 0]
